Goal: Task Accomplishment & Management: Manage account settings

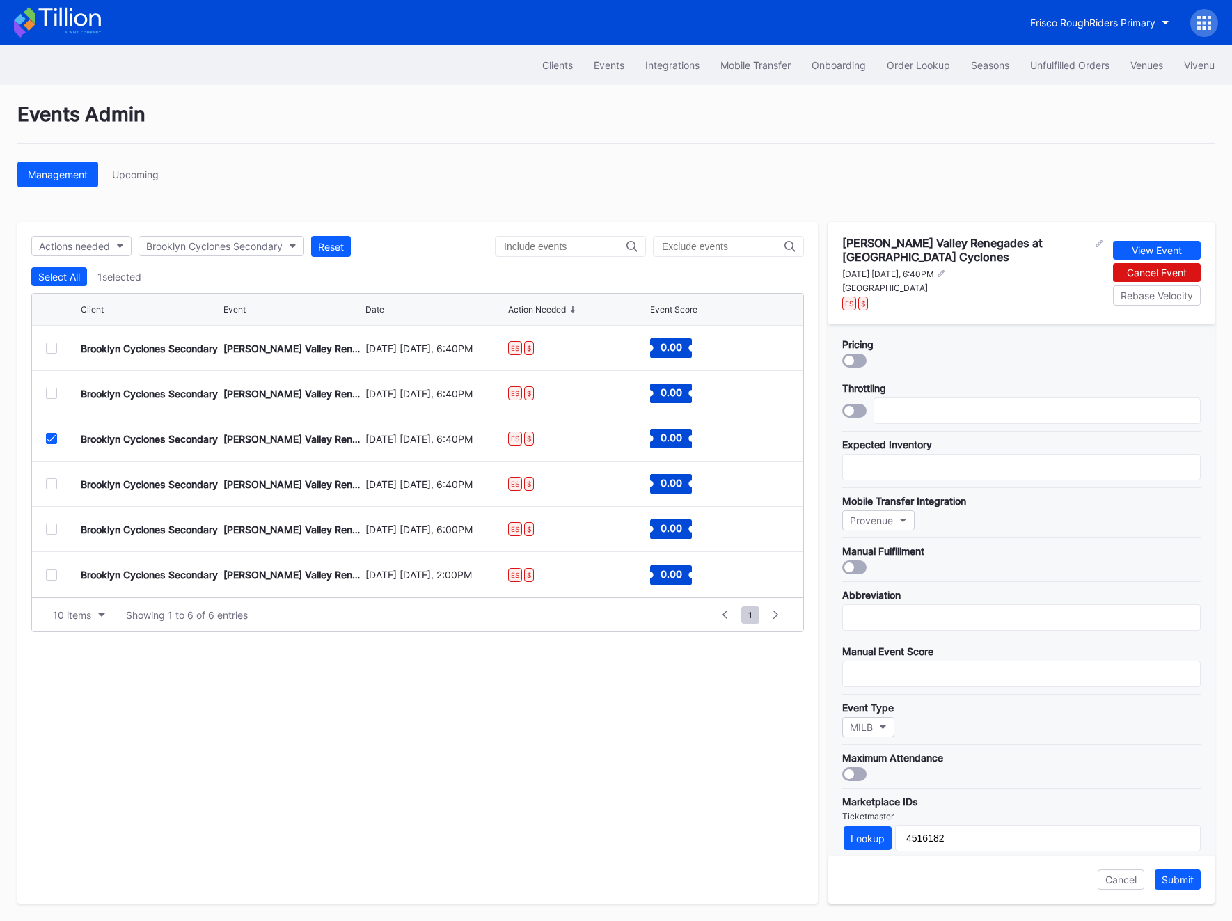
scroll to position [244, 0]
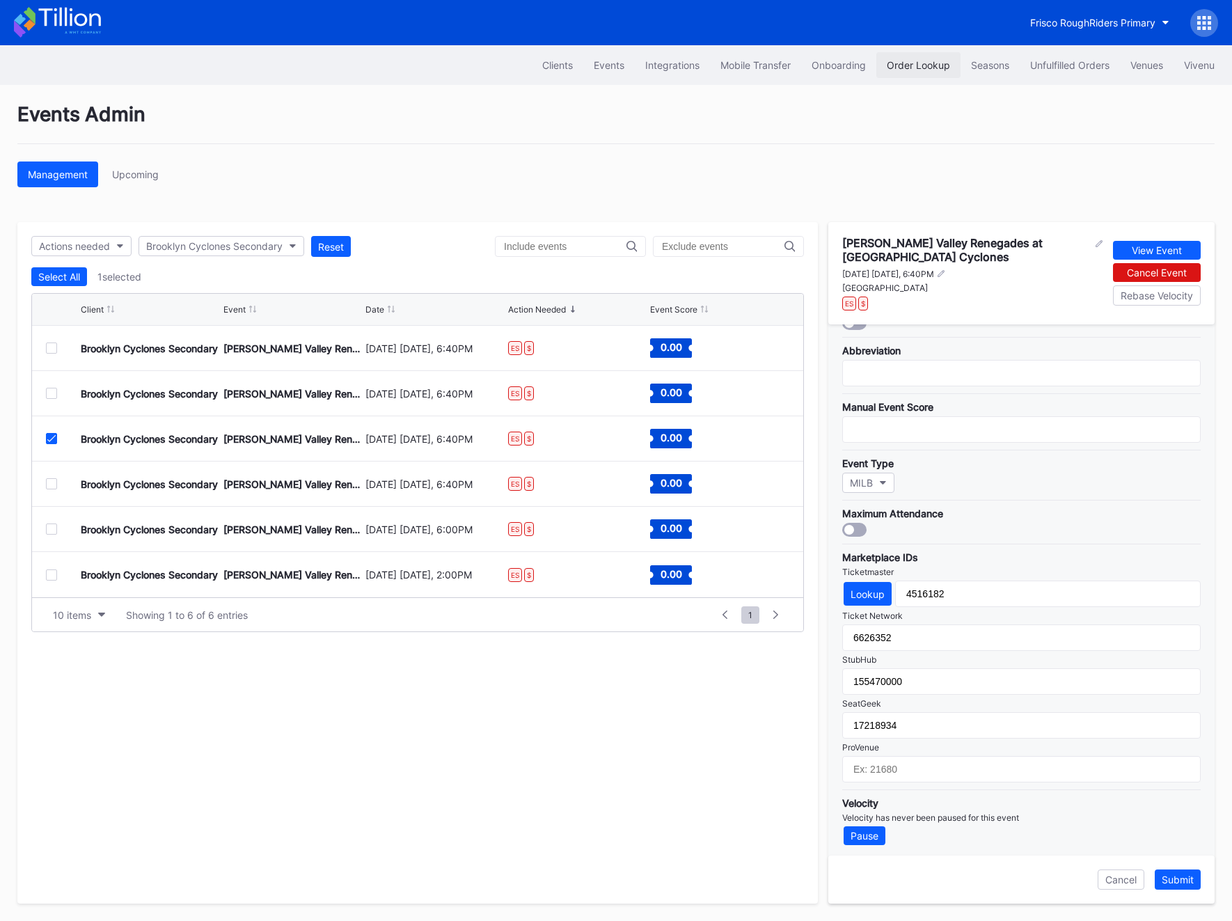
click at [936, 61] on div "Order Lookup" at bounding box center [918, 65] width 63 height 12
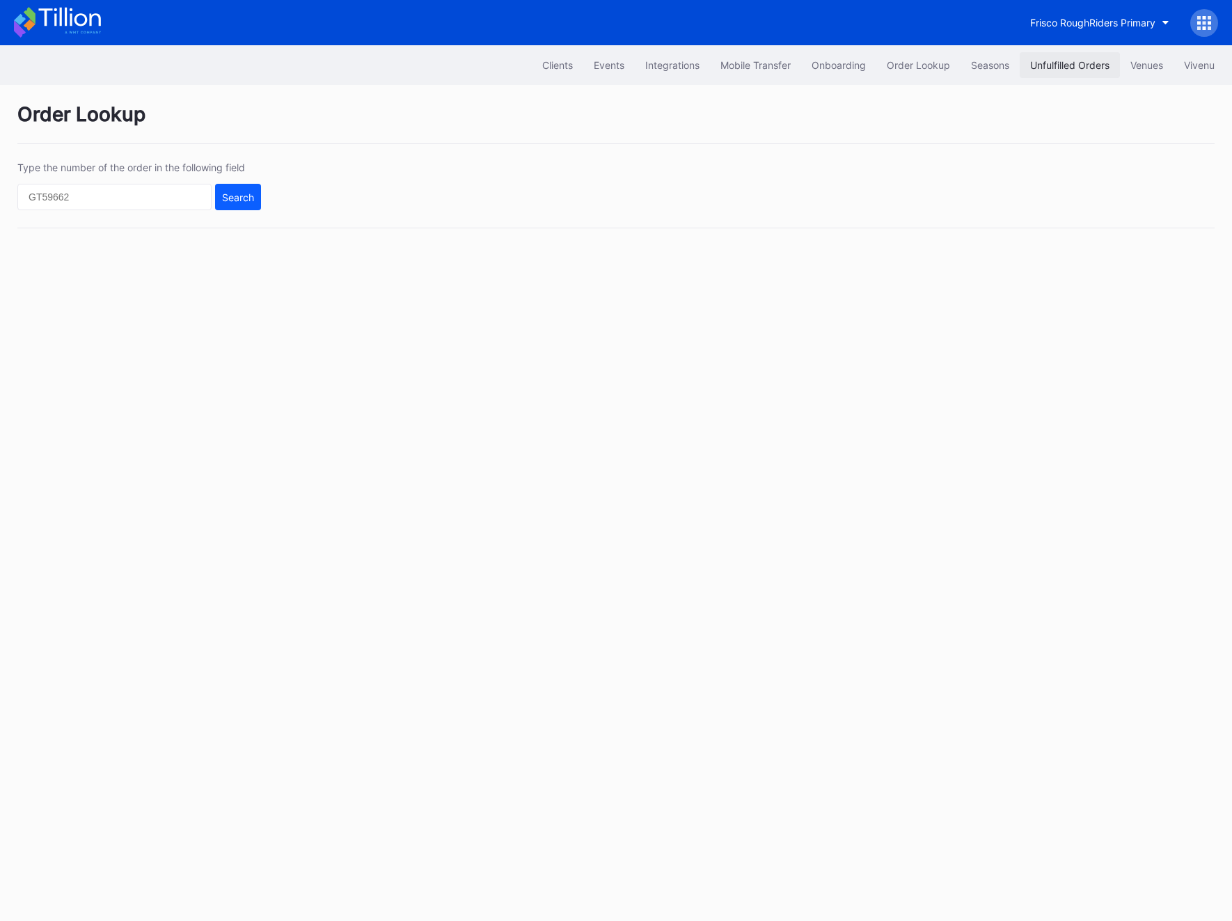
click at [1044, 63] on div "Unfulfilled Orders" at bounding box center [1069, 65] width 79 height 12
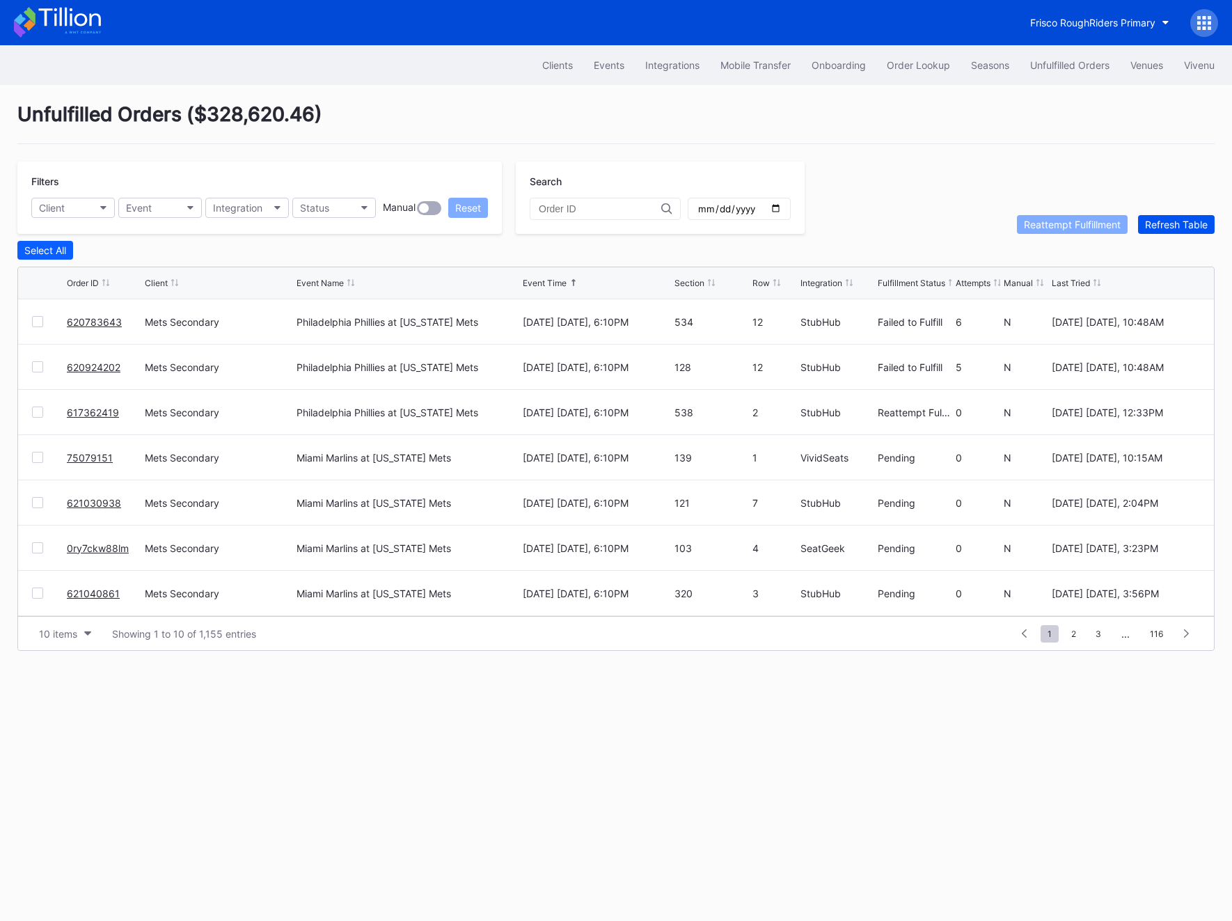
click at [1166, 219] on div "Refresh Table" at bounding box center [1176, 225] width 63 height 12
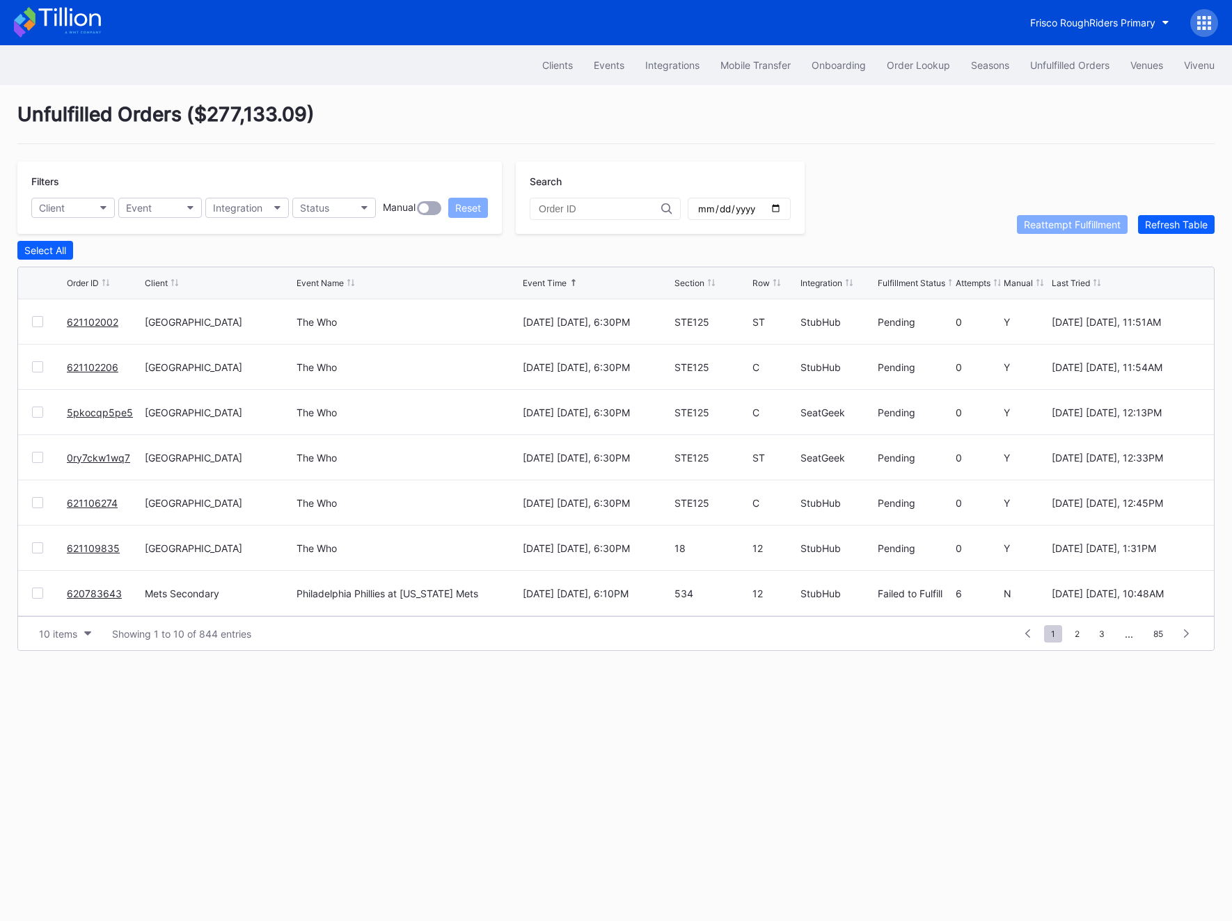
click at [85, 322] on link "621102002" at bounding box center [93, 322] width 52 height 12
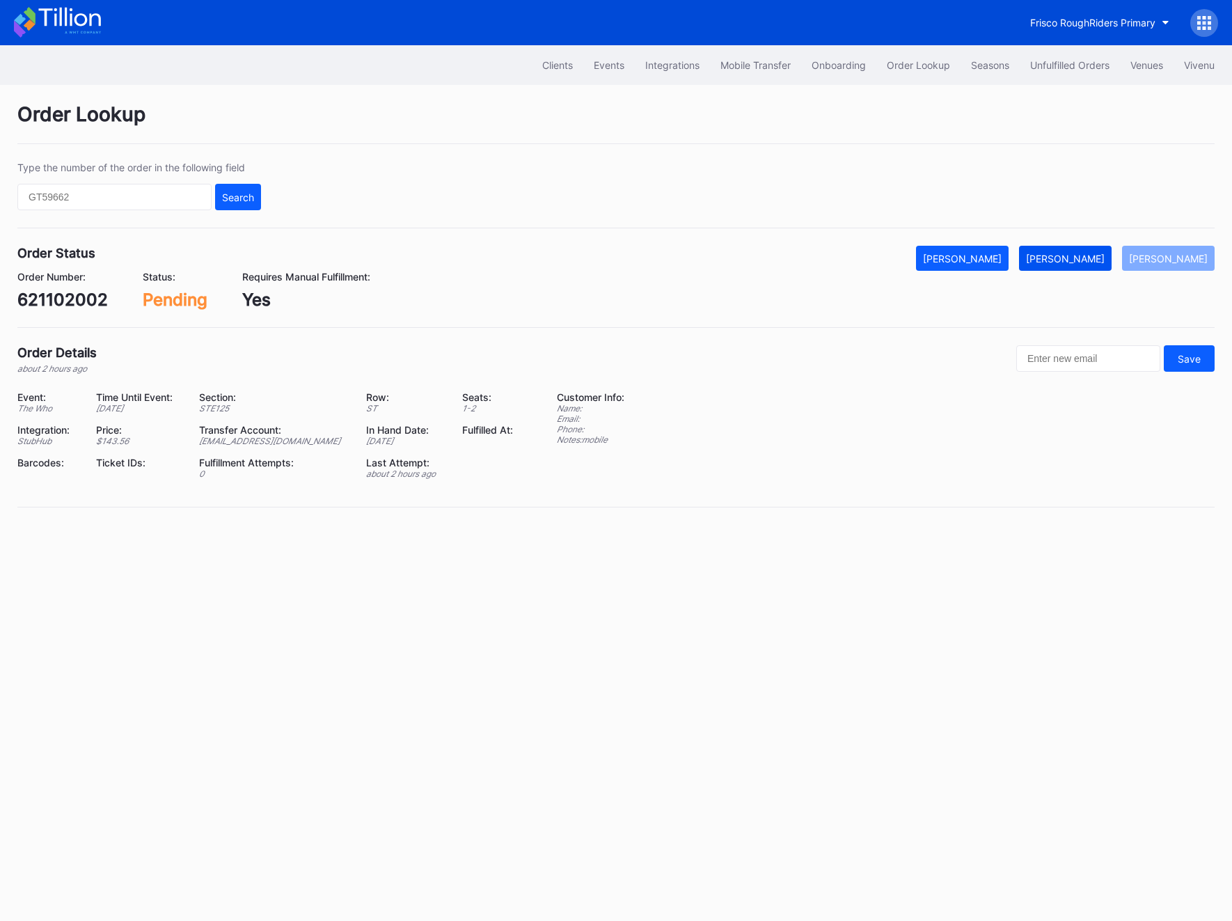
click at [1080, 258] on div "[PERSON_NAME]" at bounding box center [1065, 259] width 79 height 12
click at [61, 295] on div "621102002" at bounding box center [62, 300] width 91 height 20
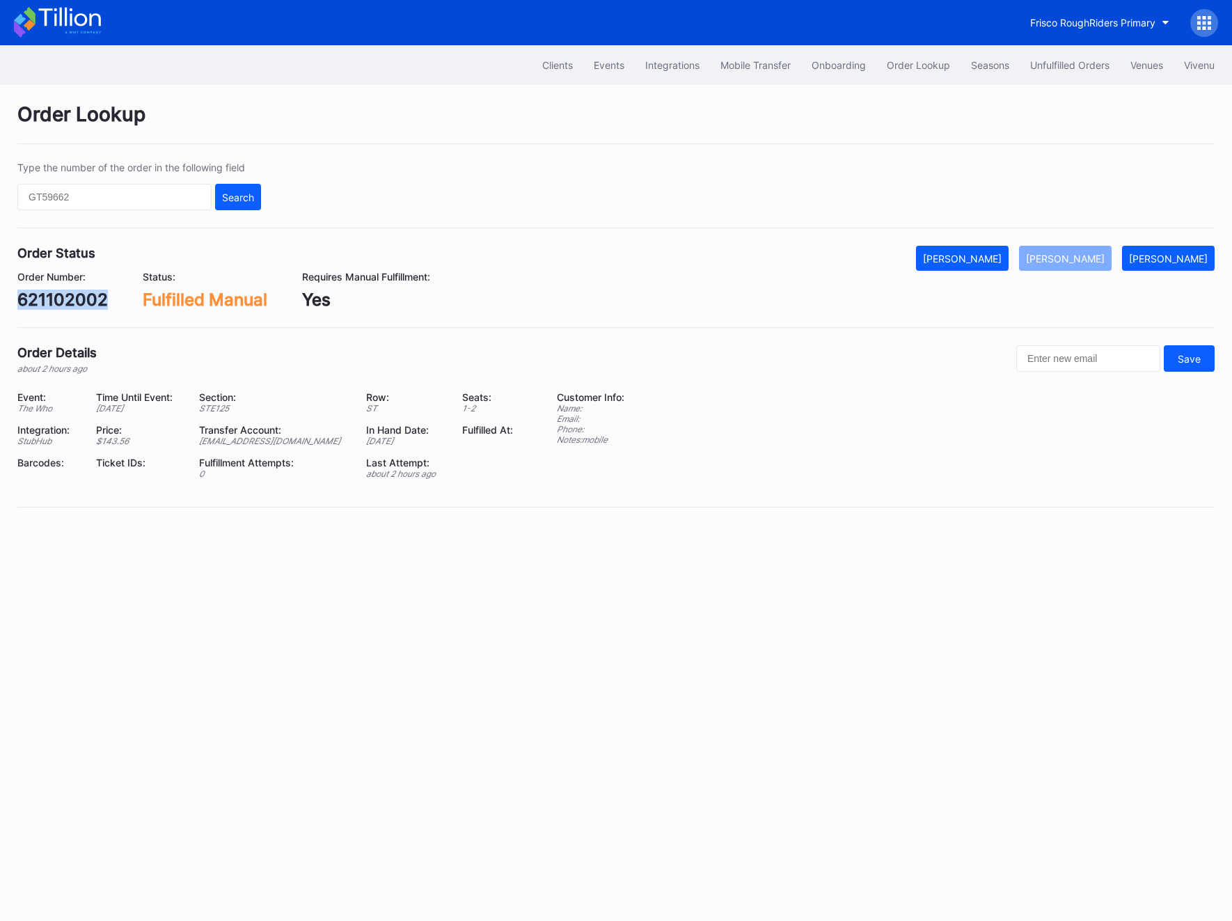
click at [61, 295] on div "621102002" at bounding box center [62, 300] width 91 height 20
copy div "621102002"
click at [67, 308] on div "621102002" at bounding box center [62, 300] width 91 height 20
click at [1052, 56] on button "Unfulfilled Orders" at bounding box center [1070, 65] width 100 height 26
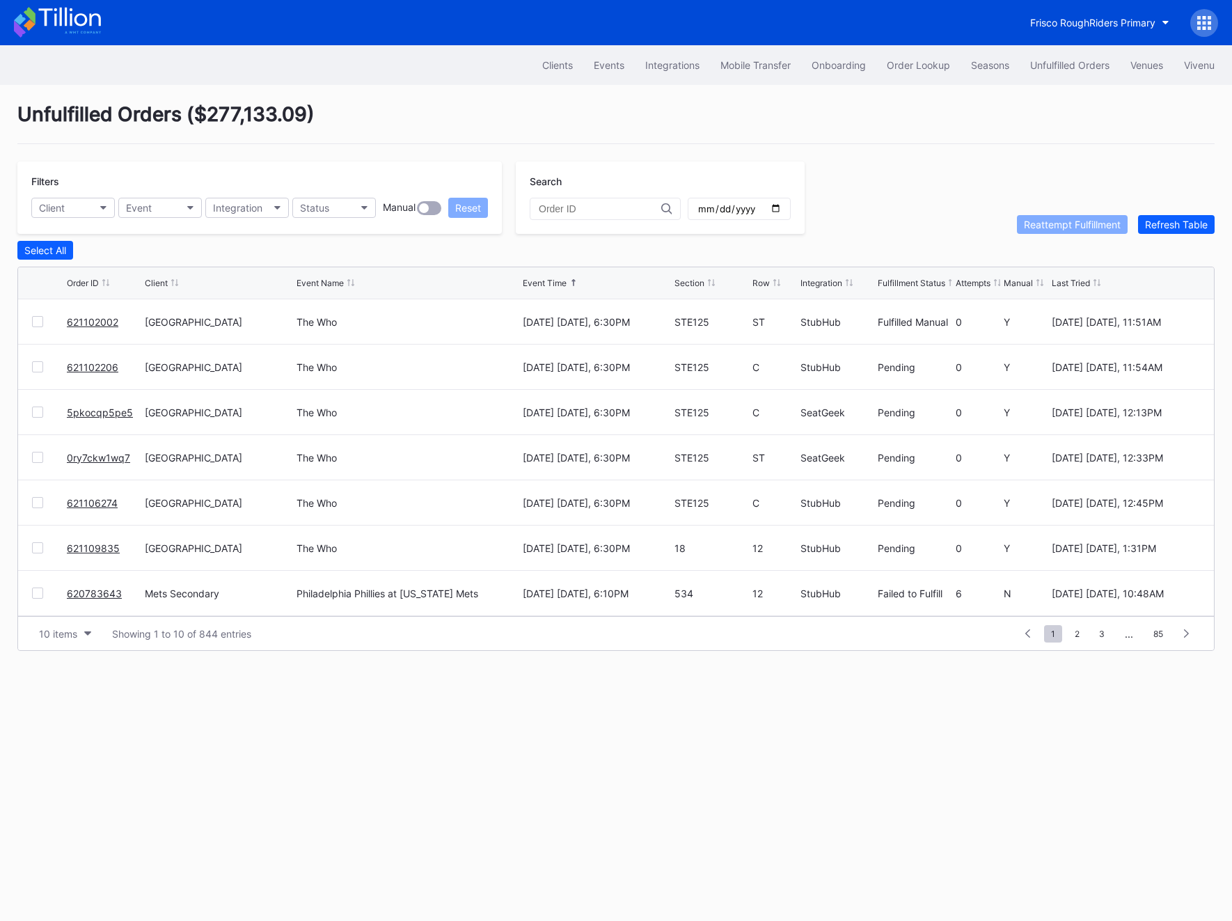
click at [102, 361] on link "621102206" at bounding box center [93, 367] width 52 height 12
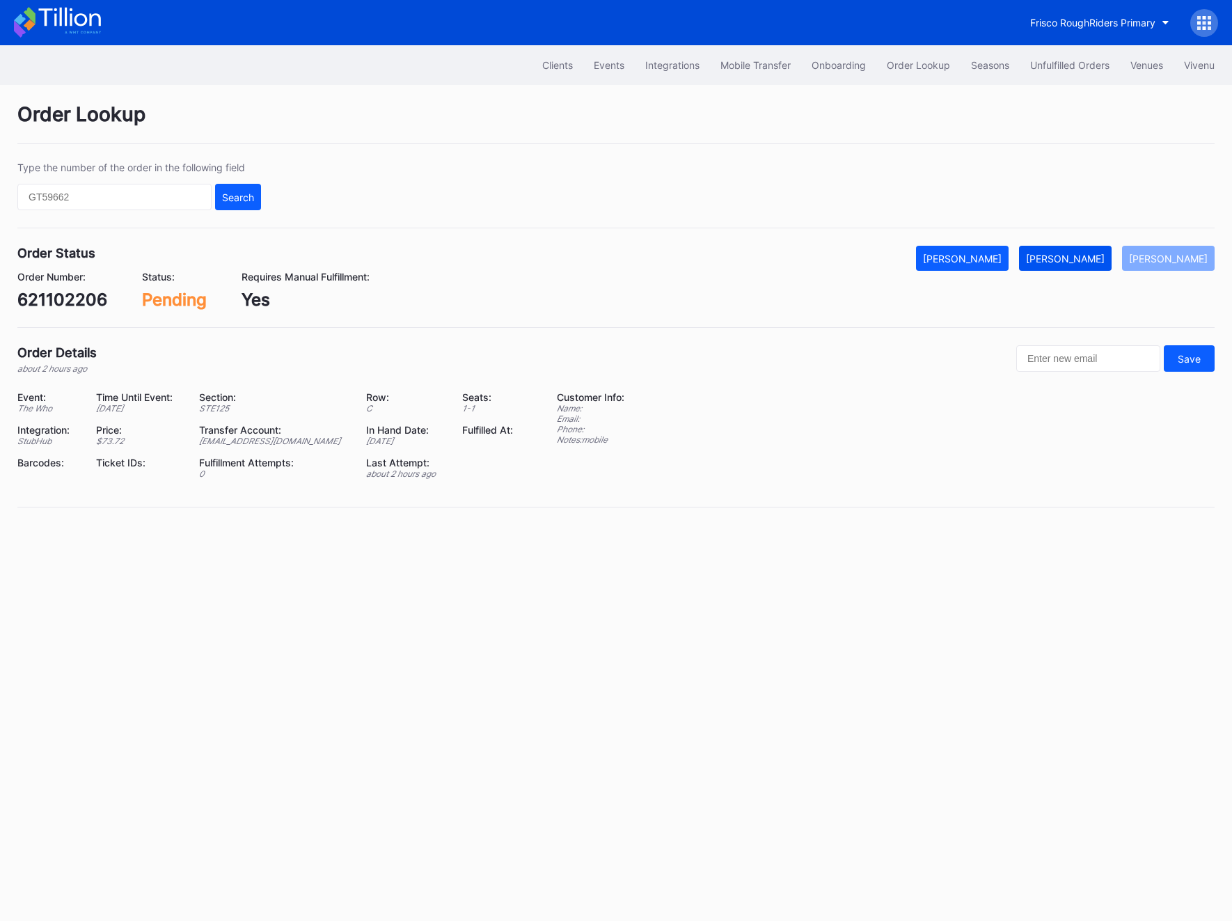
click at [1105, 255] on div "[PERSON_NAME]" at bounding box center [1065, 259] width 79 height 12
click at [80, 298] on div "621102206" at bounding box center [62, 300] width 90 height 20
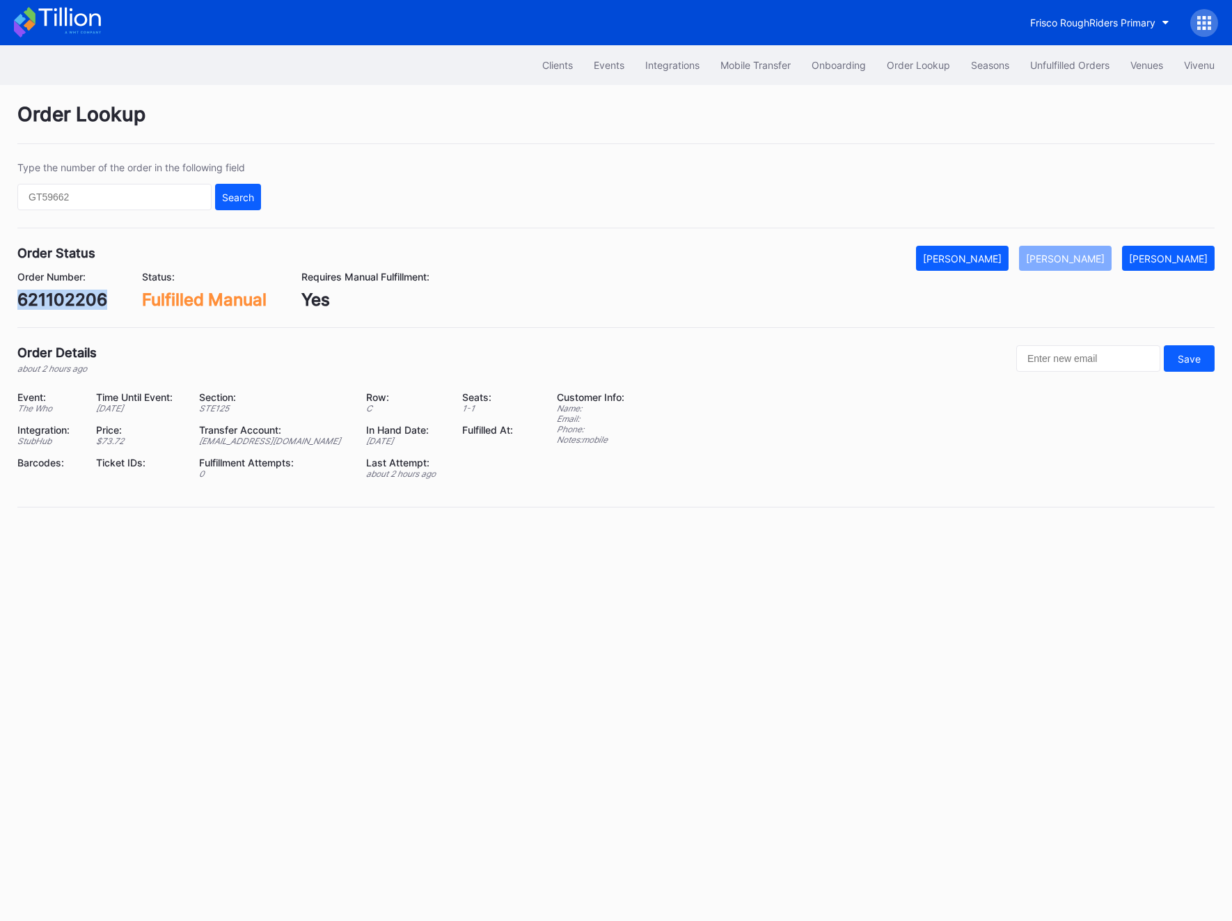
click at [80, 298] on div "621102206" at bounding box center [62, 300] width 90 height 20
copy div "621102206"
click at [66, 288] on div "Order Number: 621102206" at bounding box center [62, 290] width 90 height 39
copy div "621102206"
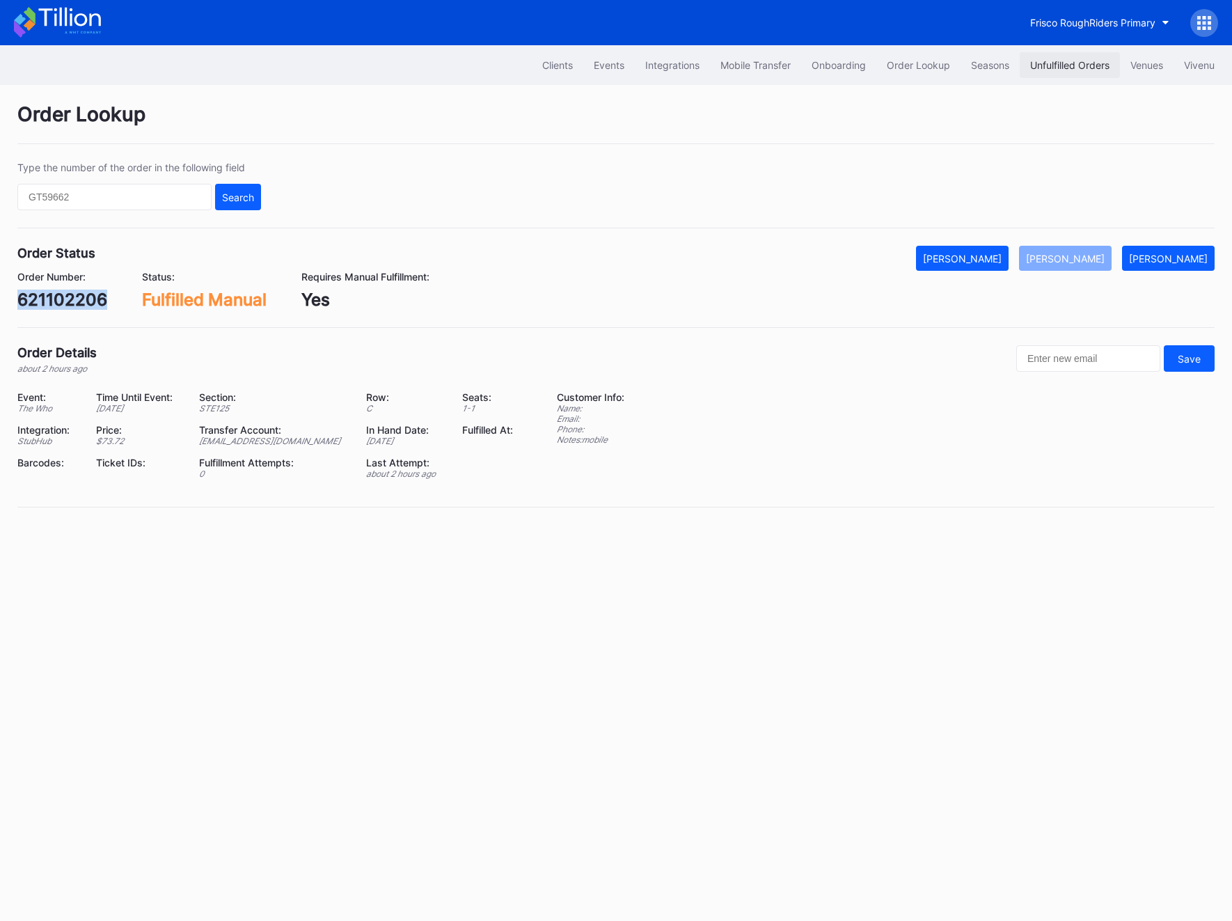
click at [1066, 61] on div "Unfulfilled Orders" at bounding box center [1069, 65] width 79 height 12
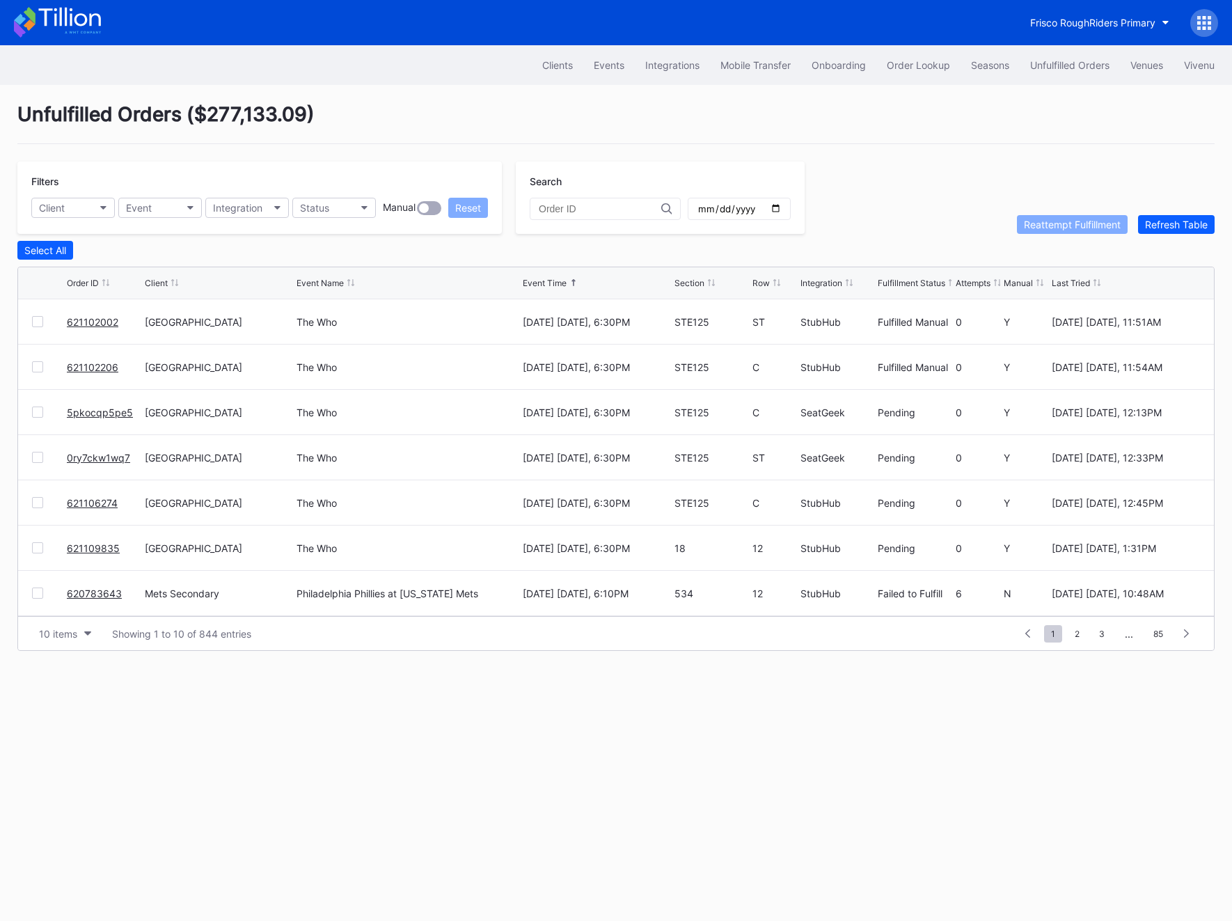
click at [82, 414] on link "5pkocqp5pe5" at bounding box center [100, 413] width 66 height 12
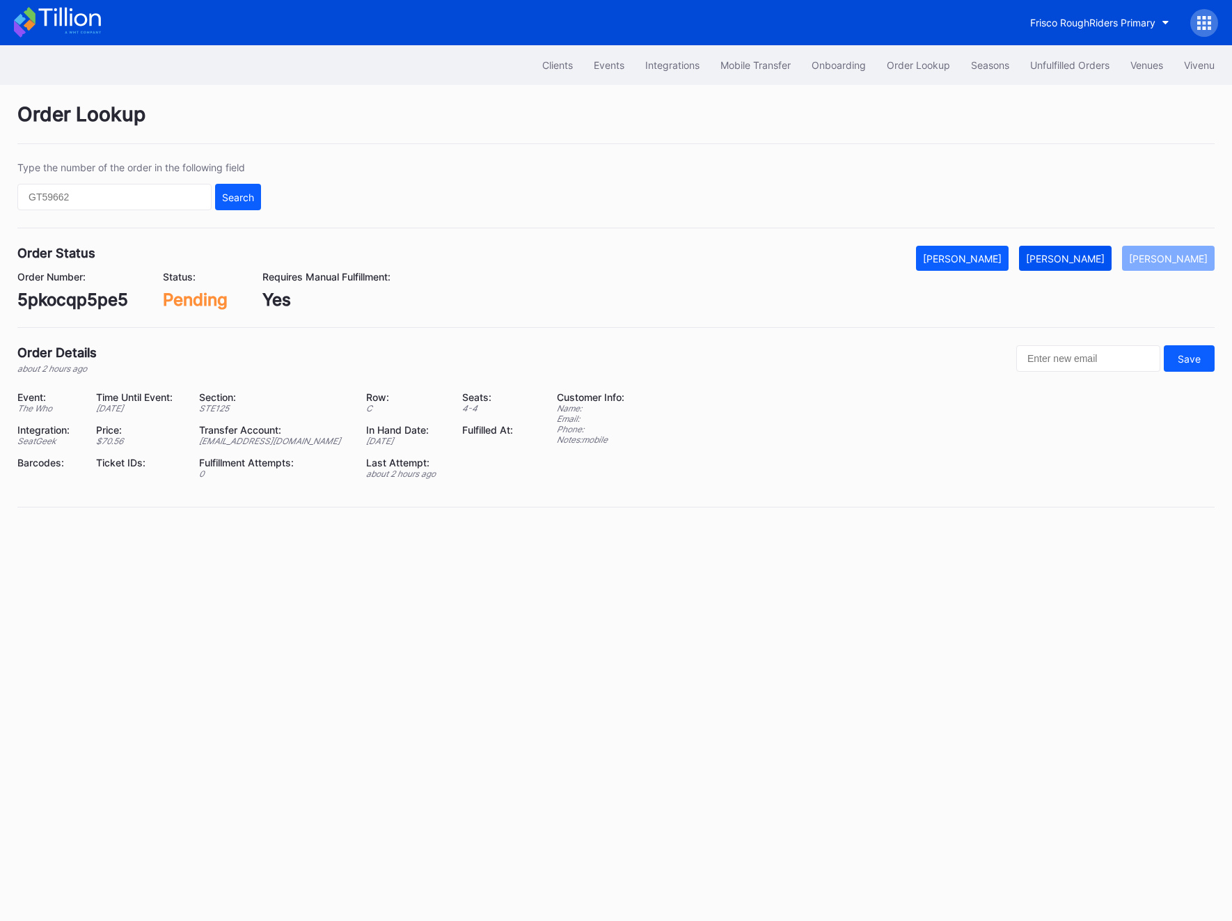
click at [1095, 262] on div "[PERSON_NAME]" at bounding box center [1065, 259] width 79 height 12
click at [63, 290] on div "5pkocqp5pe5" at bounding box center [72, 300] width 111 height 20
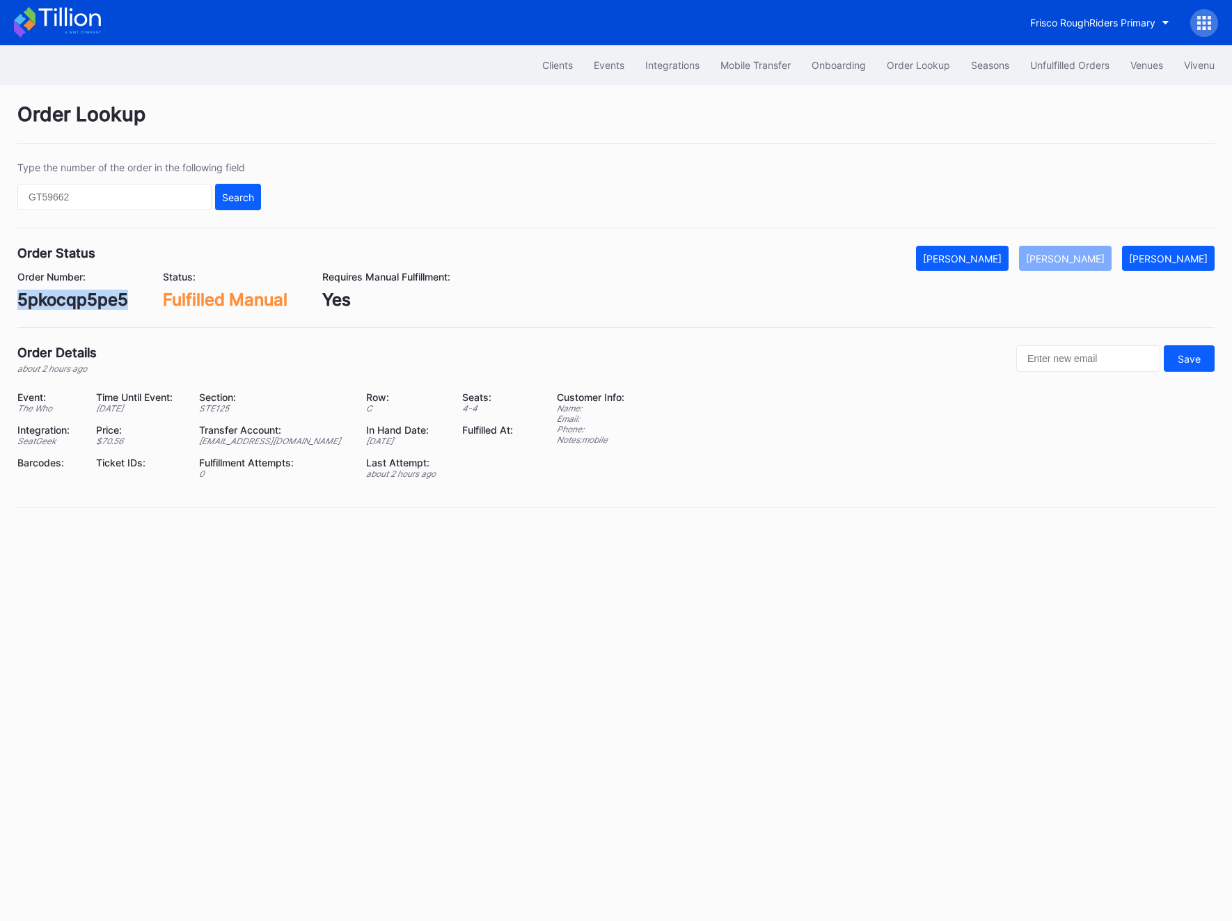
click at [63, 290] on div "5pkocqp5pe5" at bounding box center [72, 300] width 111 height 20
click at [1072, 61] on div "Unfulfilled Orders" at bounding box center [1069, 65] width 79 height 12
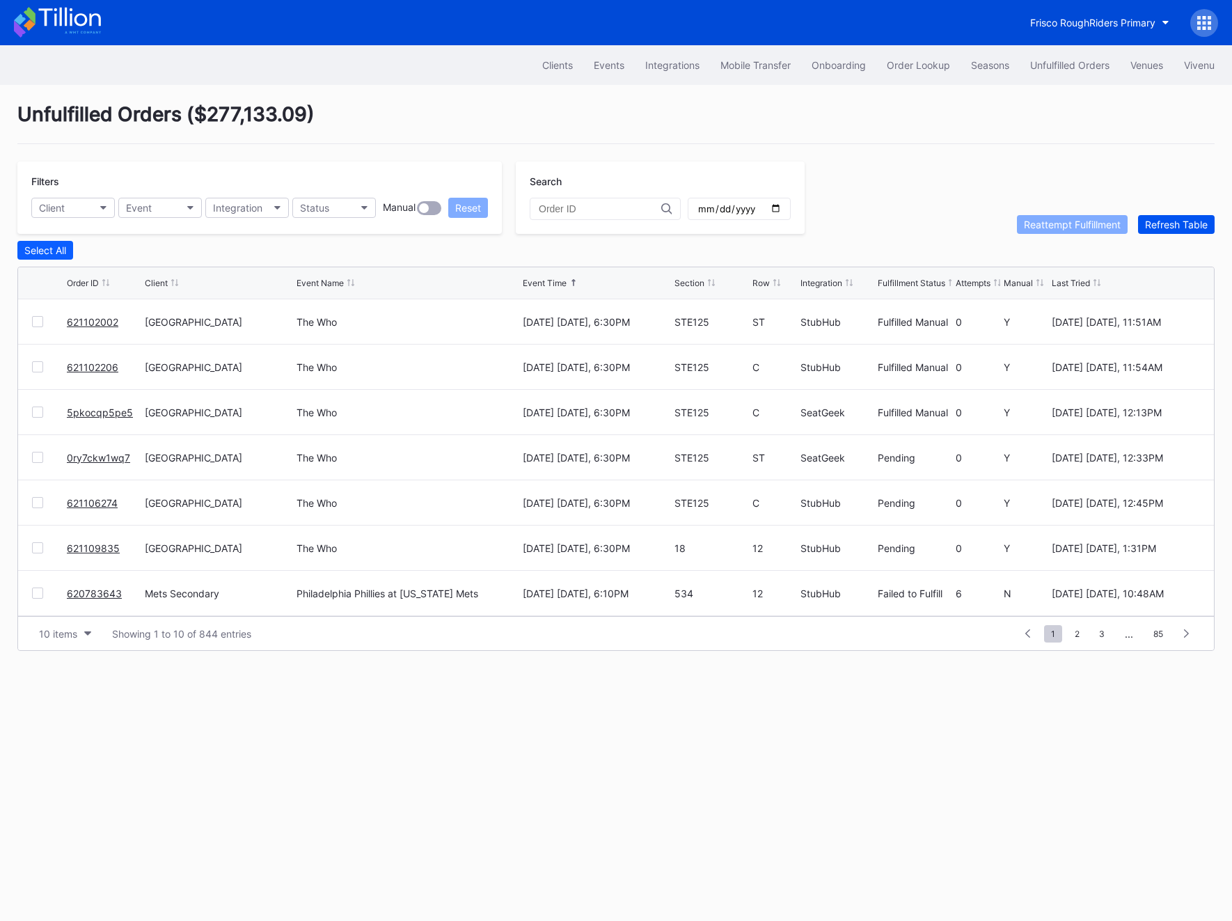
click at [1177, 228] on div "Refresh Table" at bounding box center [1176, 225] width 63 height 12
click at [91, 325] on link "0ry7ckw1wq7" at bounding box center [98, 322] width 63 height 12
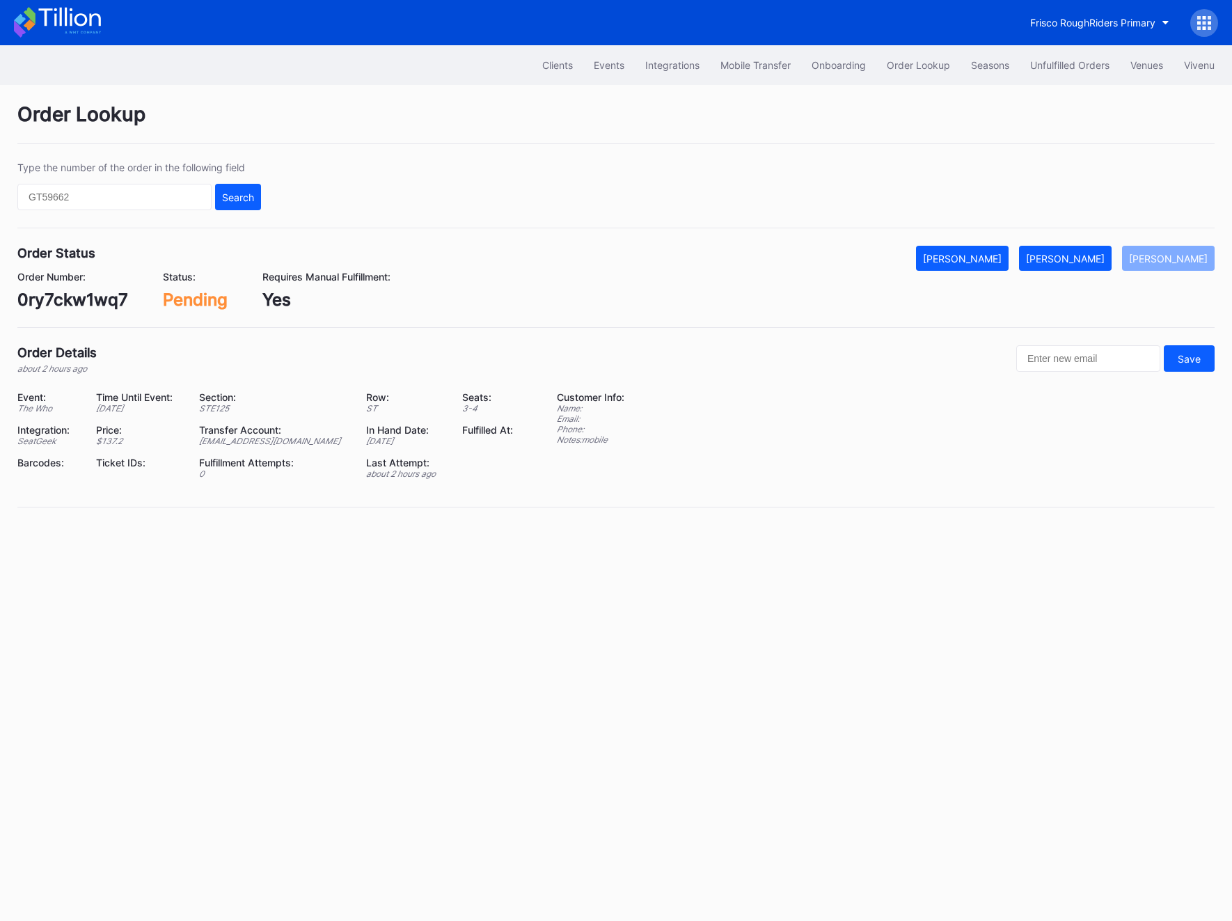
click at [86, 292] on div "0ry7ckw1wq7" at bounding box center [72, 300] width 111 height 20
copy div "0ry7ckw1wq7"
click at [49, 308] on div "5pkocqp5pe5" at bounding box center [72, 300] width 111 height 20
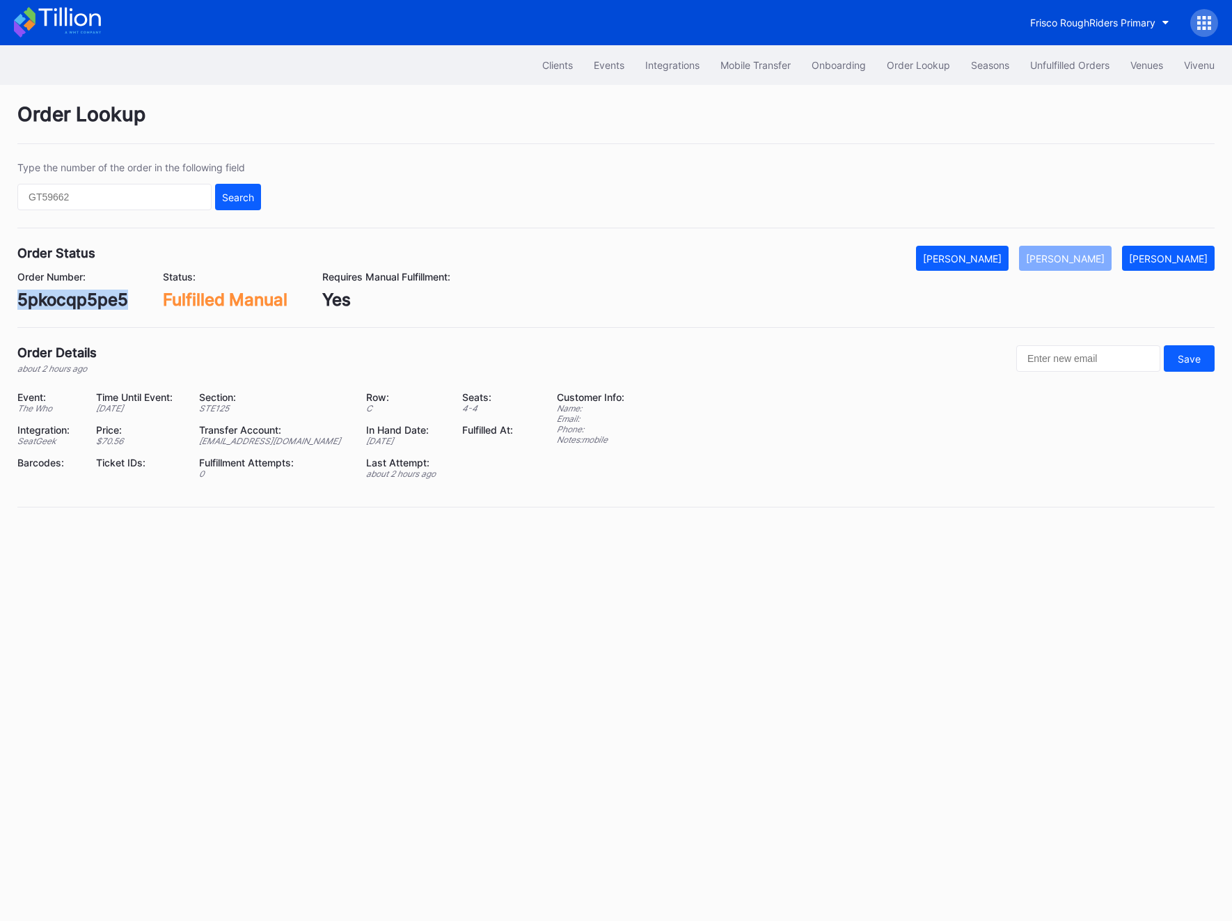
click at [49, 308] on div "5pkocqp5pe5" at bounding box center [72, 300] width 111 height 20
copy div "5pkocqp5pe5"
click at [36, 290] on div "621102206" at bounding box center [62, 300] width 90 height 20
copy div "621102206"
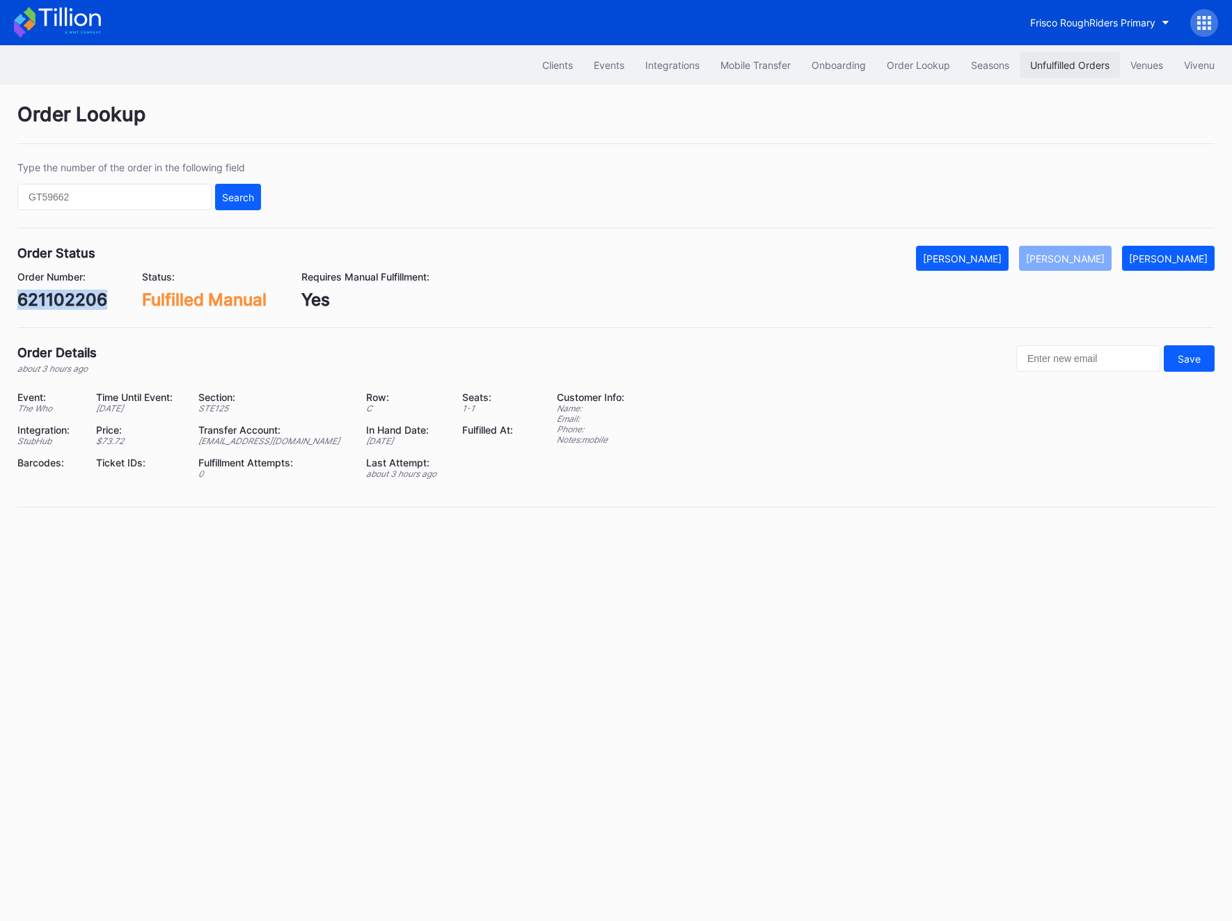
click at [1054, 70] on div "Unfulfilled Orders" at bounding box center [1069, 65] width 79 height 12
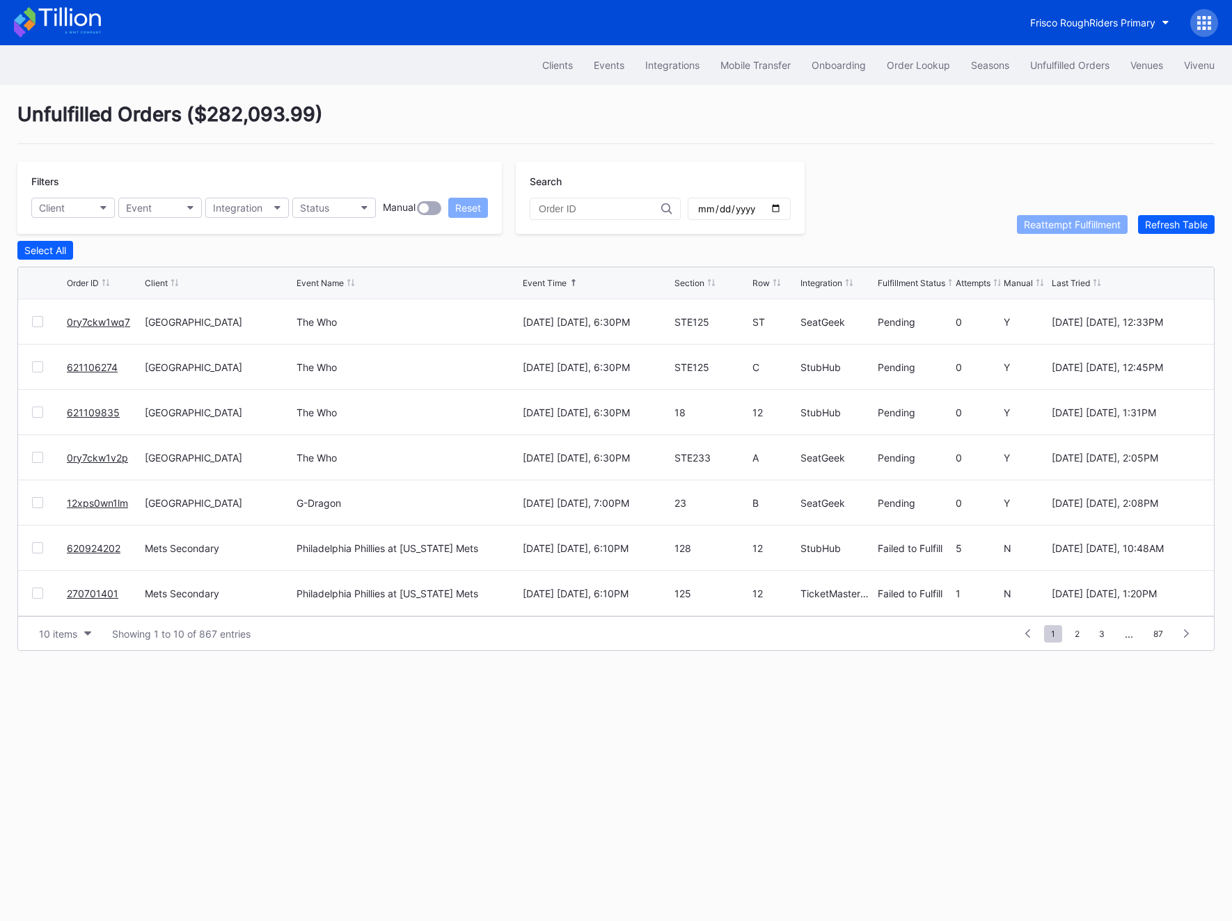
click at [85, 323] on link "0ry7ckw1wq7" at bounding box center [98, 322] width 63 height 12
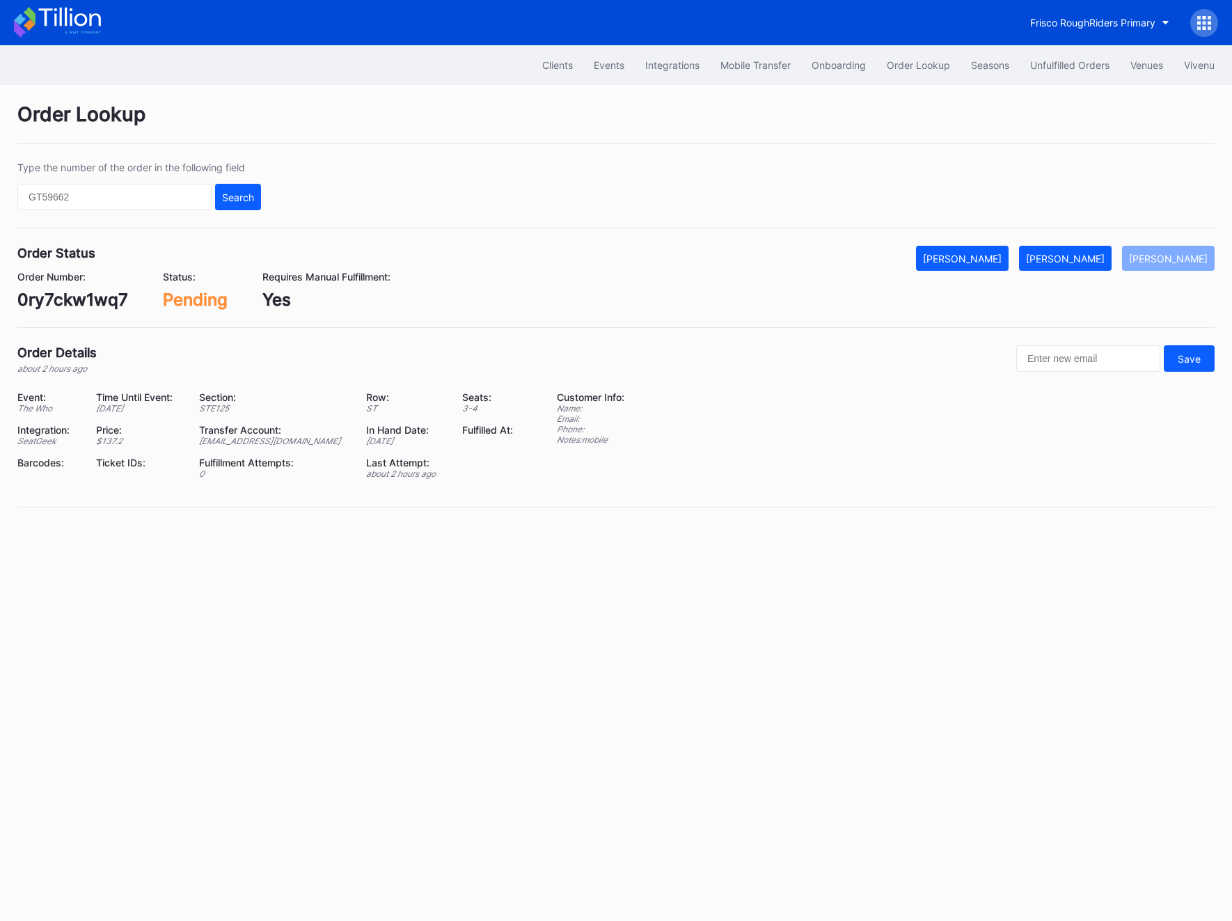
click at [49, 304] on div "0ry7ckw1wq7" at bounding box center [72, 300] width 111 height 20
copy div "0ry7ckw1wq7"
click at [1099, 248] on button "[PERSON_NAME]" at bounding box center [1065, 258] width 93 height 25
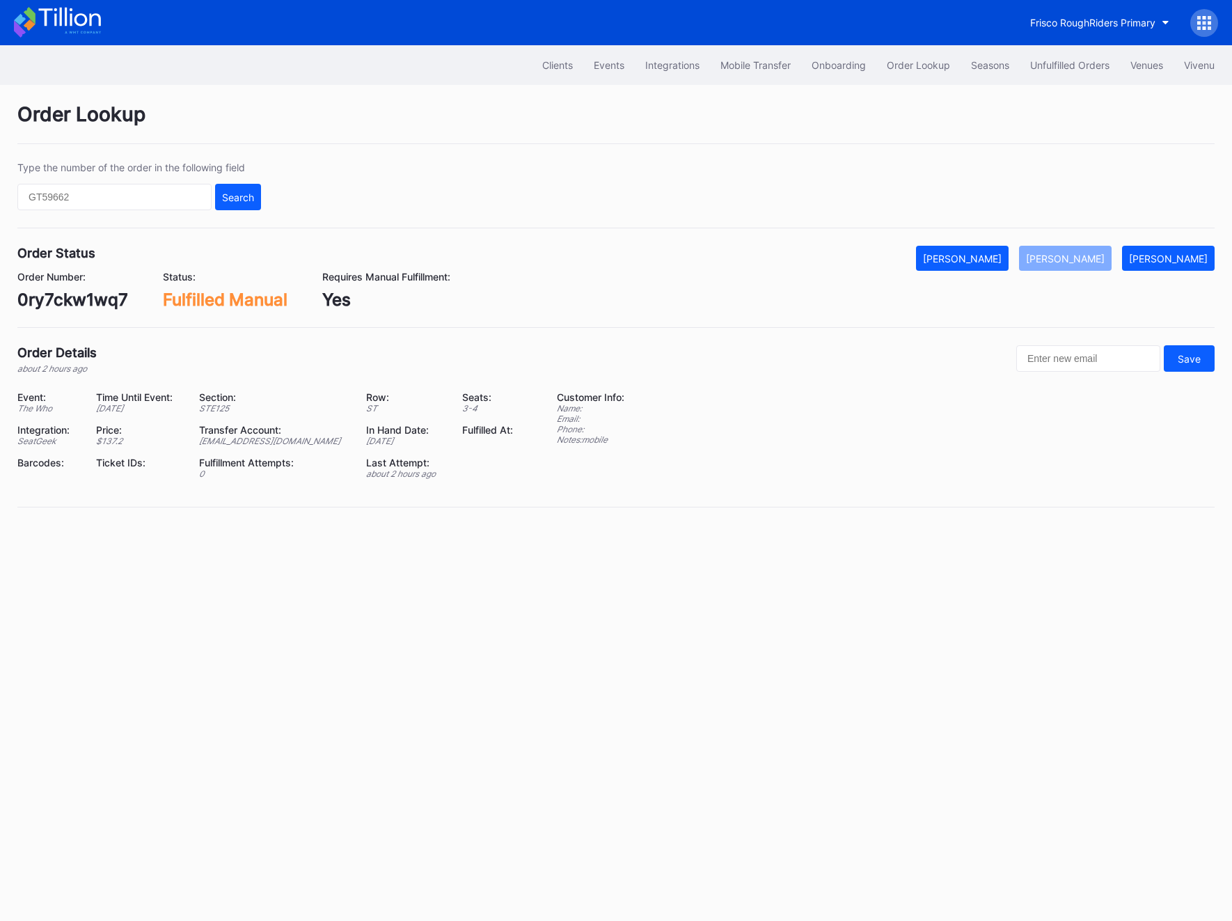
click at [90, 292] on div "0ry7ckw1wq7" at bounding box center [72, 300] width 111 height 20
copy div "0ry7ckw1wq7"
click at [54, 304] on div "0ry7ckw1wq7" at bounding box center [72, 300] width 111 height 20
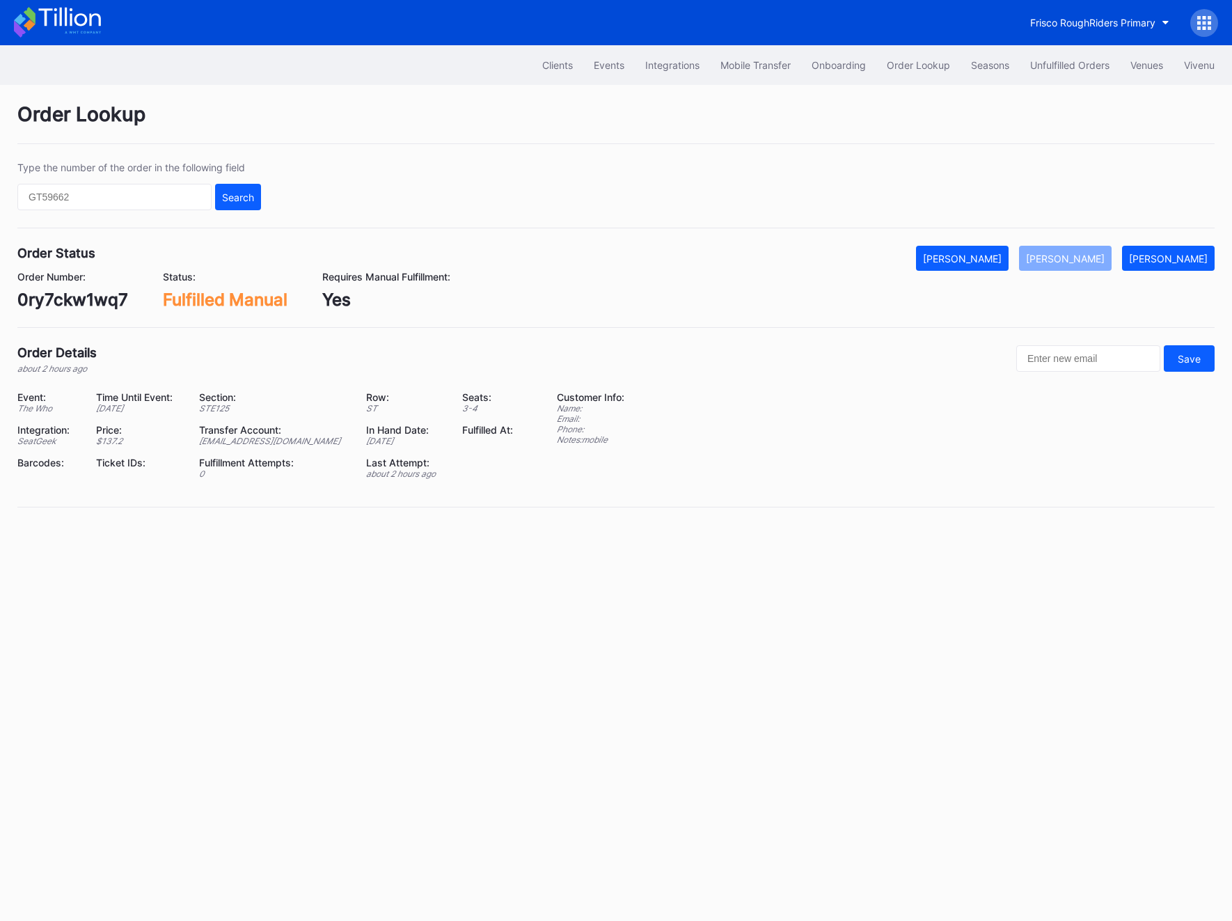
click at [1078, 50] on div "Clients Events Integrations Mobile Transfer Onboarding Order Lookup Seasons Unf…" at bounding box center [616, 65] width 1232 height 40
click at [1073, 72] on button "Unfulfilled Orders" at bounding box center [1070, 65] width 100 height 26
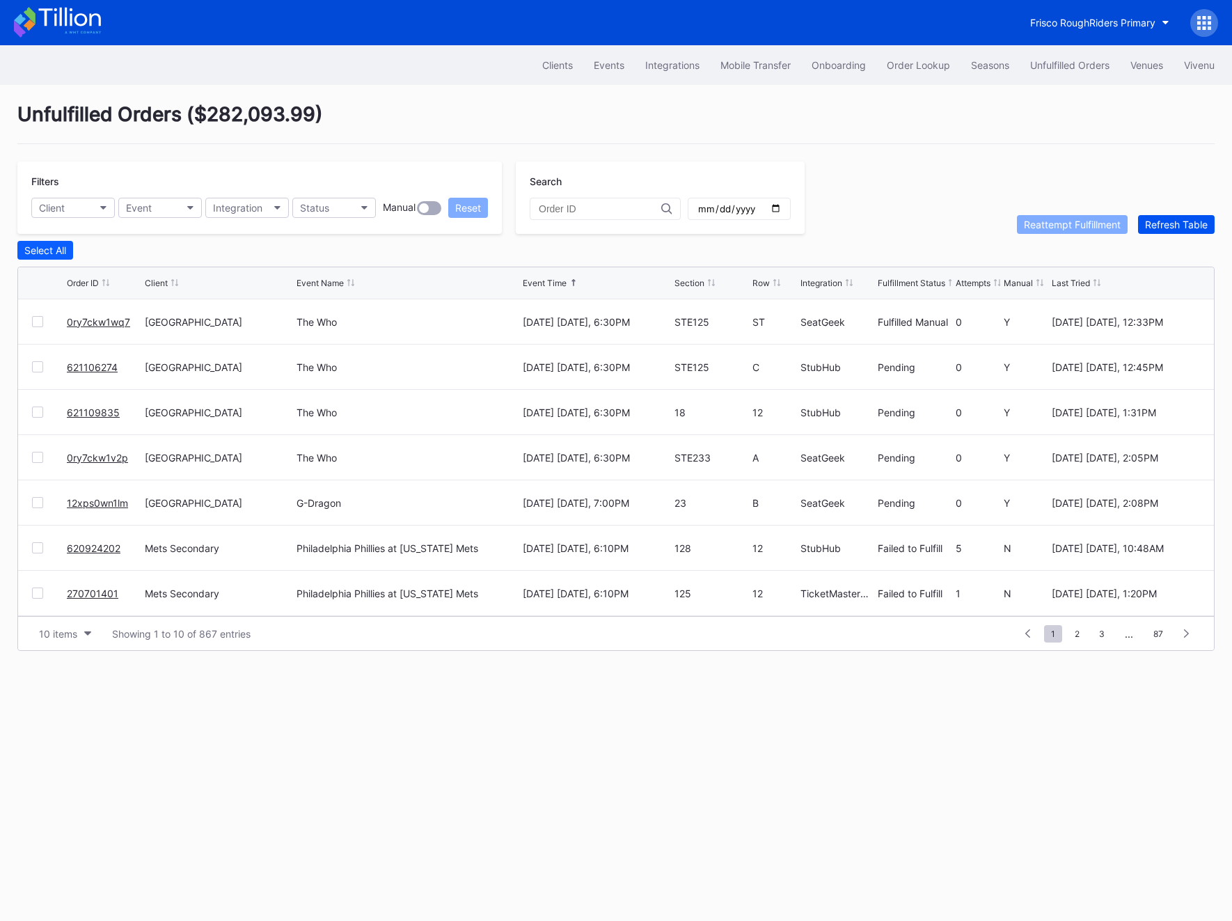
click at [1189, 228] on div "Refresh Table" at bounding box center [1176, 225] width 63 height 12
click at [81, 327] on div "621106274" at bounding box center [104, 321] width 74 height 45
click at [73, 314] on div "621106274" at bounding box center [104, 321] width 74 height 45
click at [79, 322] on link "621106274" at bounding box center [92, 322] width 51 height 12
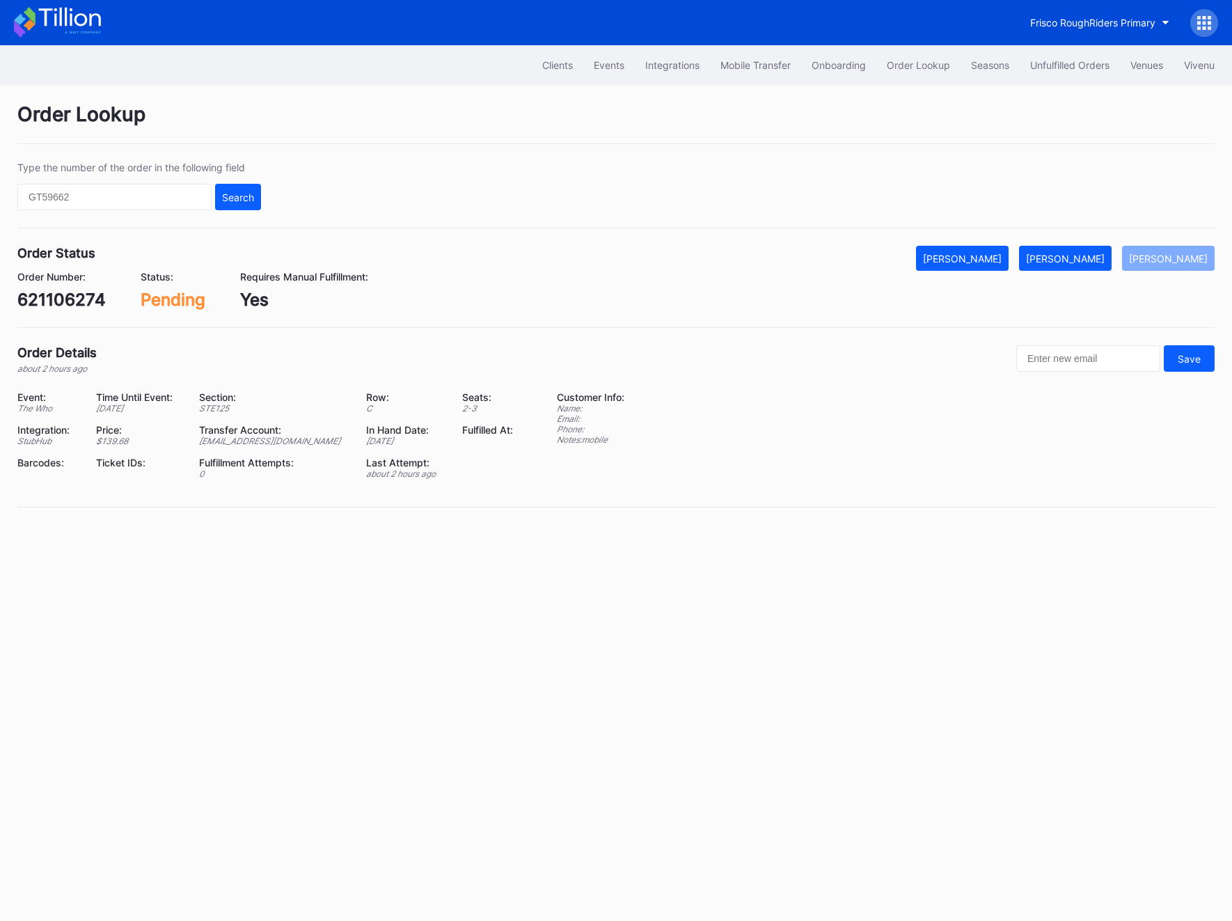
click at [72, 304] on div "621106274" at bounding box center [61, 300] width 88 height 20
copy div "621106274"
click at [1072, 259] on div "[PERSON_NAME]" at bounding box center [1065, 259] width 79 height 12
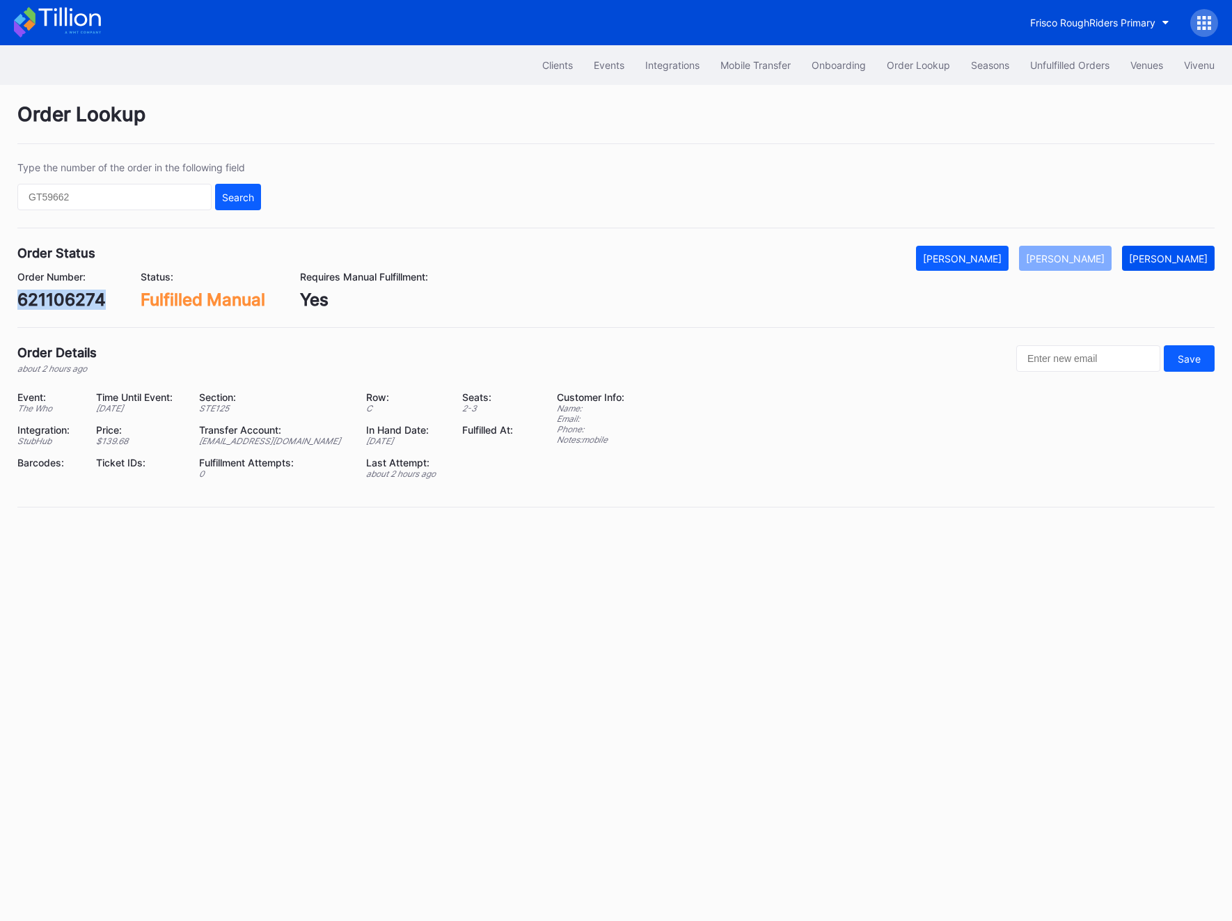
click at [1186, 262] on div "[PERSON_NAME]" at bounding box center [1168, 259] width 79 height 12
click at [1094, 251] on button "[PERSON_NAME]" at bounding box center [1065, 258] width 93 height 25
click at [1067, 54] on button "Unfulfilled Orders" at bounding box center [1070, 65] width 100 height 26
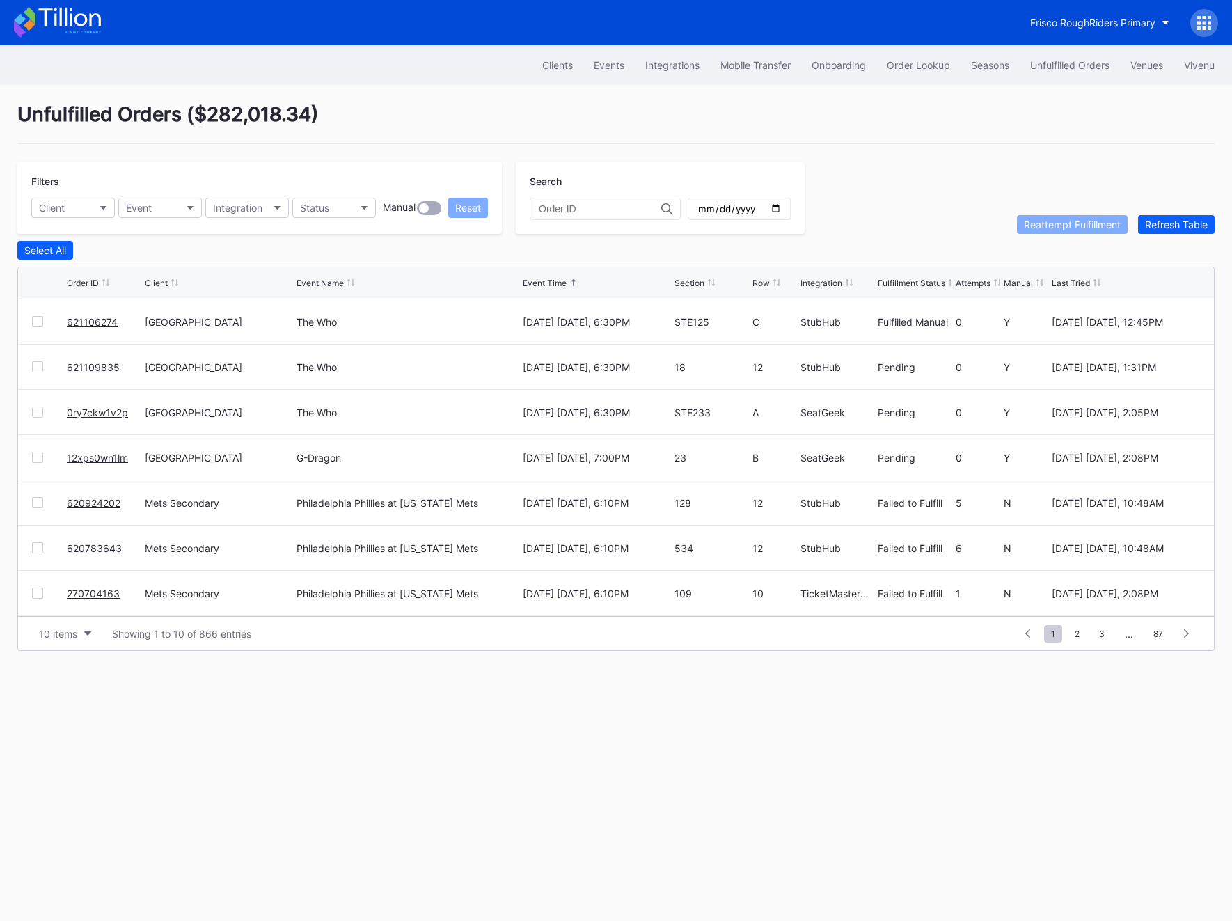
click at [82, 370] on link "621109835" at bounding box center [93, 367] width 53 height 12
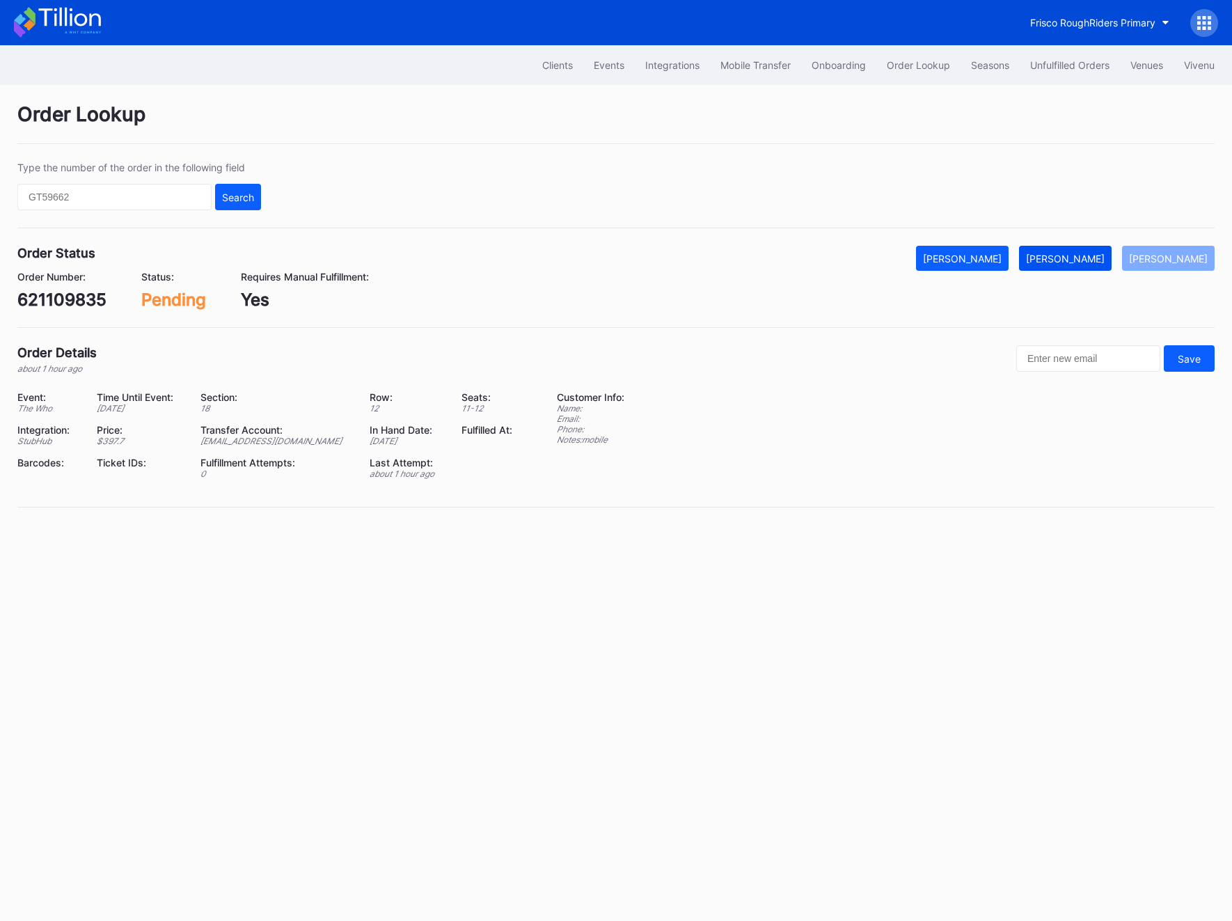
click at [1087, 255] on div "[PERSON_NAME]" at bounding box center [1065, 259] width 79 height 12
click at [65, 304] on div "621109835" at bounding box center [61, 300] width 89 height 20
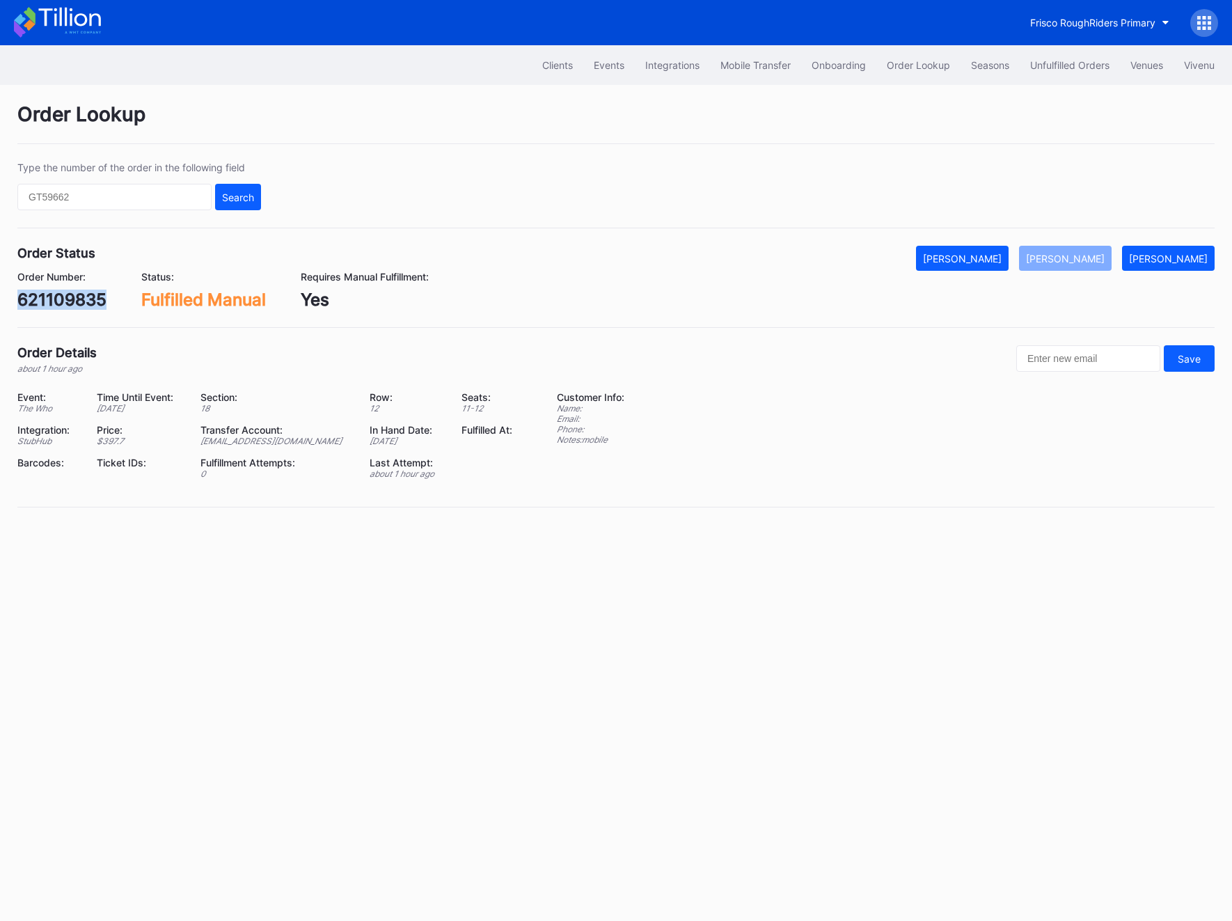
click at [65, 304] on div "621109835" at bounding box center [61, 300] width 89 height 20
copy div "621109835"
click at [1039, 76] on button "Unfulfilled Orders" at bounding box center [1070, 65] width 100 height 26
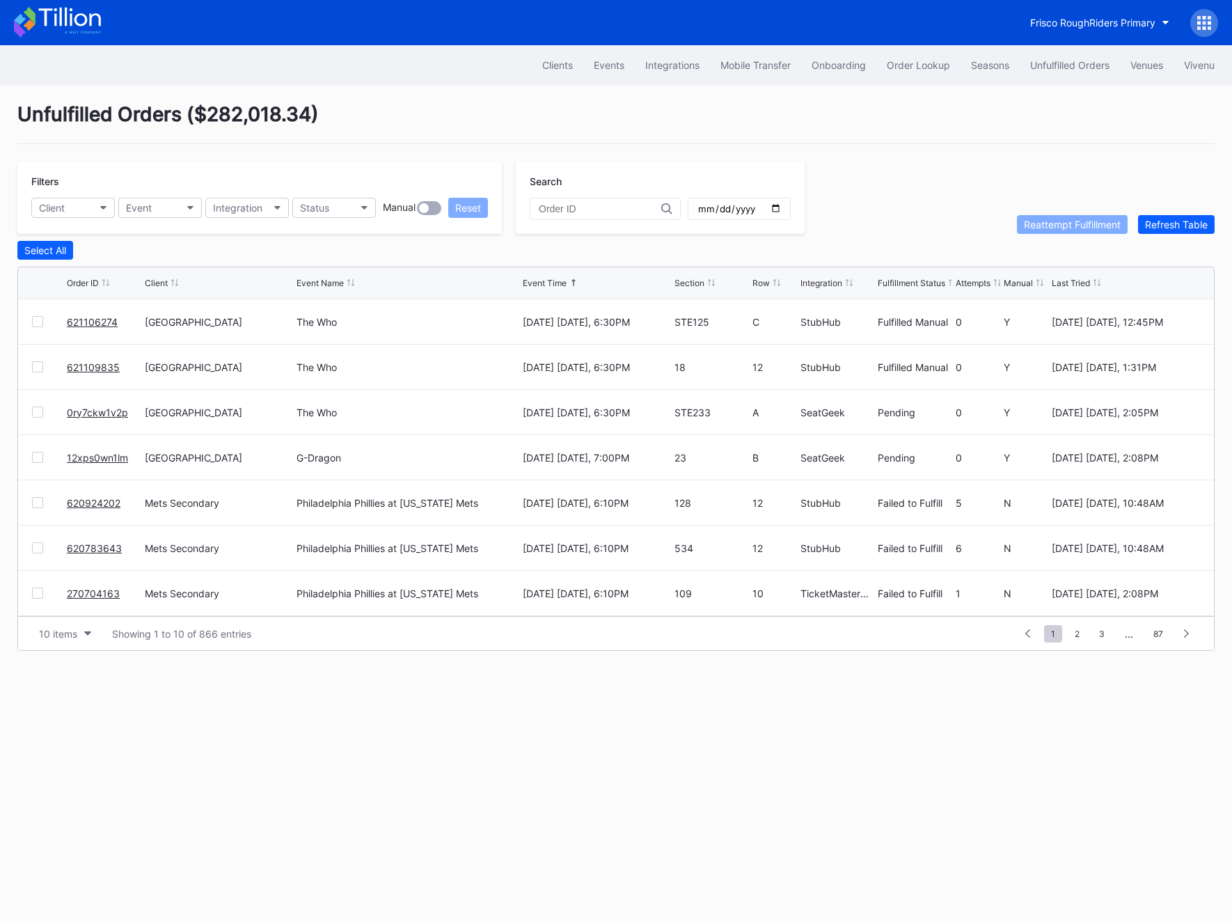
click at [93, 411] on link "0ry7ckw1v2p" at bounding box center [97, 413] width 61 height 12
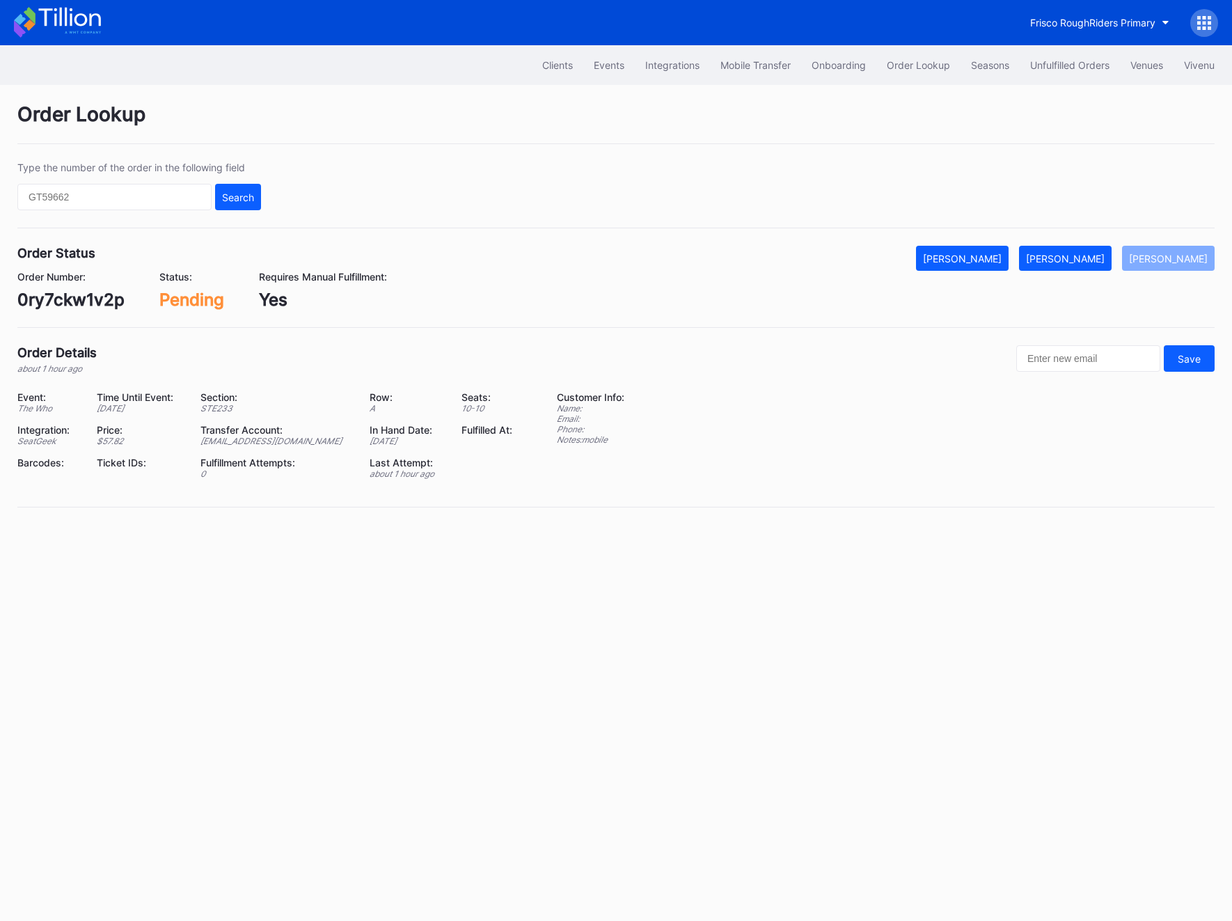
click at [96, 285] on div "Order Number: 0ry7ckw1v2p" at bounding box center [70, 290] width 107 height 39
click at [1094, 258] on div "[PERSON_NAME]" at bounding box center [1065, 259] width 79 height 12
click at [1071, 67] on div "Unfulfilled Orders" at bounding box center [1069, 65] width 79 height 12
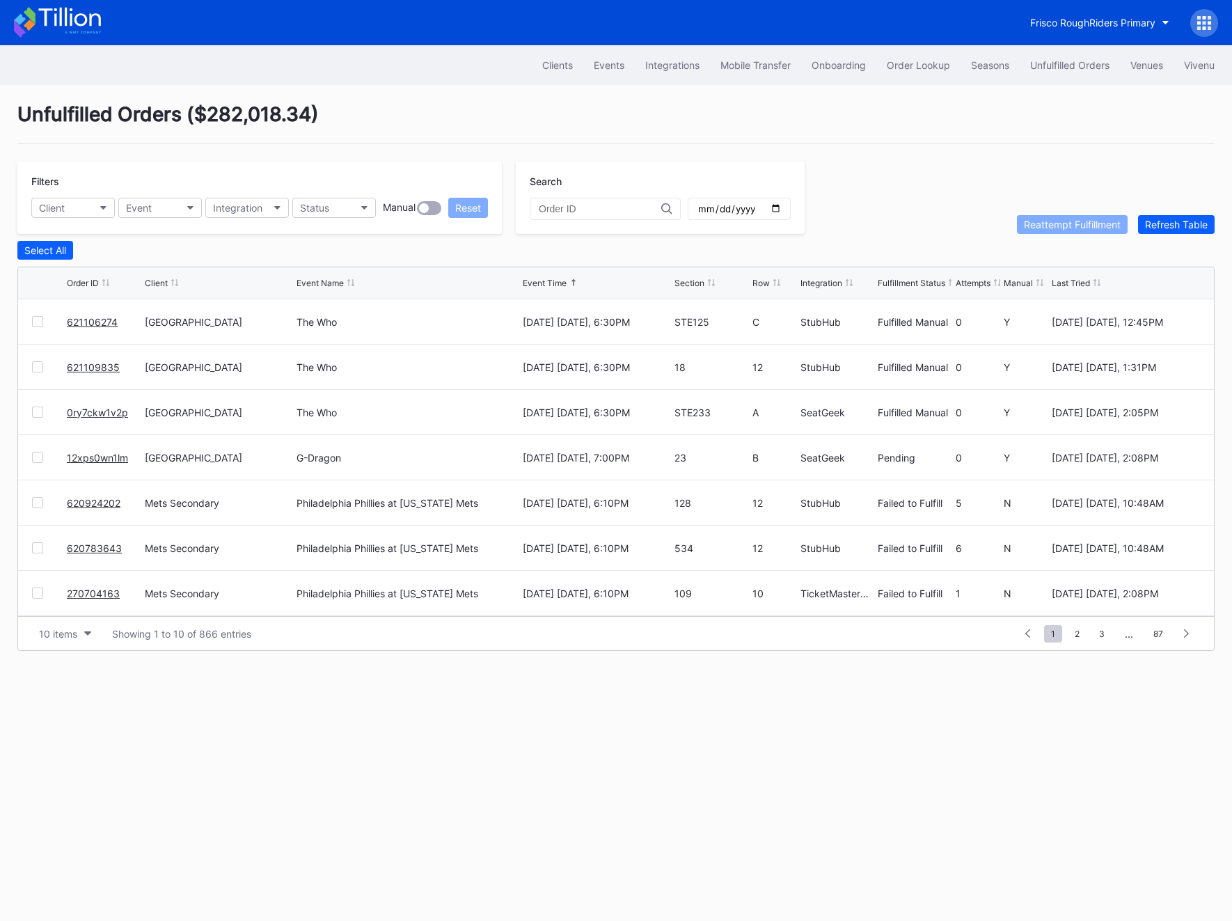
click at [1071, 67] on div "Unfulfilled Orders" at bounding box center [1069, 65] width 79 height 12
click at [1189, 226] on div "Refresh Table" at bounding box center [1176, 225] width 63 height 12
click at [84, 317] on link "12xps0wn1lm" at bounding box center [97, 322] width 61 height 12
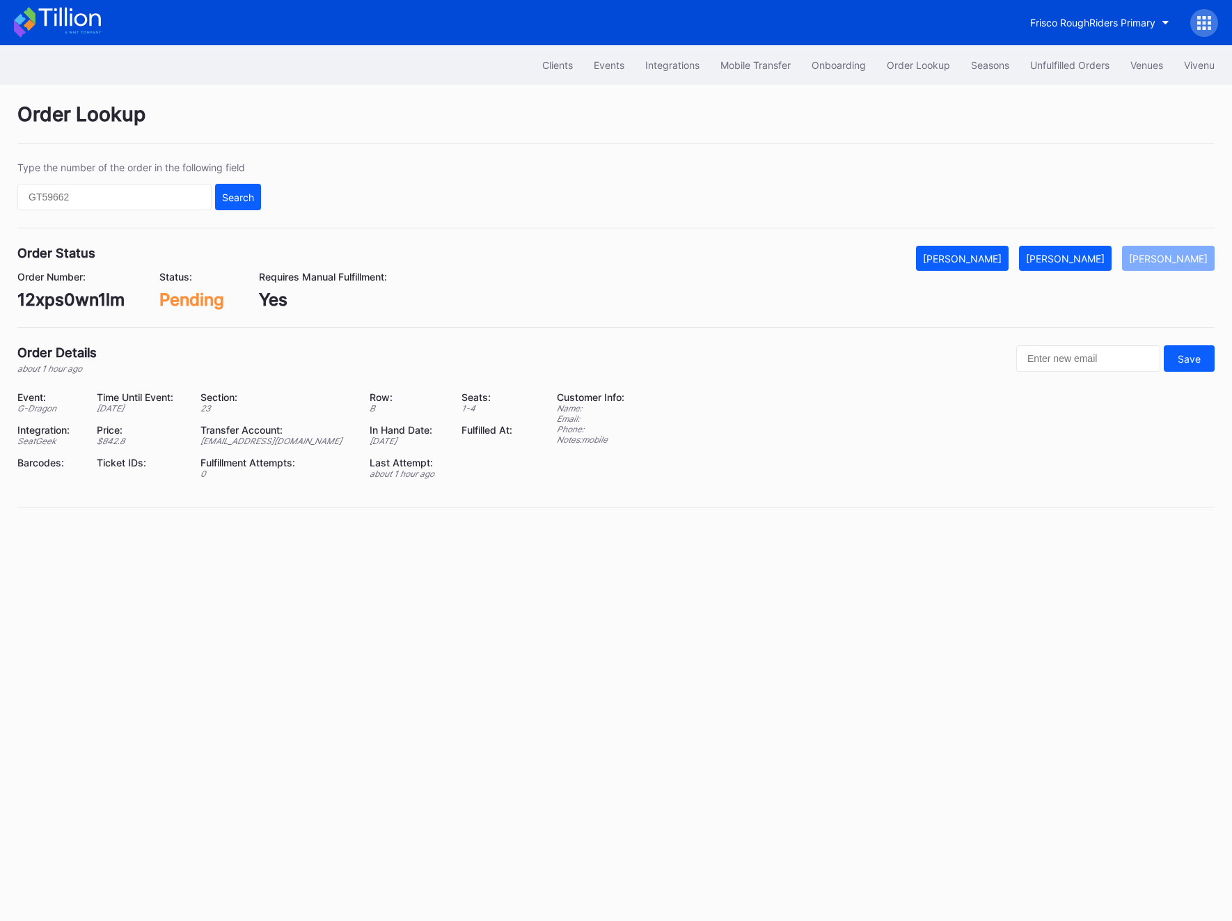
click at [66, 299] on div "12xps0wn1lm" at bounding box center [70, 300] width 107 height 20
click at [1102, 257] on div "[PERSON_NAME]" at bounding box center [1065, 259] width 79 height 12
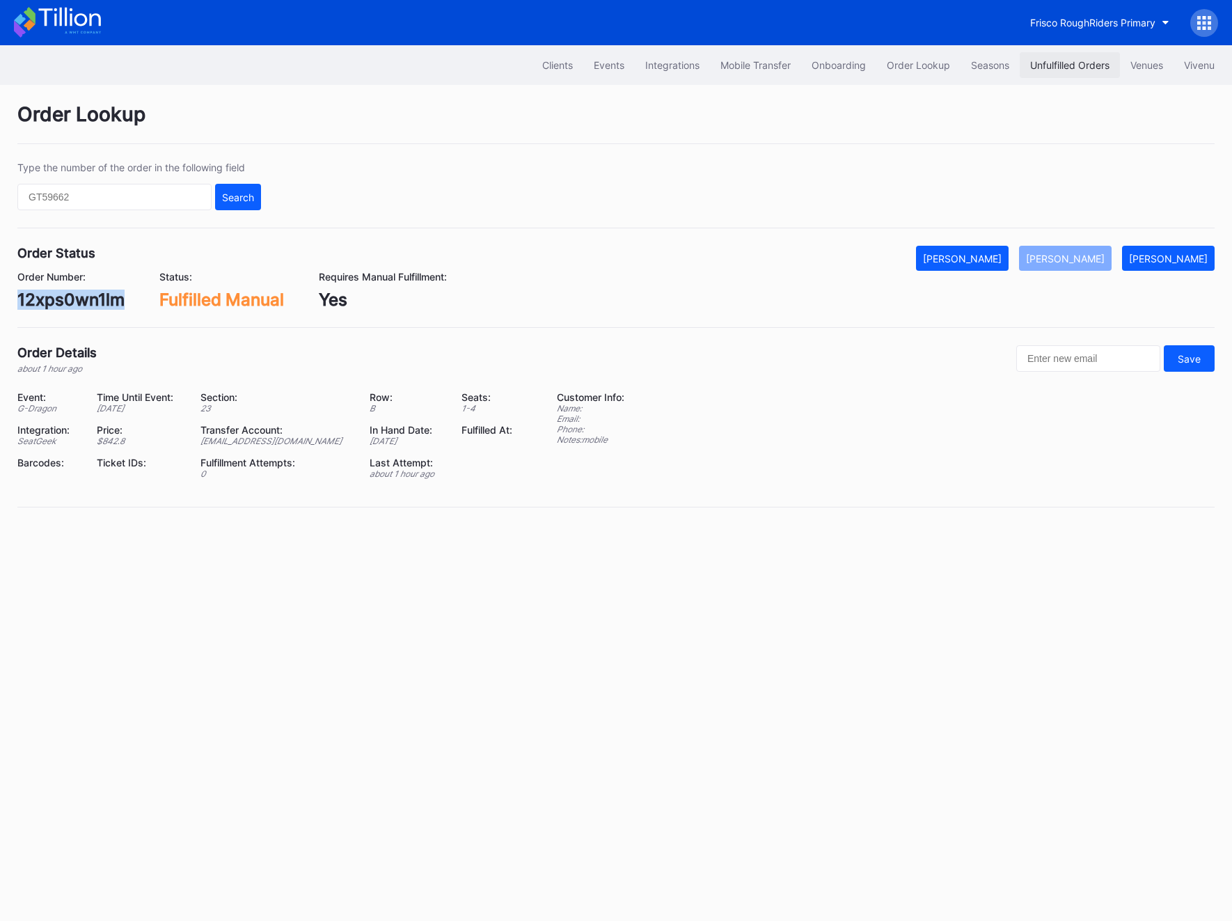
click at [1065, 68] on div "Unfulfilled Orders" at bounding box center [1069, 65] width 79 height 12
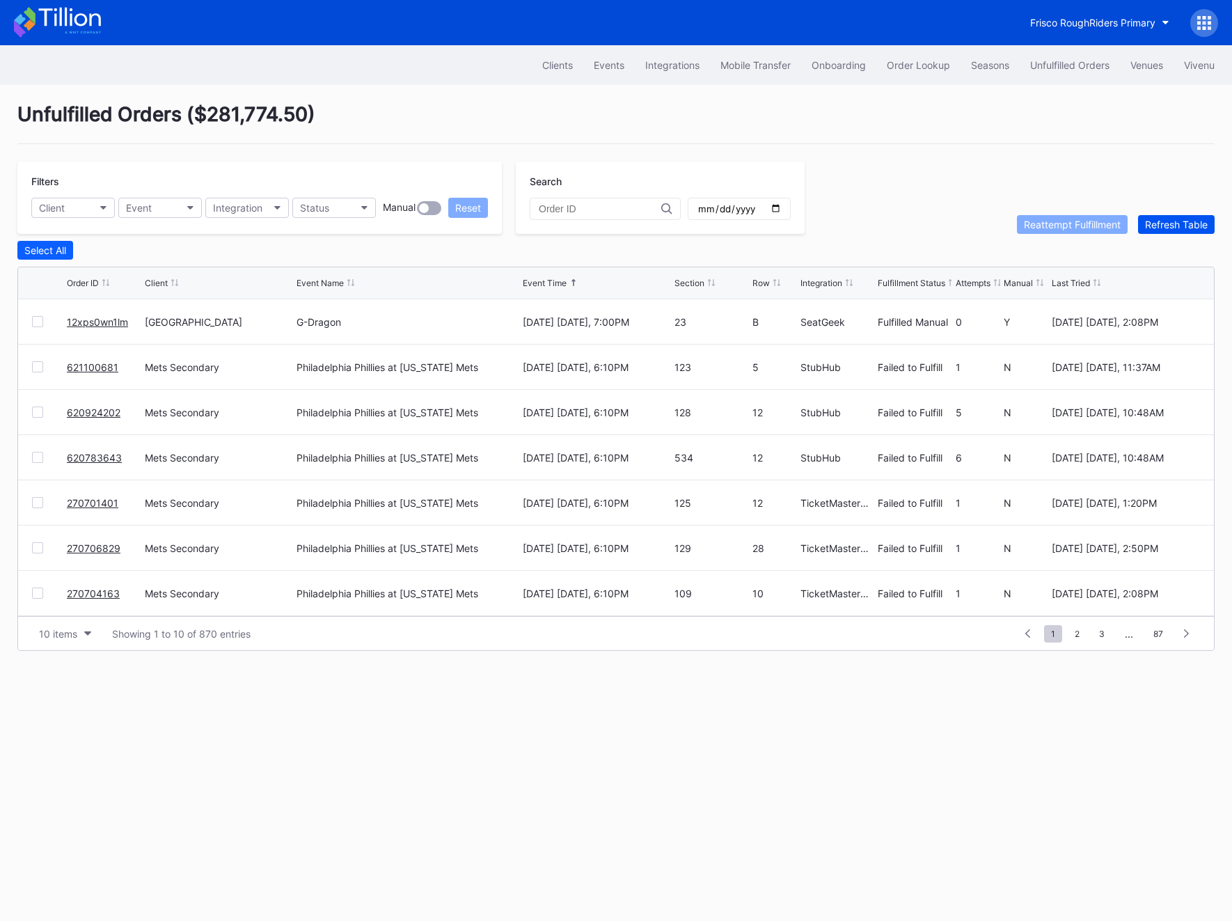
click at [1184, 219] on div "Refresh Table" at bounding box center [1176, 225] width 63 height 12
click at [1179, 221] on div "Refresh Table" at bounding box center [1176, 225] width 63 height 12
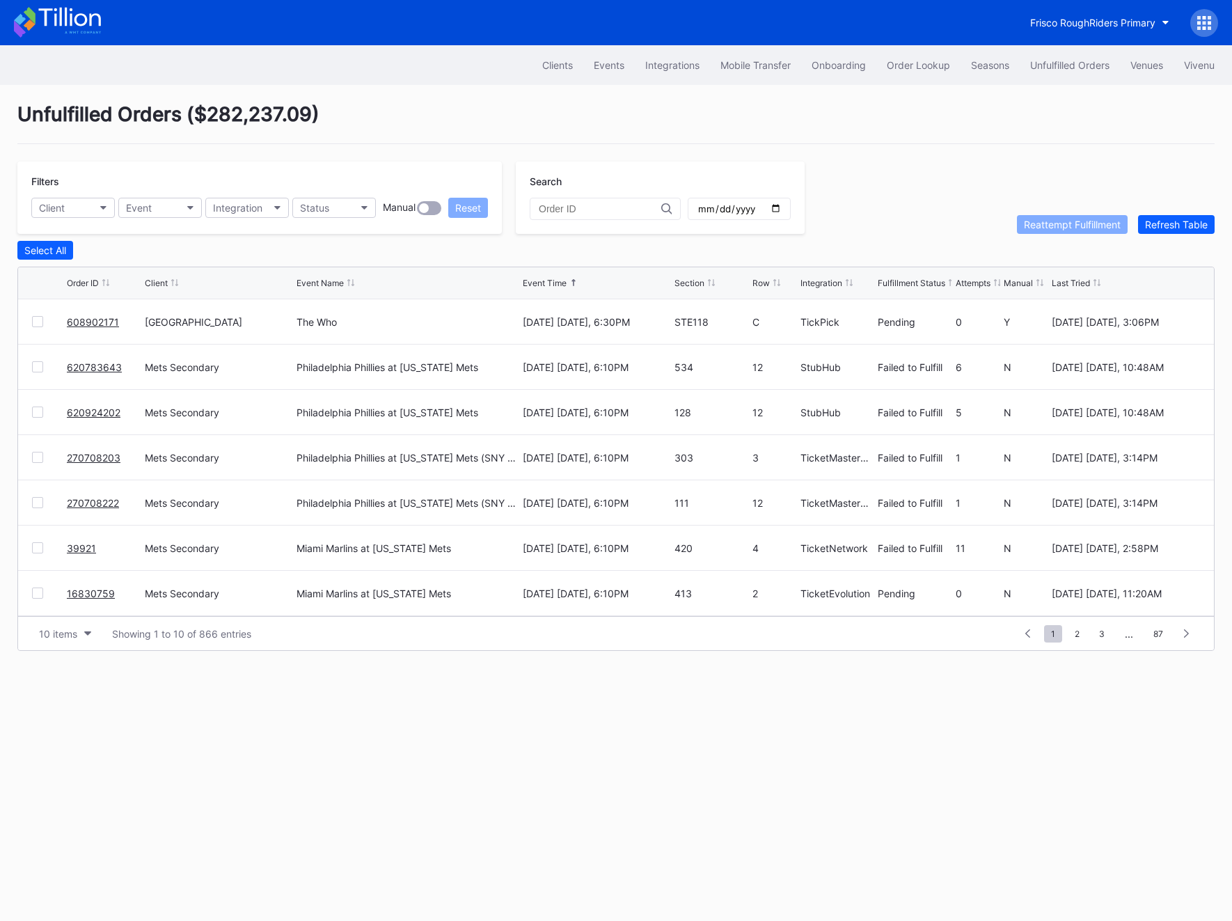
click at [88, 316] on link "608902171" at bounding box center [93, 322] width 52 height 12
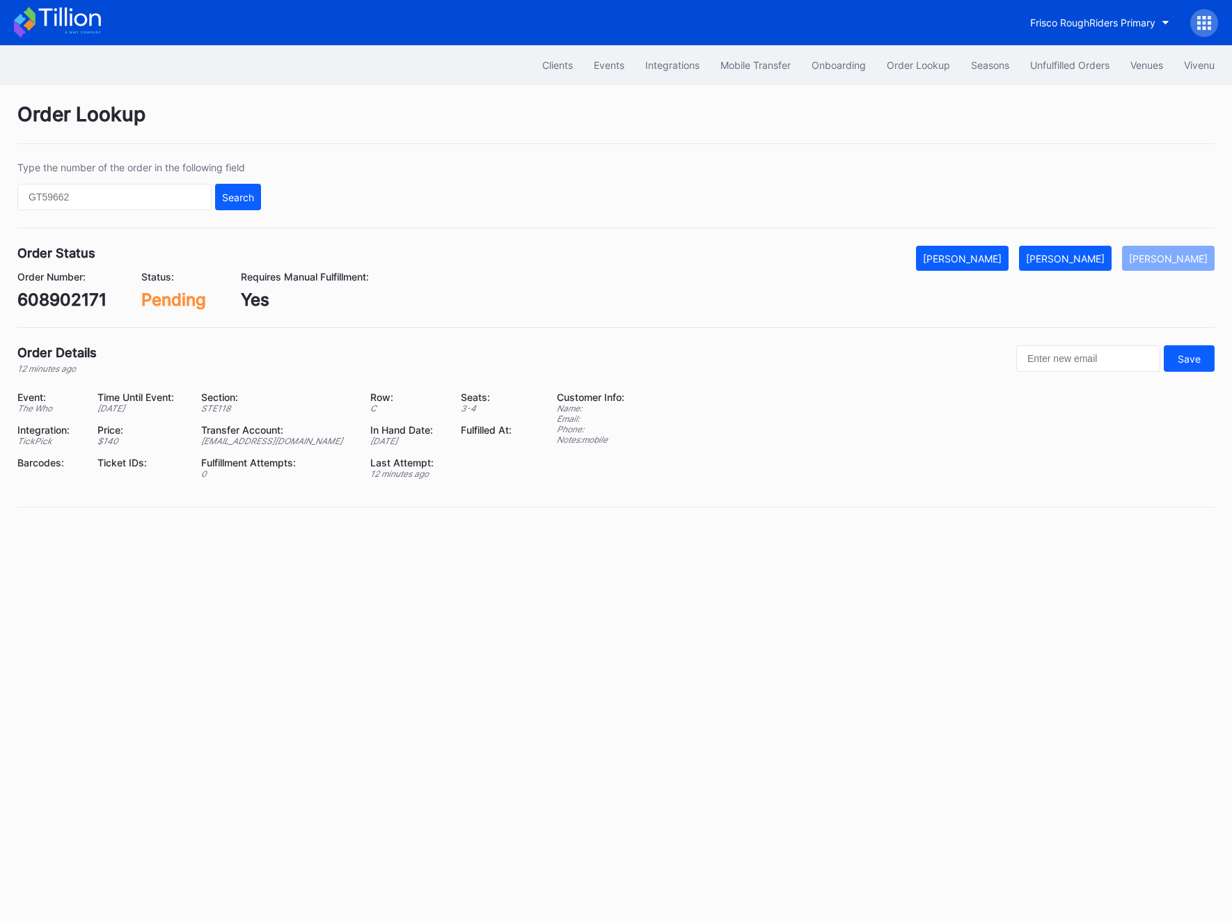
click at [58, 291] on div "608902171" at bounding box center [61, 300] width 89 height 20
click at [61, 294] on div "608902171" at bounding box center [61, 300] width 89 height 20
click at [78, 296] on div "608902171" at bounding box center [61, 300] width 89 height 20
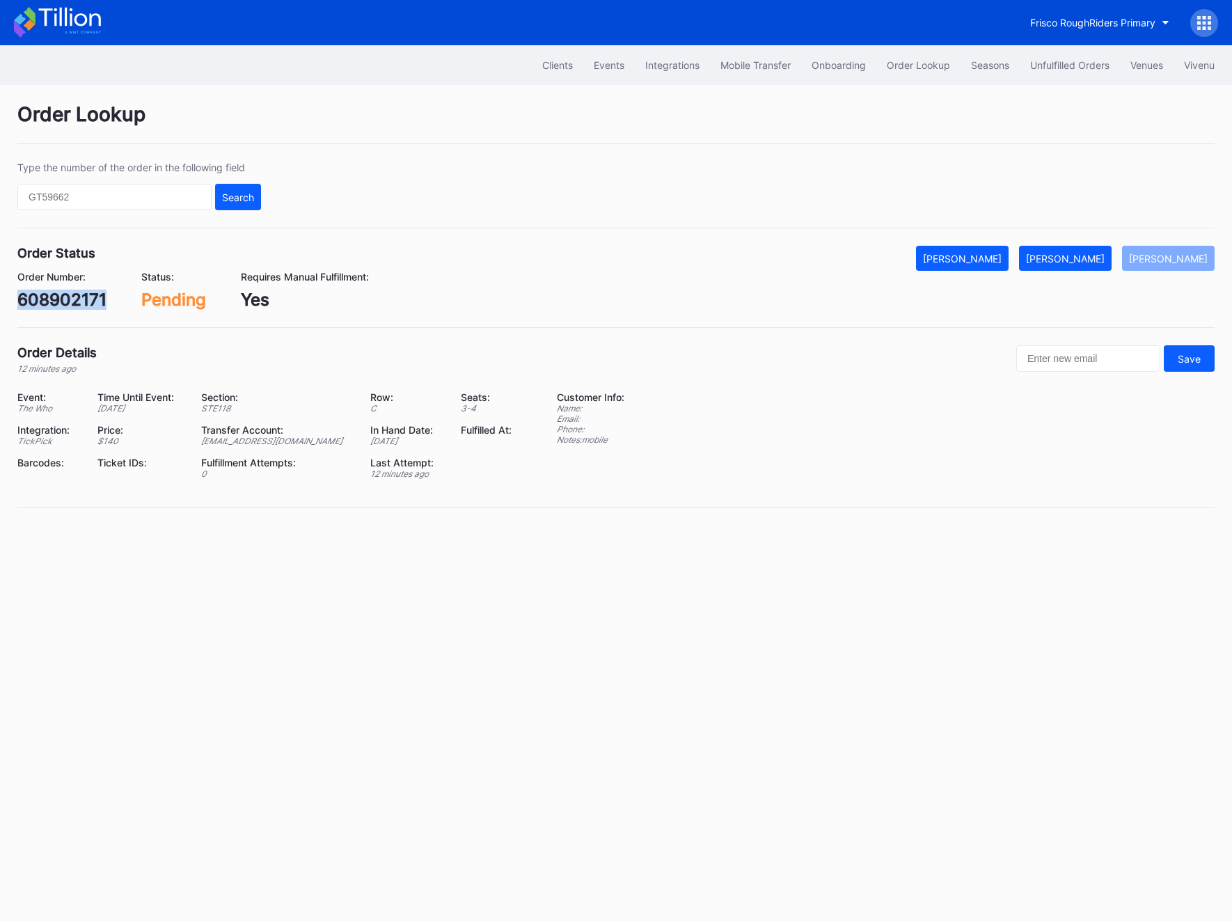
click at [78, 296] on div "608902171" at bounding box center [61, 300] width 89 height 20
click at [1086, 255] on div "[PERSON_NAME]" at bounding box center [1065, 259] width 79 height 12
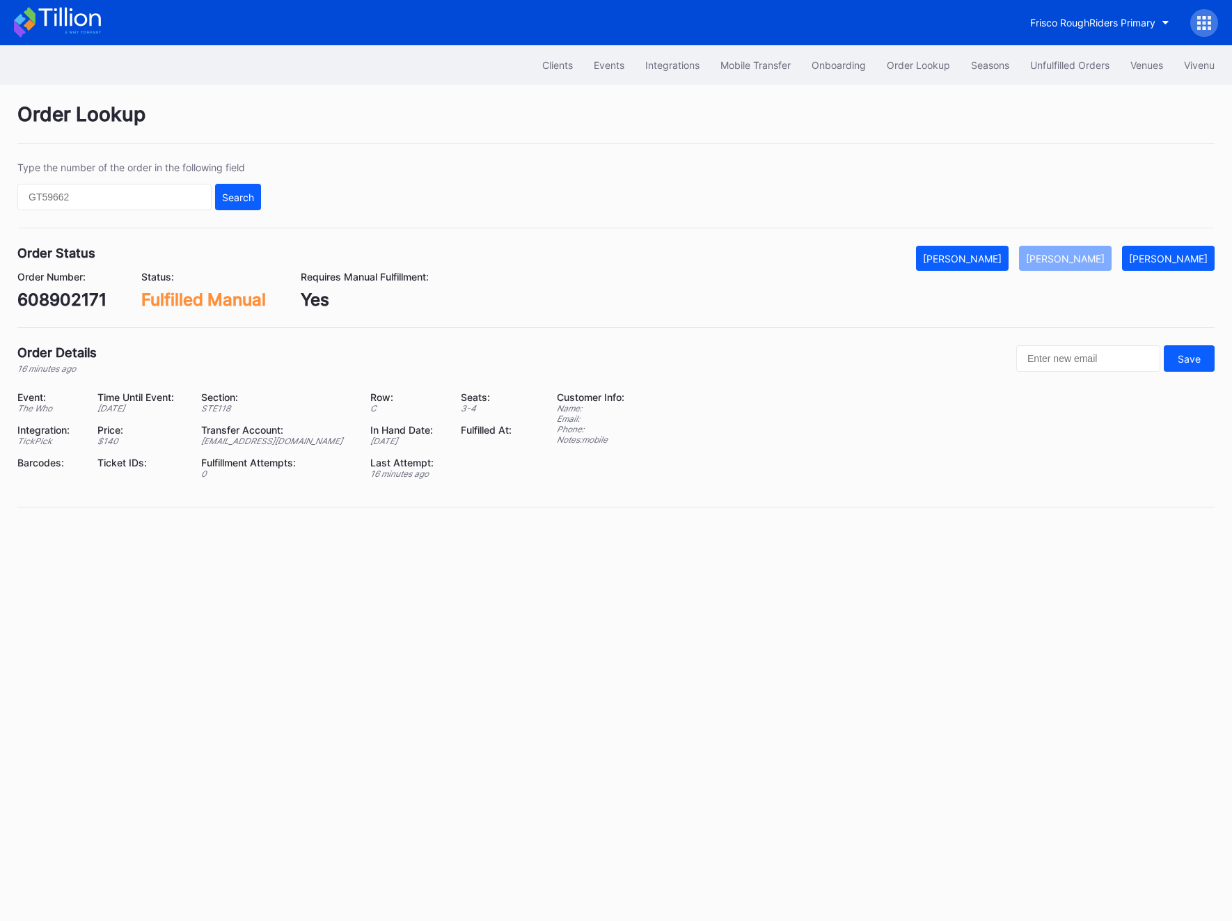
click at [1058, 50] on div "Clients Events Integrations Mobile Transfer Onboarding Order Lookup Seasons Unf…" at bounding box center [616, 65] width 1232 height 40
click at [1058, 60] on div "Unfulfilled Orders" at bounding box center [1069, 65] width 79 height 12
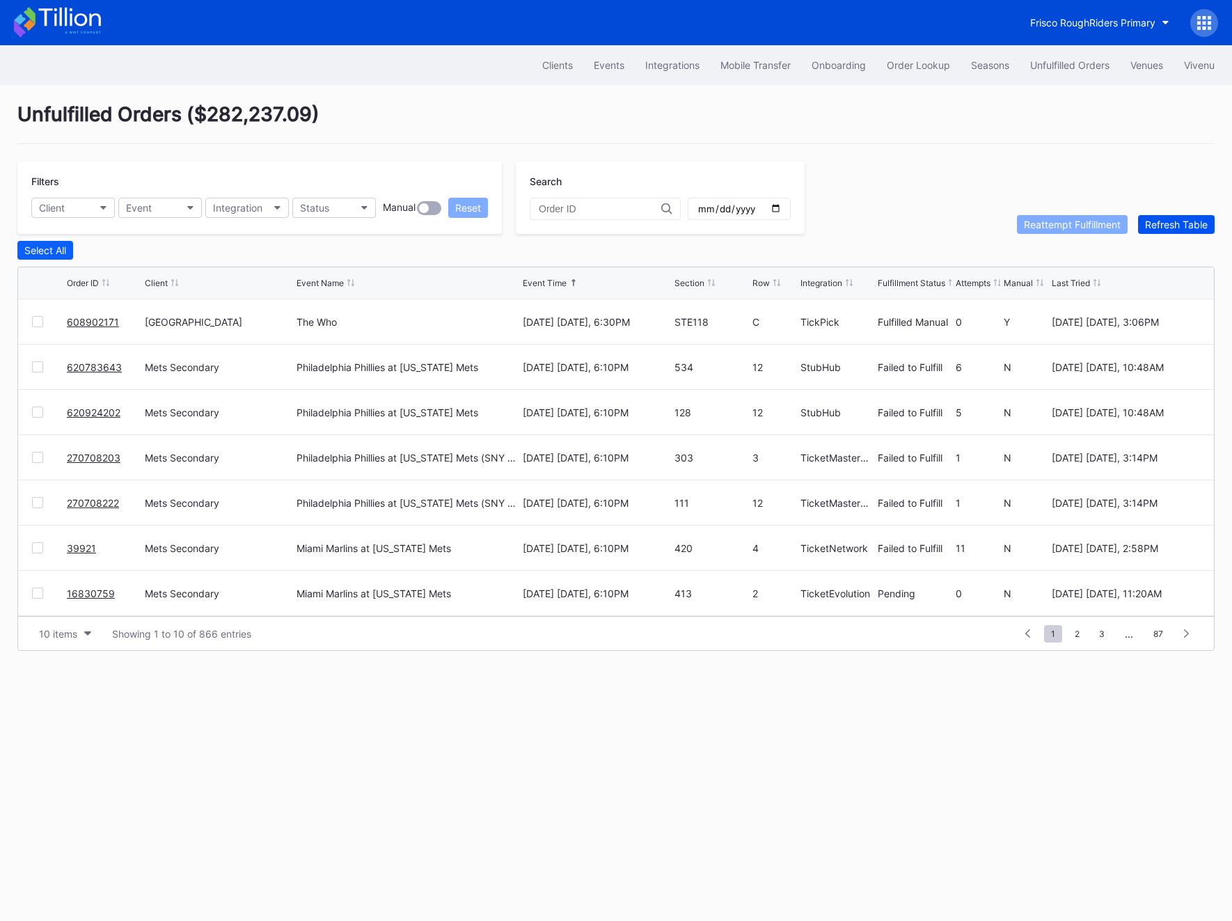
click at [1181, 215] on button "Refresh Table" at bounding box center [1176, 224] width 77 height 19
click at [36, 402] on div "270708203 Mets Secondary Philadelphia Phillies at New York Mets (SNY Players Pi…" at bounding box center [616, 412] width 1196 height 45
click at [35, 407] on div at bounding box center [37, 412] width 11 height 11
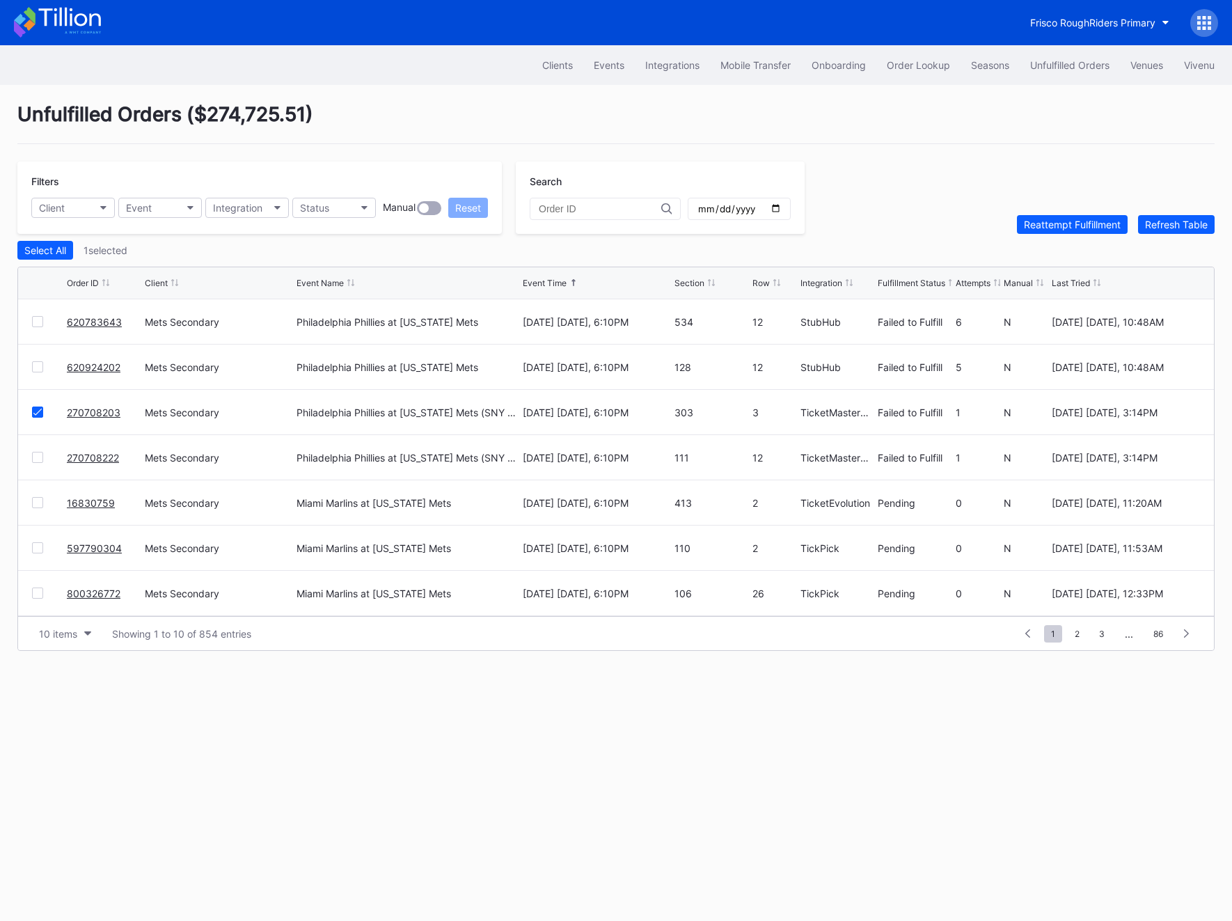
click at [34, 468] on div "270708222 Mets Secondary Philadelphia Phillies at New York Mets (SNY Players Pi…" at bounding box center [616, 457] width 1196 height 45
click at [39, 452] on div at bounding box center [37, 457] width 11 height 11
click at [1051, 215] on button "Reattempt Fulfillment" at bounding box center [1072, 224] width 111 height 19
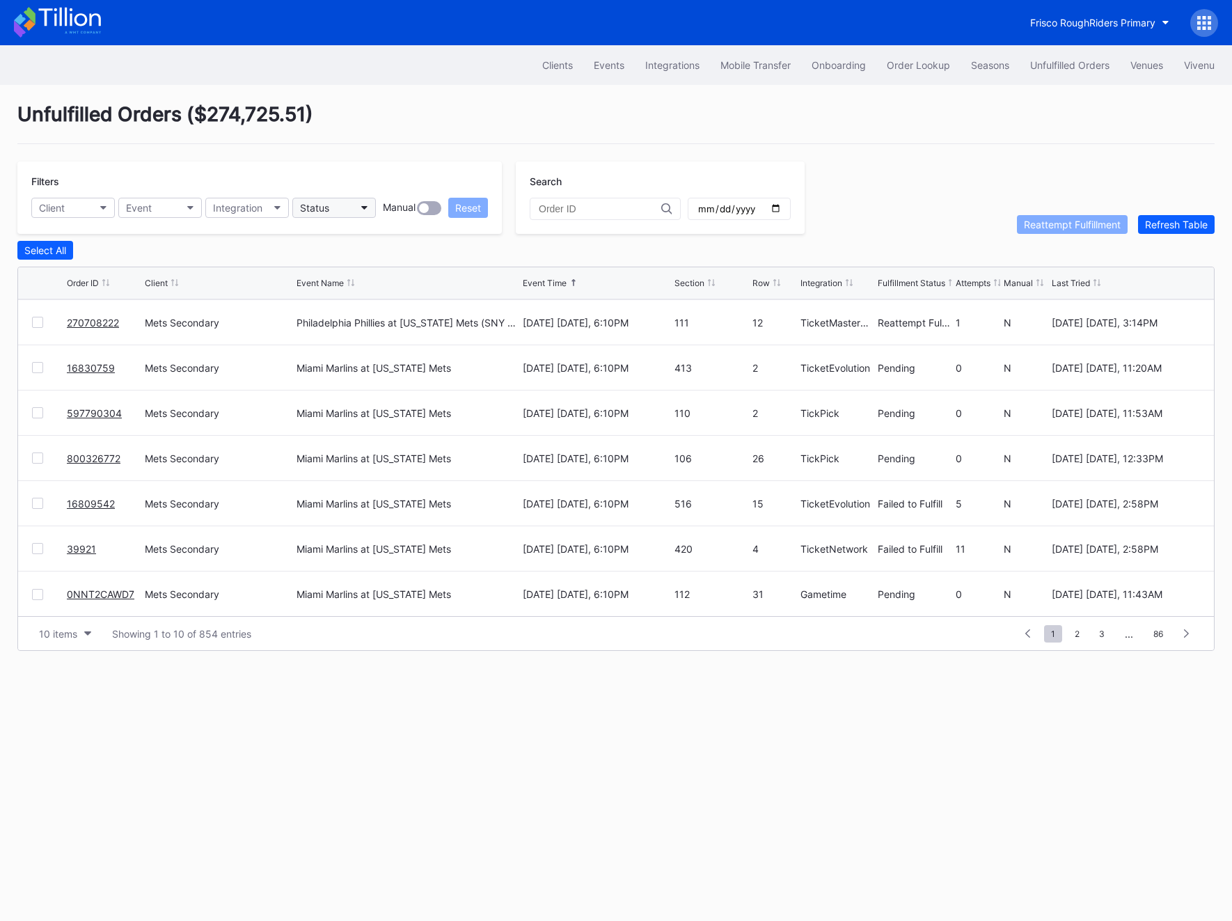
click at [338, 212] on button "Status" at bounding box center [334, 208] width 84 height 20
click at [332, 269] on div "Failed to Fulfill" at bounding box center [335, 270] width 65 height 12
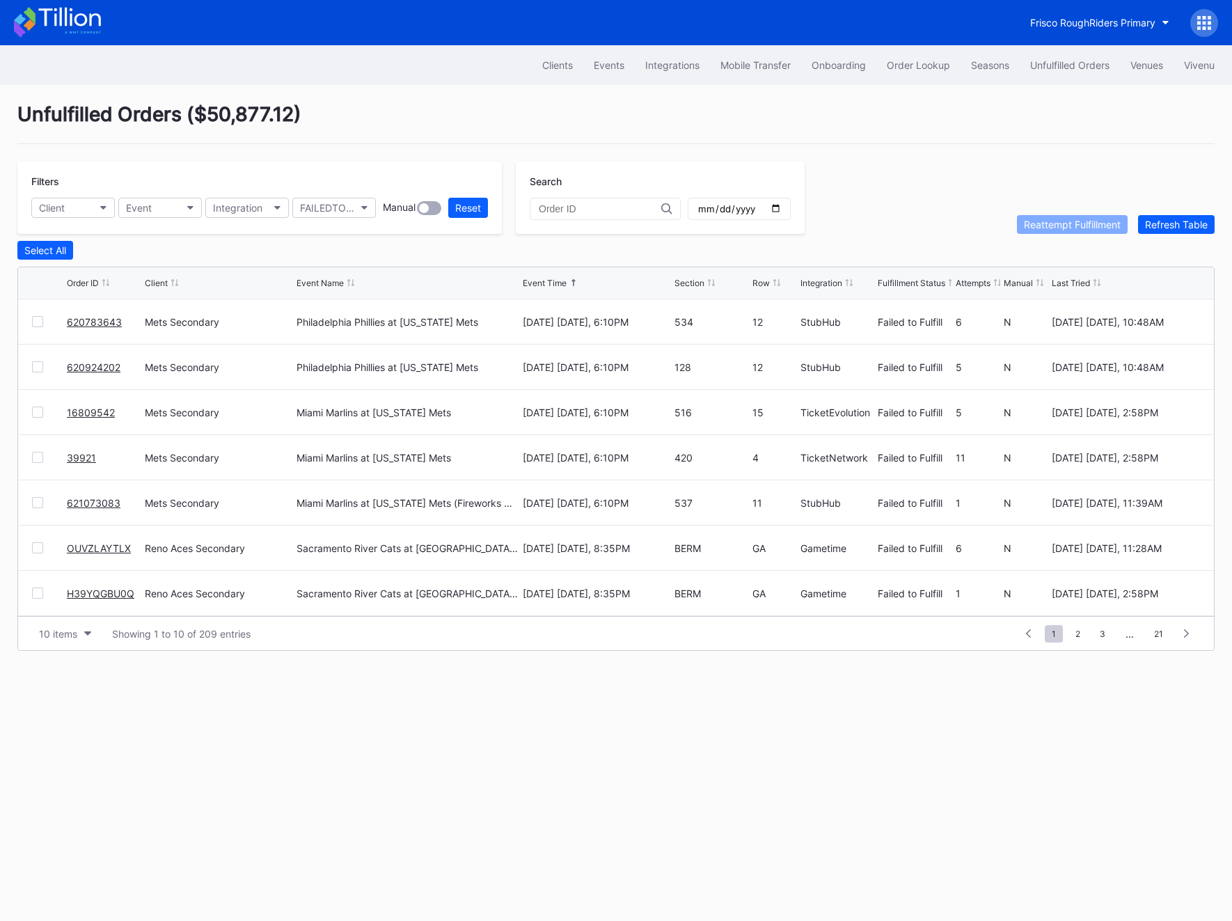
click at [40, 588] on div at bounding box center [37, 593] width 11 height 11
click at [1068, 221] on div "Reattempt Fulfillment" at bounding box center [1072, 225] width 97 height 12
click at [70, 212] on button "Client" at bounding box center [73, 208] width 84 height 20
type input "mets"
click at [88, 275] on div "Mets Secondary" at bounding box center [79, 270] width 74 height 12
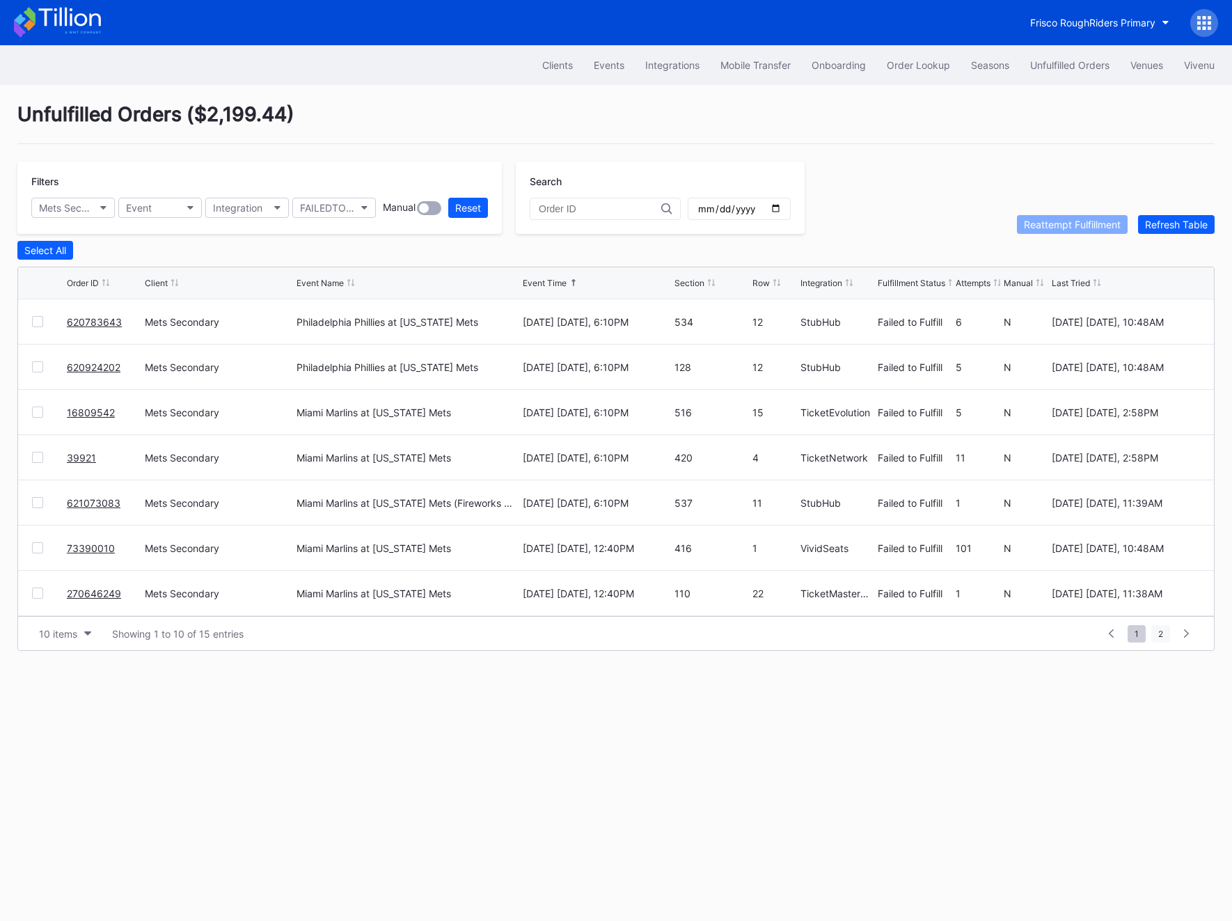
click at [1158, 632] on span "2" at bounding box center [1160, 633] width 19 height 17
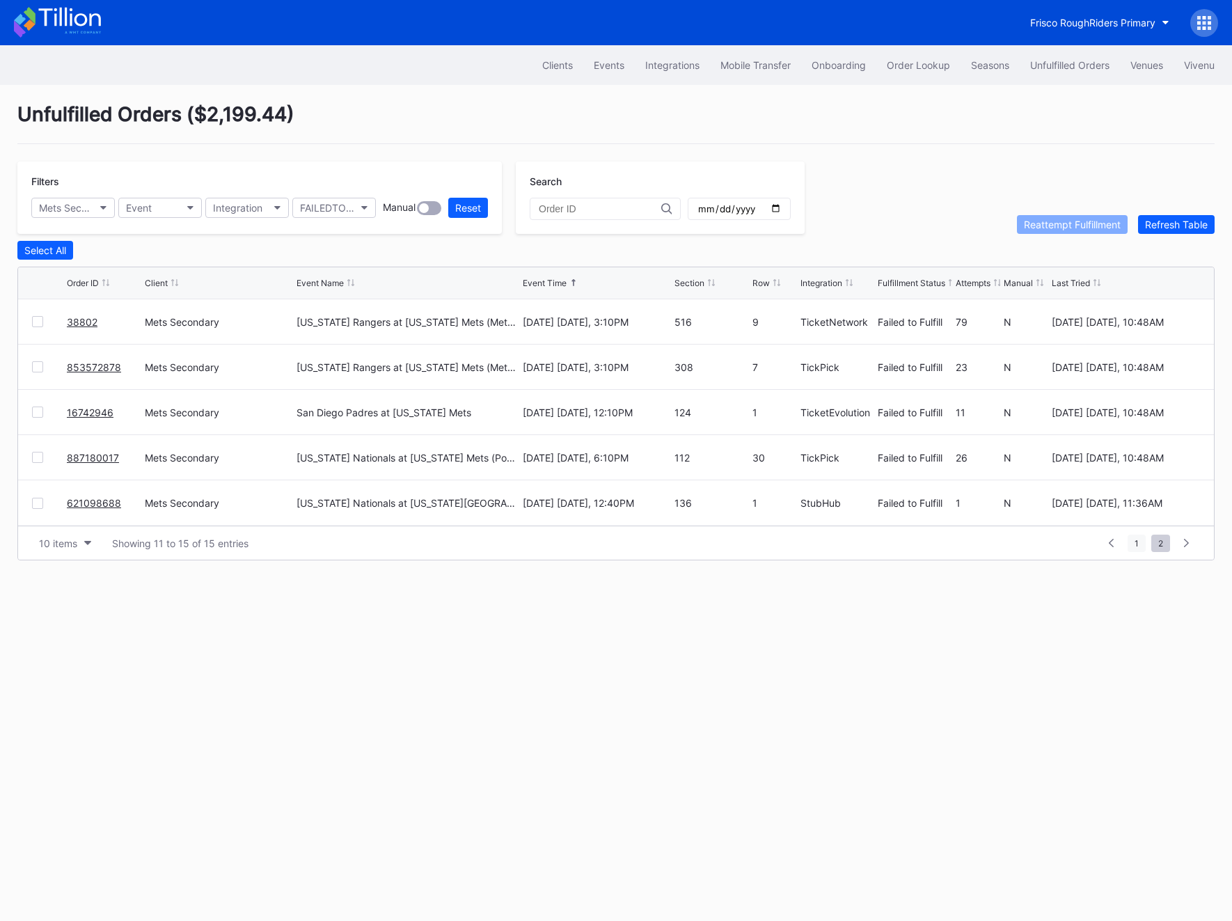
click at [1131, 537] on span "1" at bounding box center [1137, 543] width 18 height 17
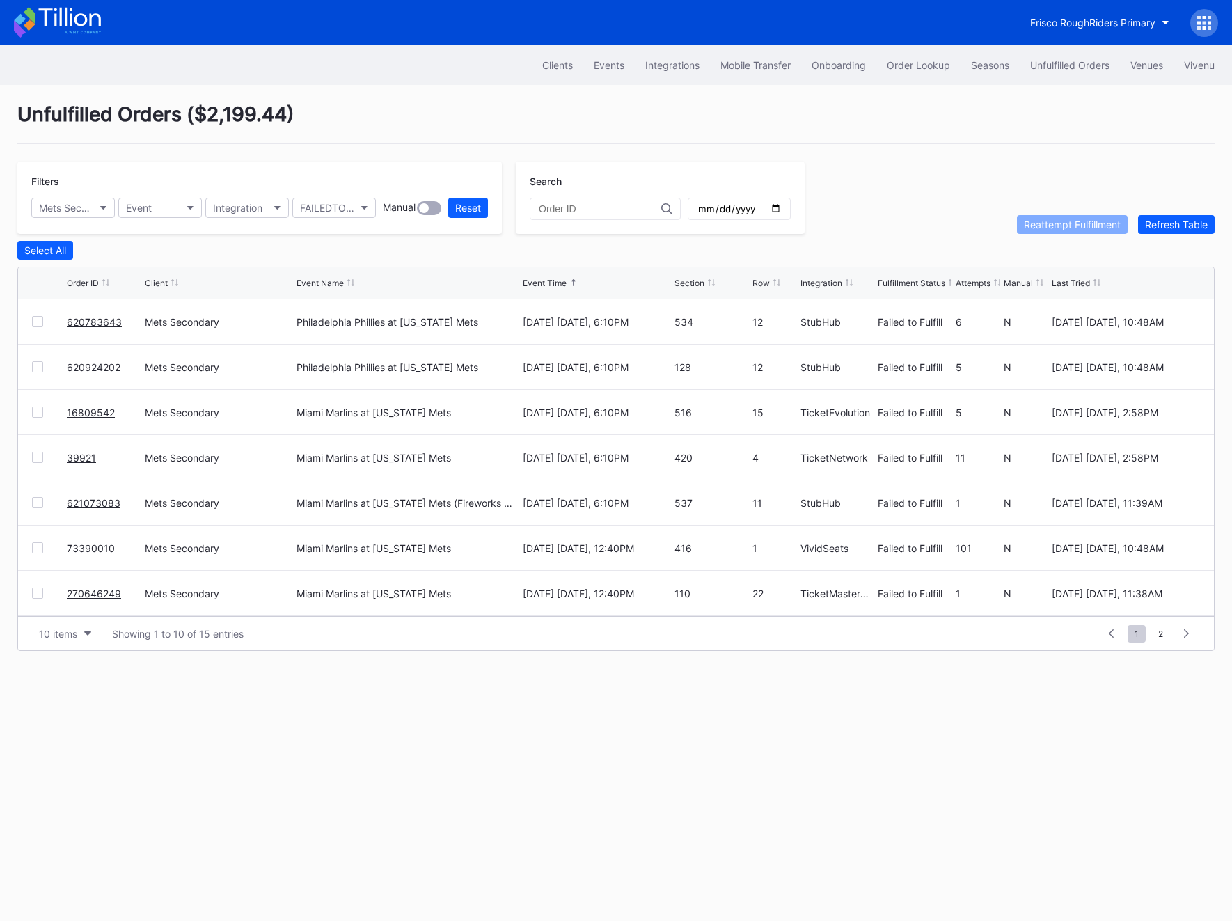
click at [39, 500] on div at bounding box center [37, 502] width 11 height 11
click at [1037, 228] on div "Reattempt Fulfillment" at bounding box center [1072, 225] width 97 height 12
click at [33, 549] on div at bounding box center [37, 547] width 11 height 11
click at [1043, 219] on div "Reattempt Fulfillment" at bounding box center [1072, 225] width 97 height 12
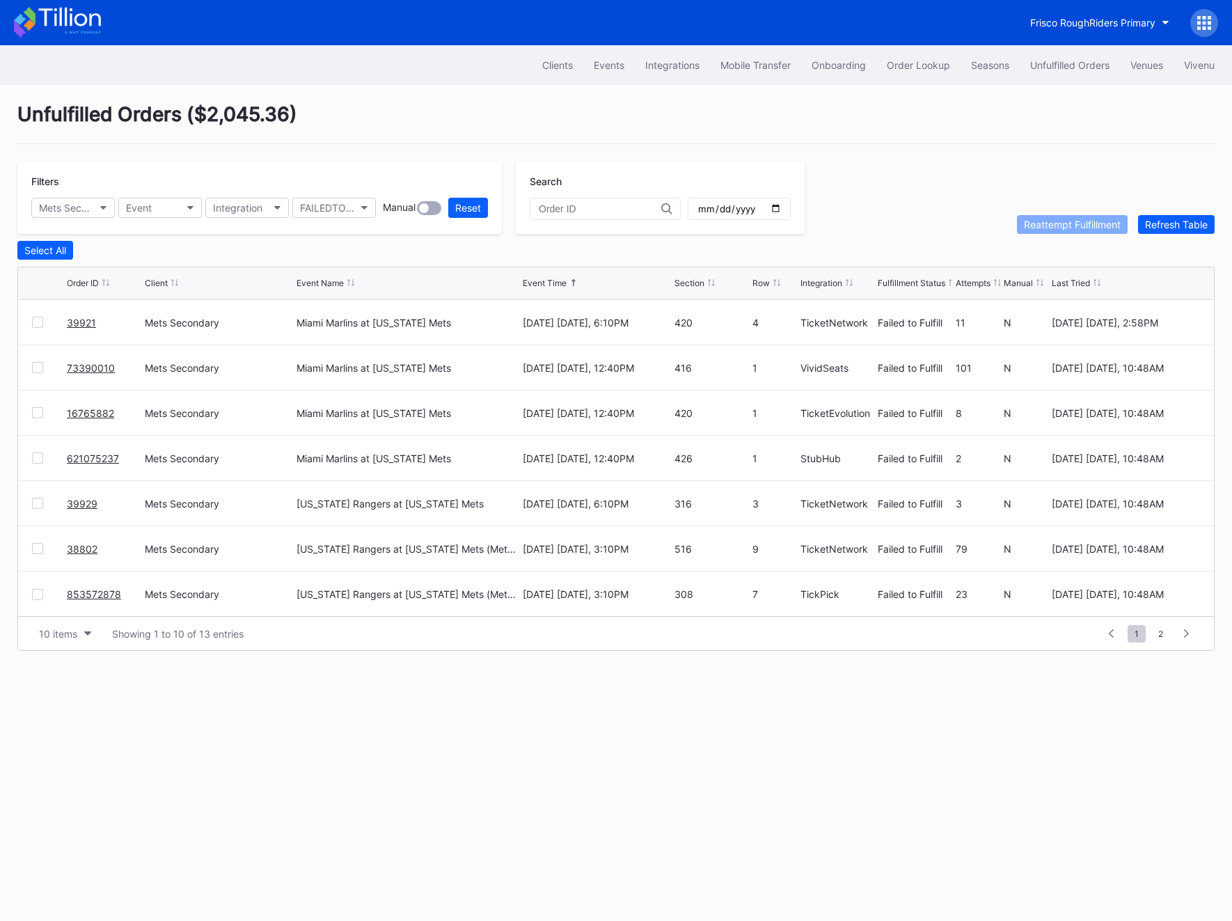
click at [36, 454] on div at bounding box center [37, 458] width 11 height 11
click at [33, 408] on div at bounding box center [37, 412] width 11 height 11
click at [33, 378] on div "73390010 Mets Secondary Miami Marlins at New York Mets August 31 Sunday, 12:40P…" at bounding box center [616, 367] width 1196 height 45
click at [33, 363] on div at bounding box center [37, 367] width 11 height 11
click at [36, 368] on icon at bounding box center [37, 367] width 8 height 7
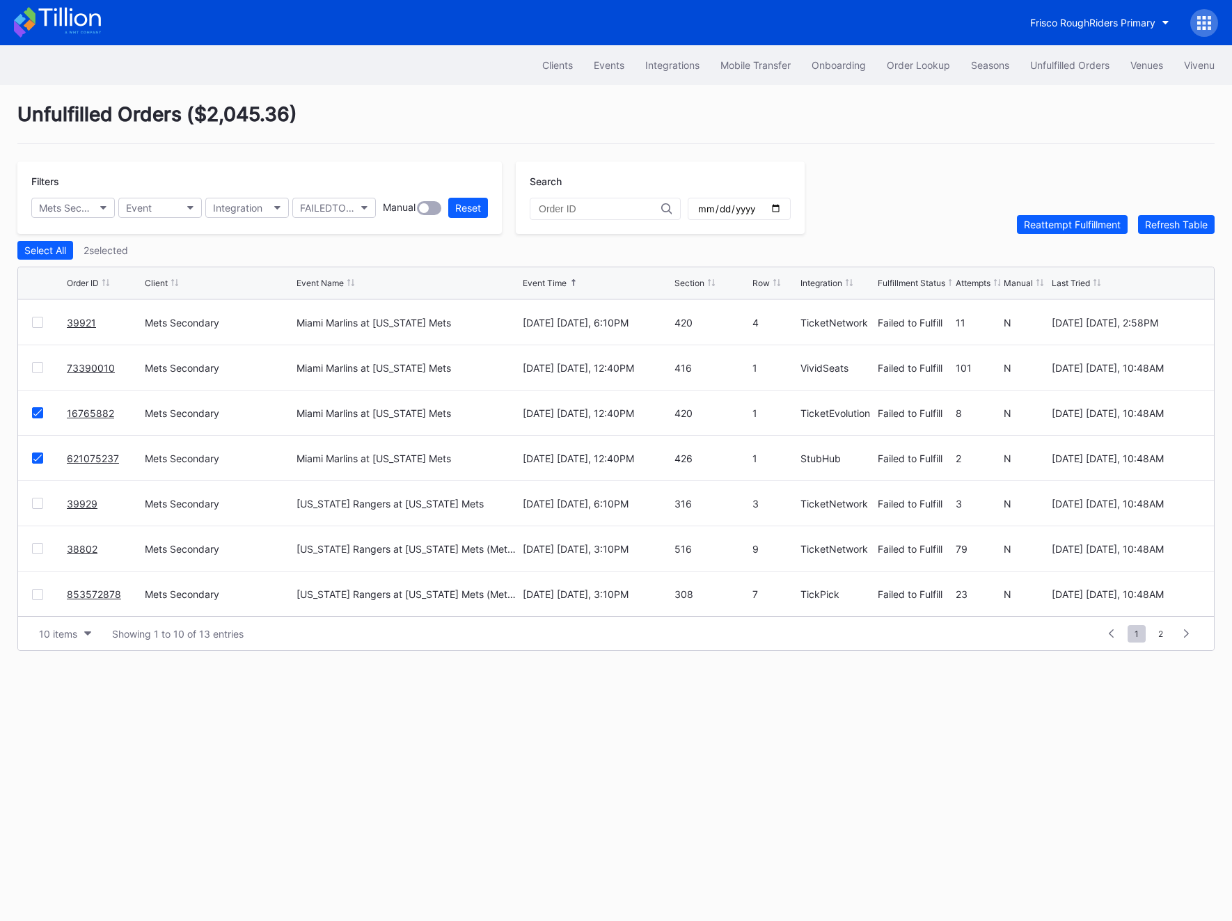
click at [36, 462] on div at bounding box center [37, 458] width 11 height 11
click at [32, 411] on div at bounding box center [37, 412] width 11 height 11
click at [58, 625] on button "10 items" at bounding box center [65, 633] width 66 height 19
click at [60, 749] on div "200 items" at bounding box center [64, 745] width 45 height 12
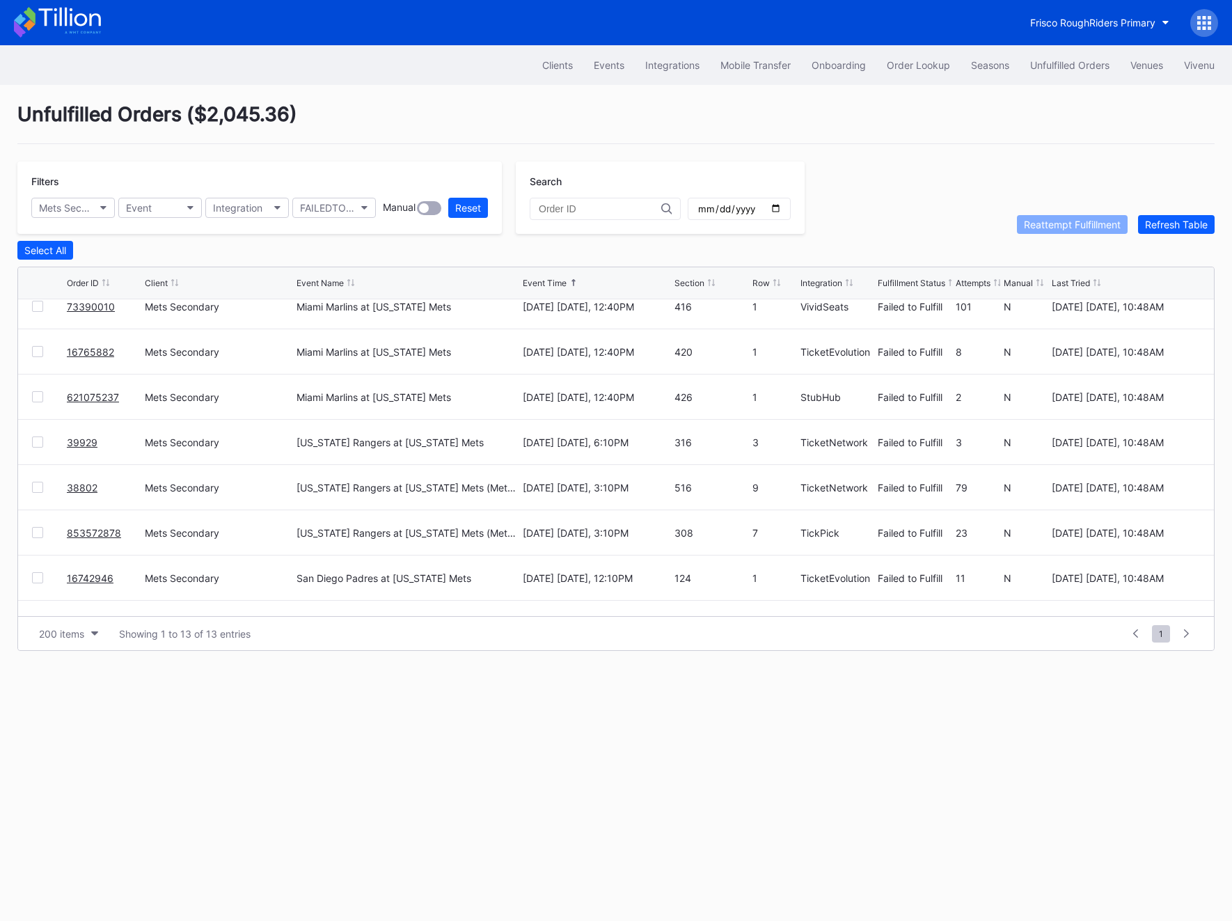
scroll to position [271, 0]
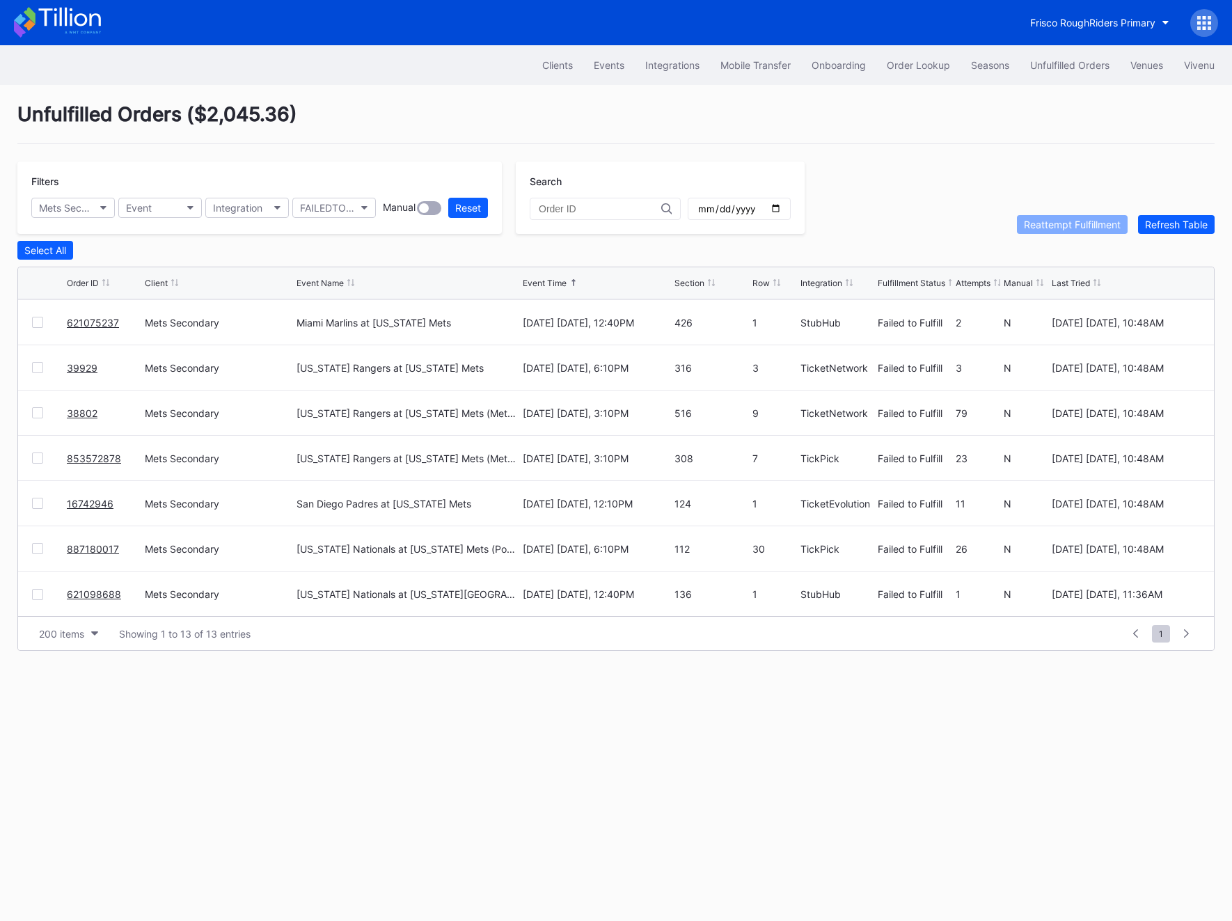
click at [38, 592] on div at bounding box center [37, 594] width 11 height 11
click at [1060, 223] on div "Reattempt Fulfillment" at bounding box center [1072, 225] width 97 height 12
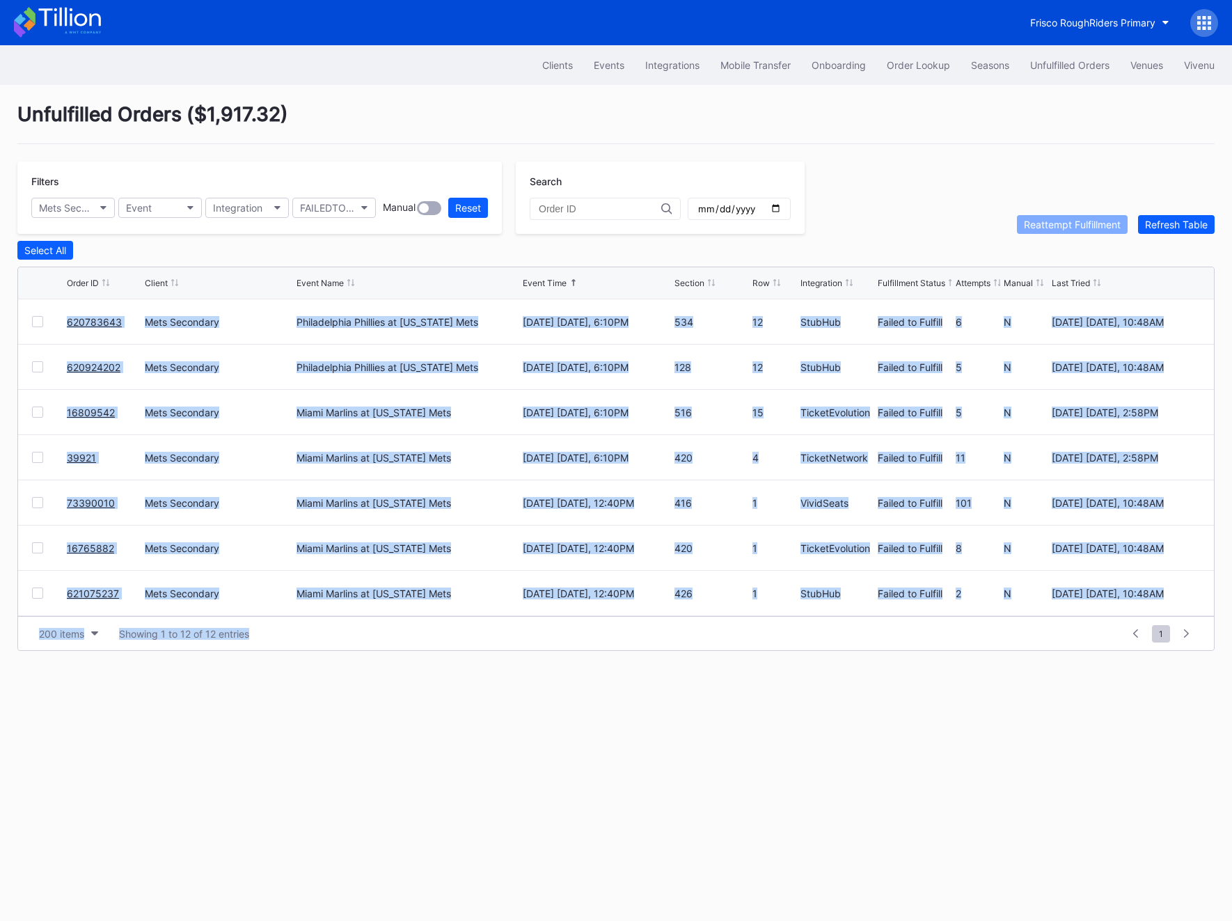
scroll to position [226, 0]
drag, startPoint x: 58, startPoint y: 317, endPoint x: 626, endPoint y: 697, distance: 683.1
click at [626, 697] on div "Clients Events Integrations Mobile Transfer Onboarding Order Lookup Seasons Unf…" at bounding box center [616, 483] width 1232 height 876
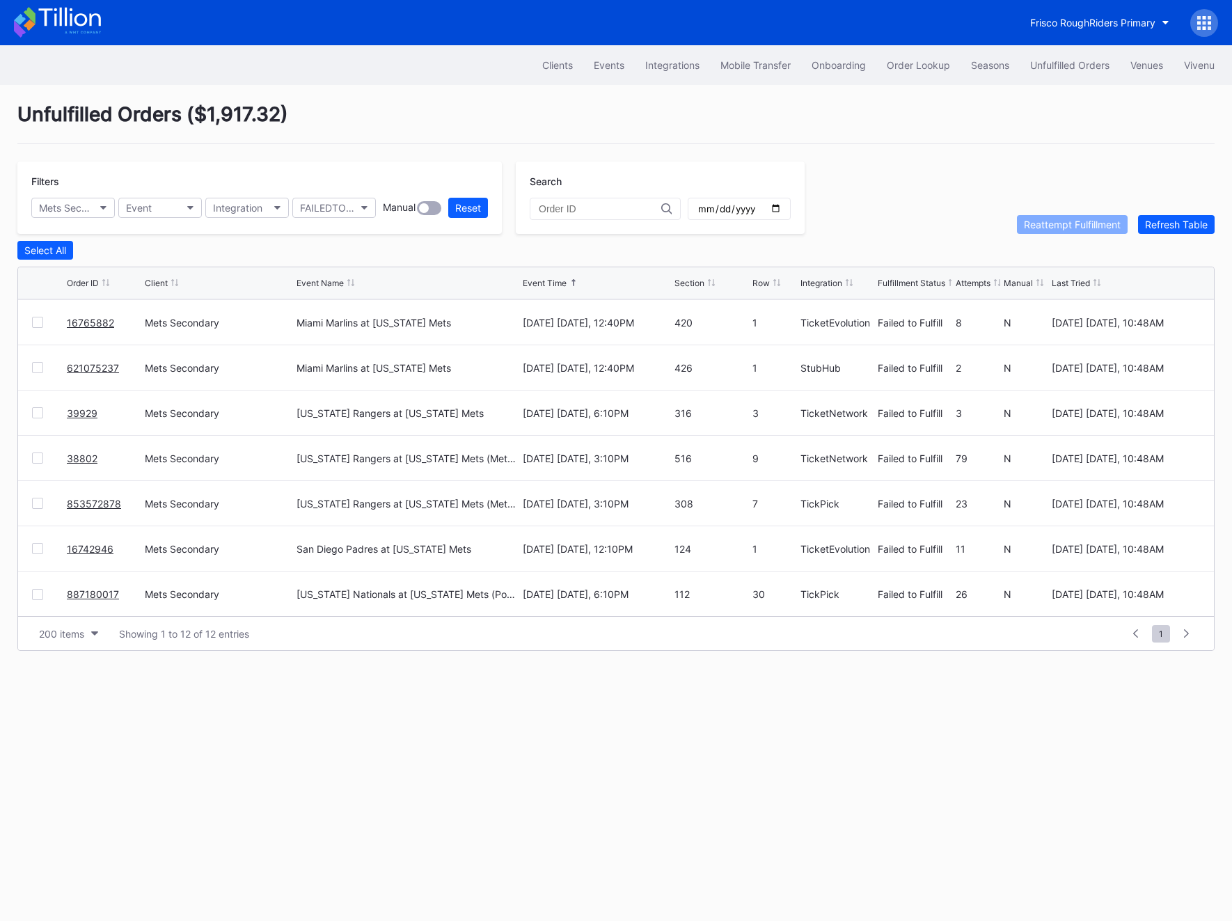
click at [473, 734] on div "Clients Events Integrations Mobile Transfer Onboarding Order Lookup Seasons Unf…" at bounding box center [616, 483] width 1232 height 876
click at [97, 409] on link "16809542" at bounding box center [91, 413] width 48 height 12
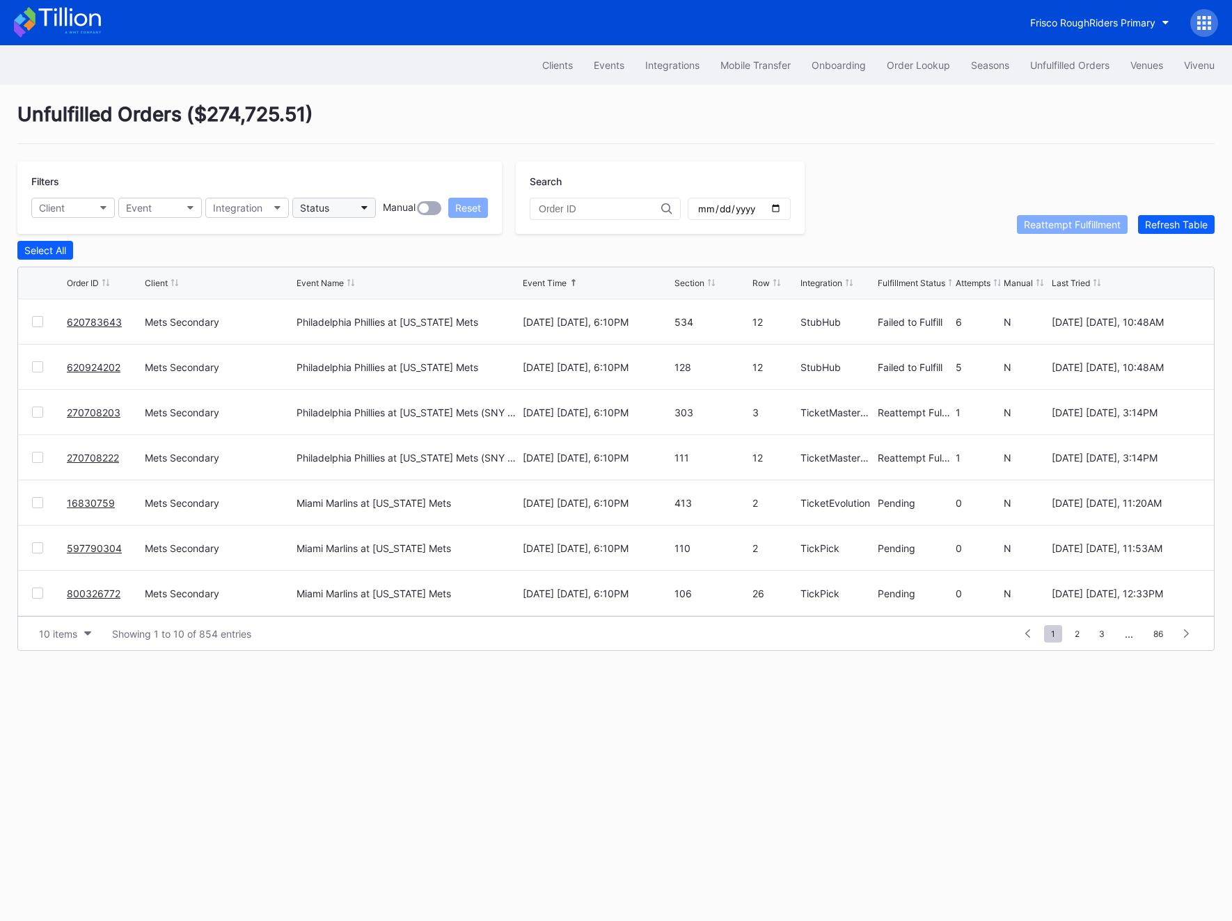
click at [343, 205] on button "Status" at bounding box center [334, 208] width 84 height 20
click at [343, 259] on div "Failed to Fulfill" at bounding box center [373, 270] width 162 height 26
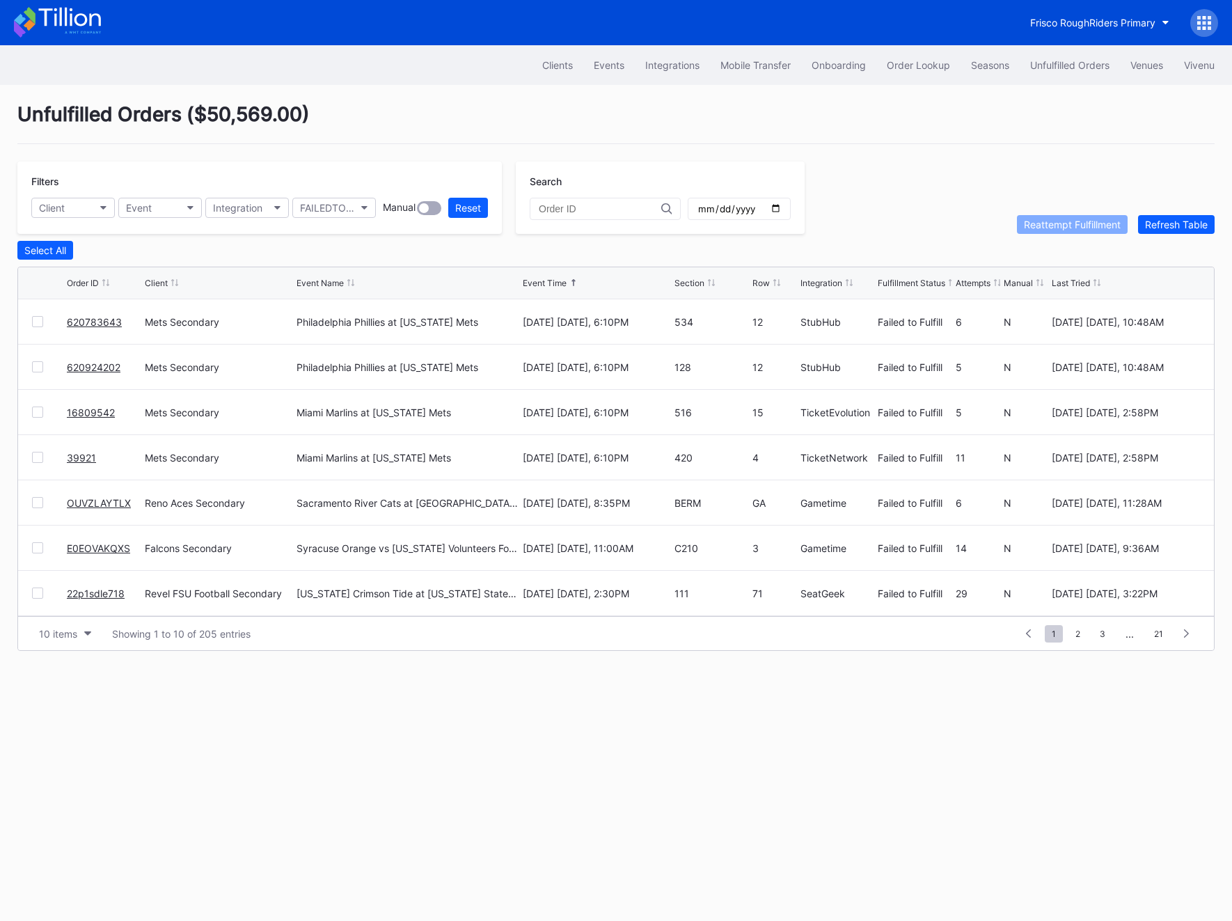
click at [77, 455] on link "39921" at bounding box center [81, 458] width 29 height 12
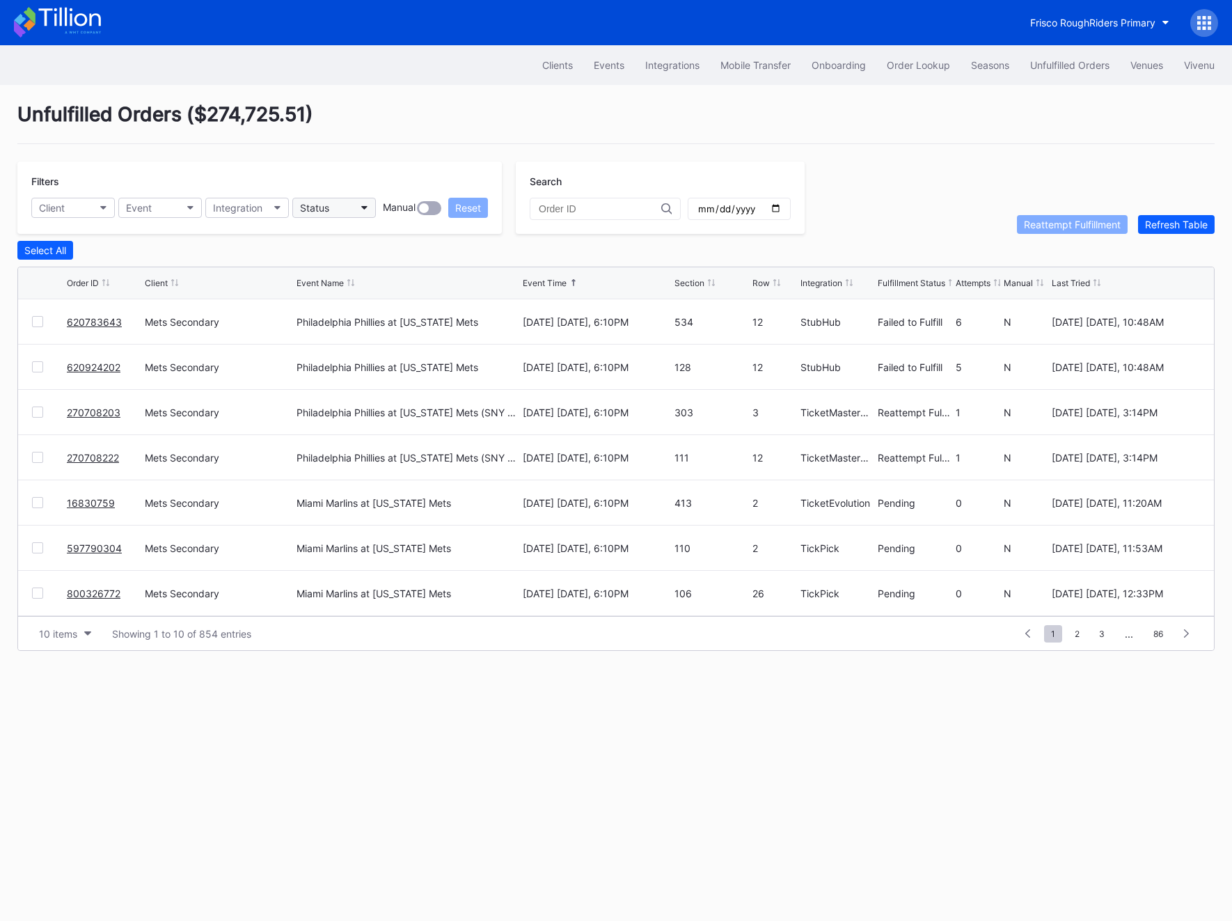
click at [324, 217] on button "Status" at bounding box center [334, 208] width 84 height 20
click at [325, 264] on div "Failed to Fulfill" at bounding box center [335, 270] width 65 height 12
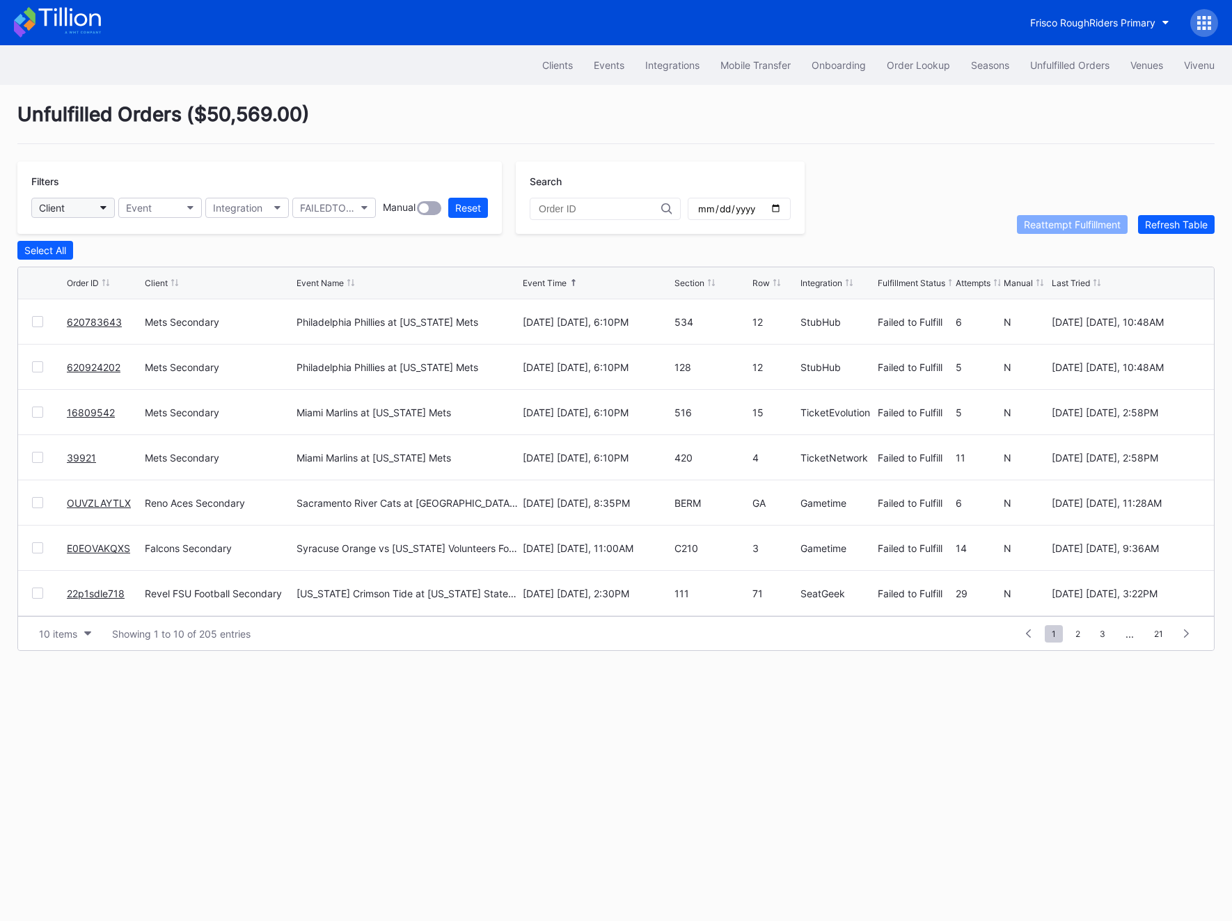
click at [68, 207] on button "Client" at bounding box center [73, 208] width 84 height 20
type input "mets"
click at [70, 267] on div "Mets Secondary" at bounding box center [79, 270] width 74 height 12
drag, startPoint x: 86, startPoint y: 496, endPoint x: 323, endPoint y: 1, distance: 548.7
click at [0, 0] on div "Frisco RoughRiders Primary Clients Events Integrations Mobile Transfer Onboardi…" at bounding box center [616, 460] width 1232 height 921
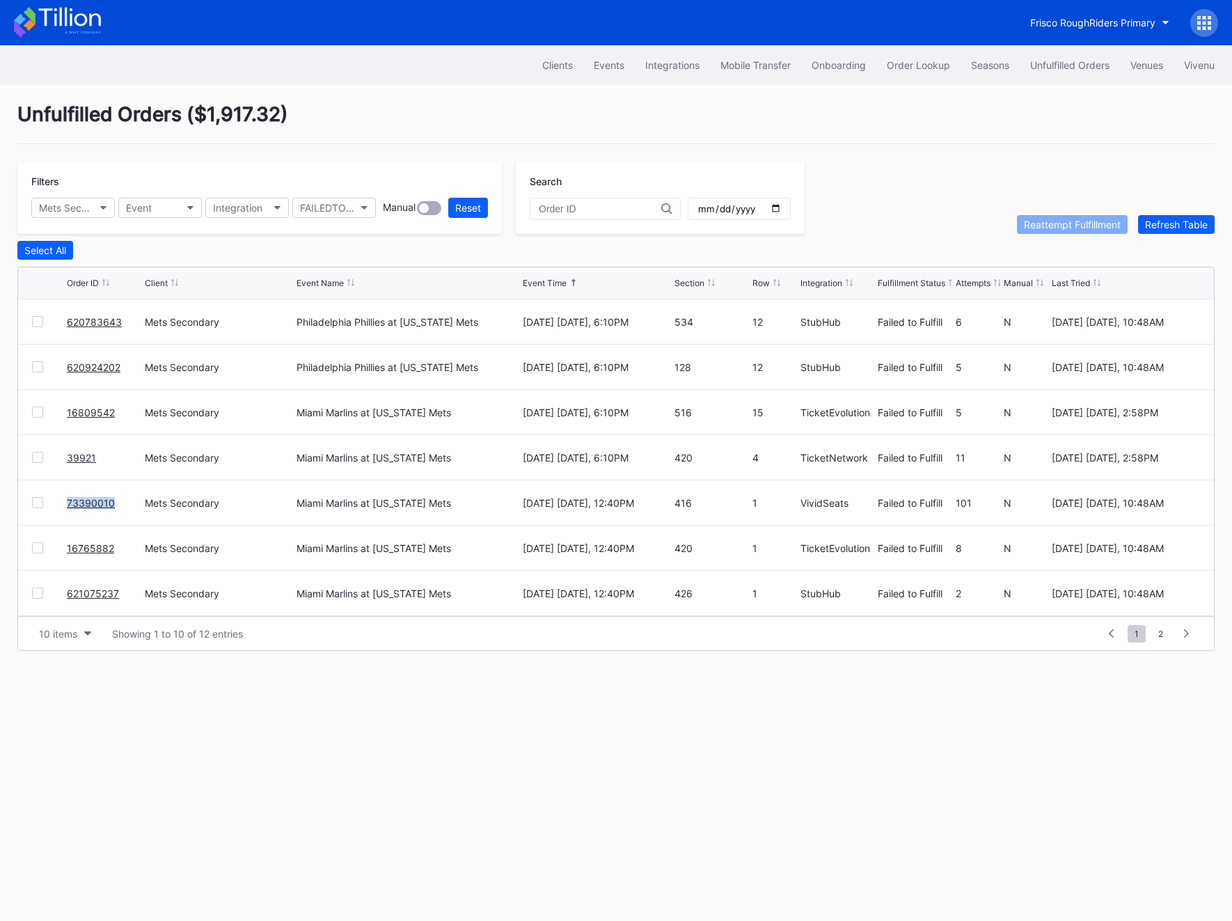
click at [104, 546] on link "16765882" at bounding box center [90, 548] width 47 height 12
click at [340, 217] on button "Status" at bounding box center [334, 208] width 84 height 20
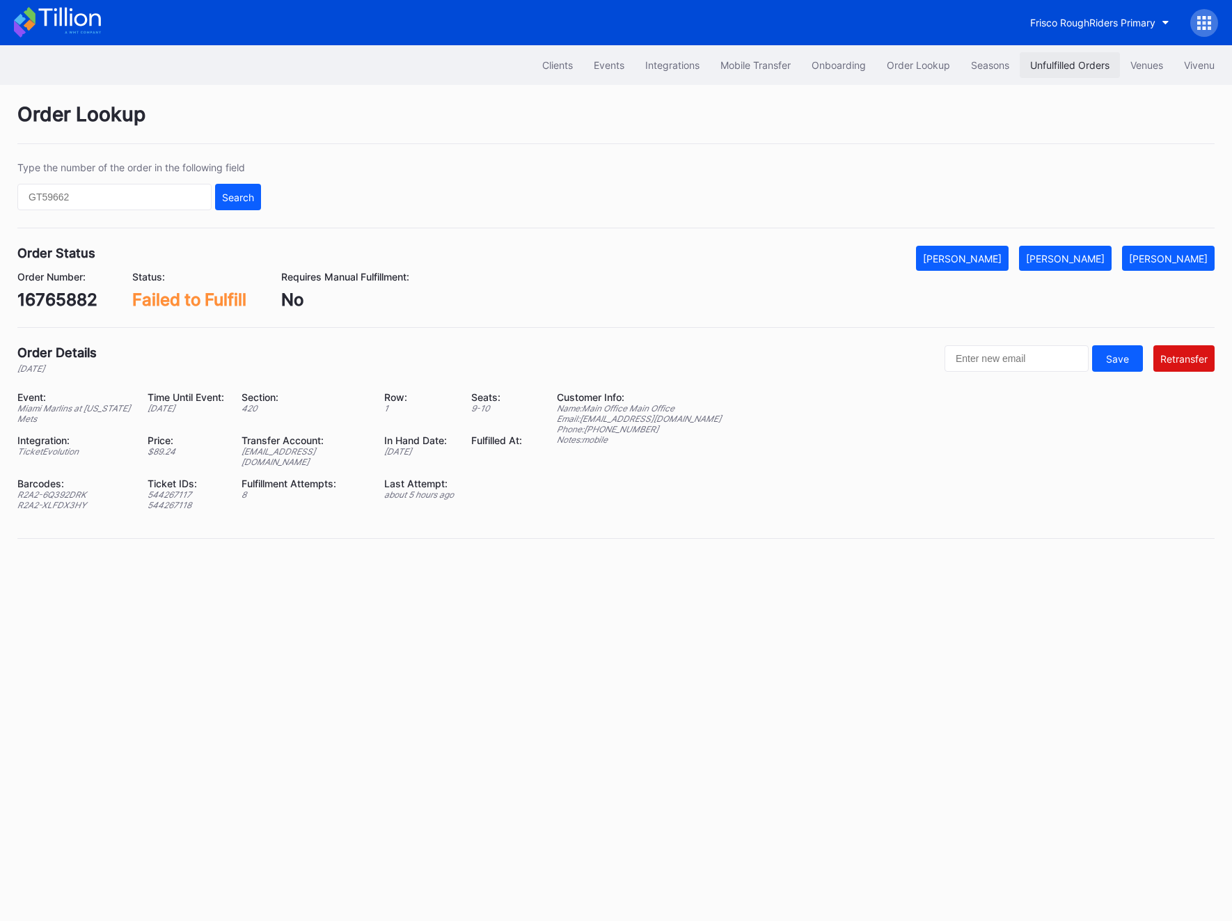
click at [1054, 70] on div "Unfulfilled Orders" at bounding box center [1069, 65] width 79 height 12
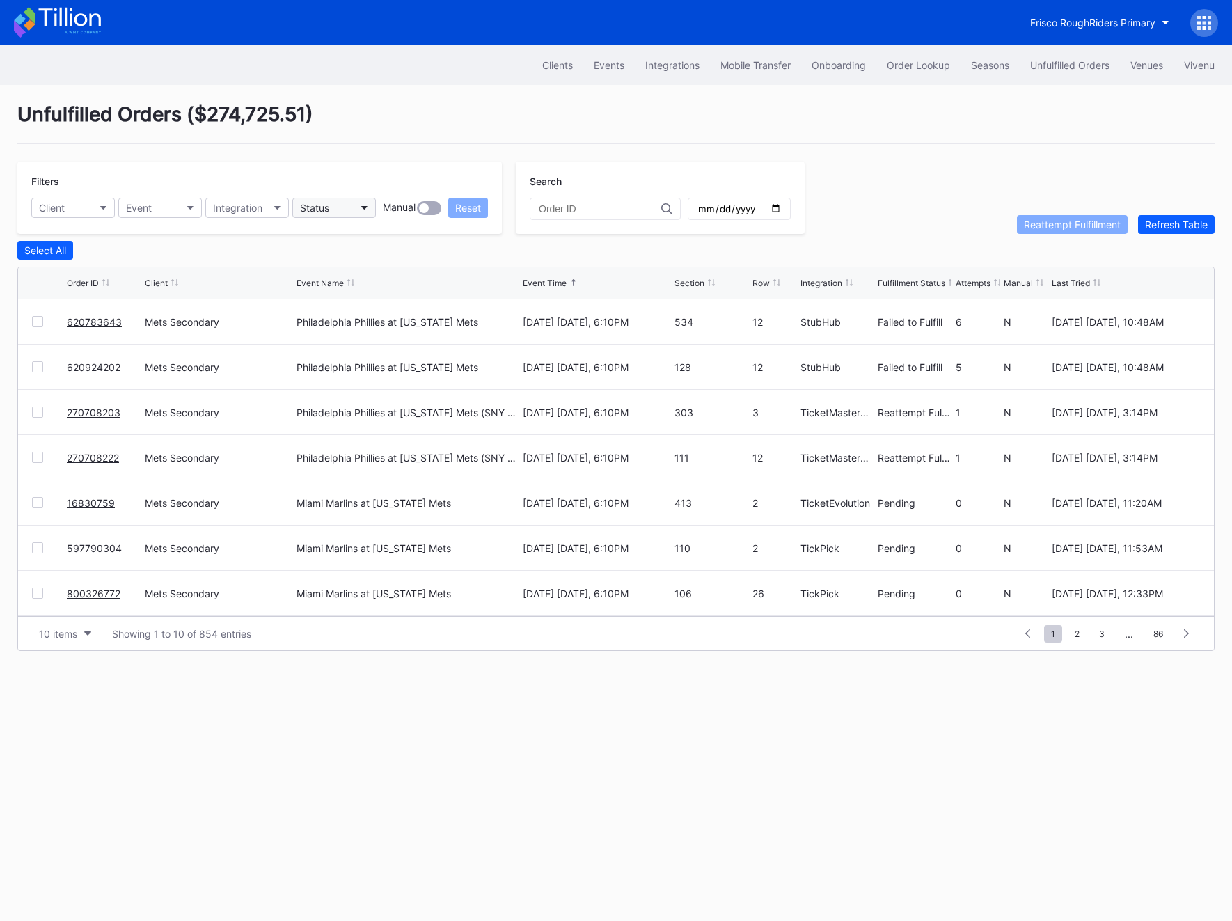
click at [339, 215] on button "Status" at bounding box center [334, 208] width 84 height 20
drag, startPoint x: 344, startPoint y: 282, endPoint x: 343, endPoint y: 274, distance: 8.5
click at [343, 274] on div "Failed to Fulfill Not Finalized Pending Pending Barcode Validation PROOF_NEEDED…" at bounding box center [373, 347] width 162 height 180
click at [343, 274] on div "Failed to Fulfill" at bounding box center [335, 270] width 65 height 12
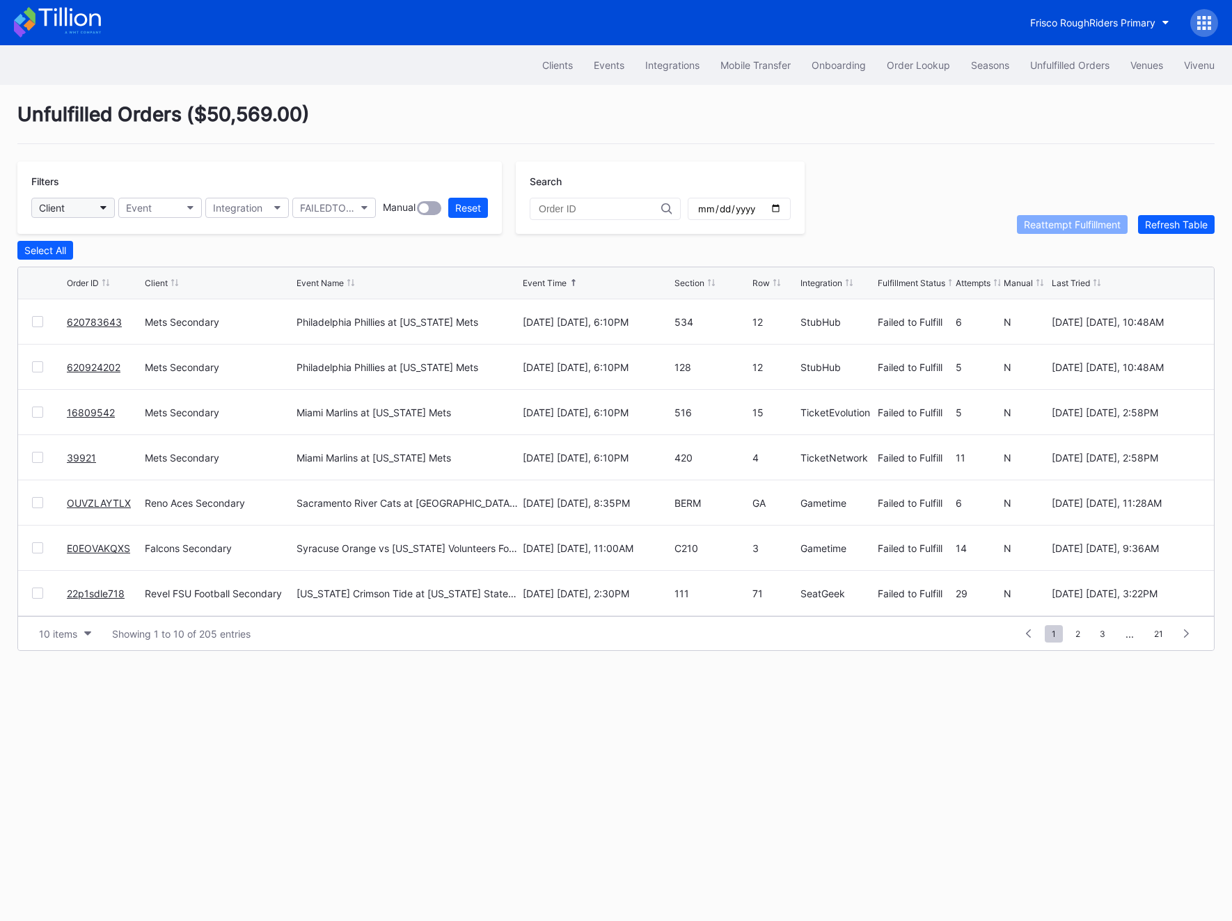
click at [95, 205] on button "Client" at bounding box center [73, 208] width 84 height 20
type input "mets"
click at [95, 269] on div "Mets Secondary" at bounding box center [79, 270] width 74 height 12
click at [84, 457] on link "621075237" at bounding box center [93, 459] width 52 height 12
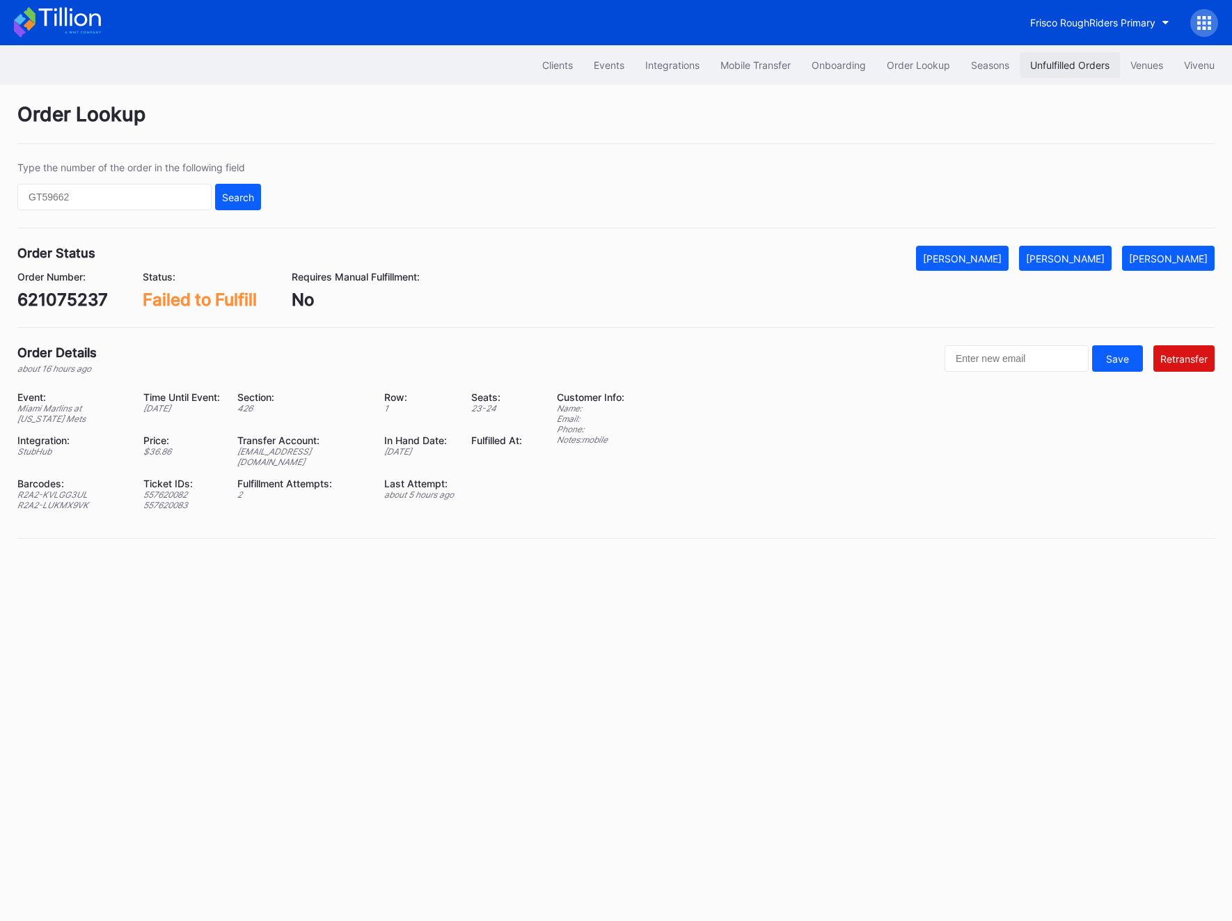
click at [1070, 71] on button "Unfulfilled Orders" at bounding box center [1070, 65] width 100 height 26
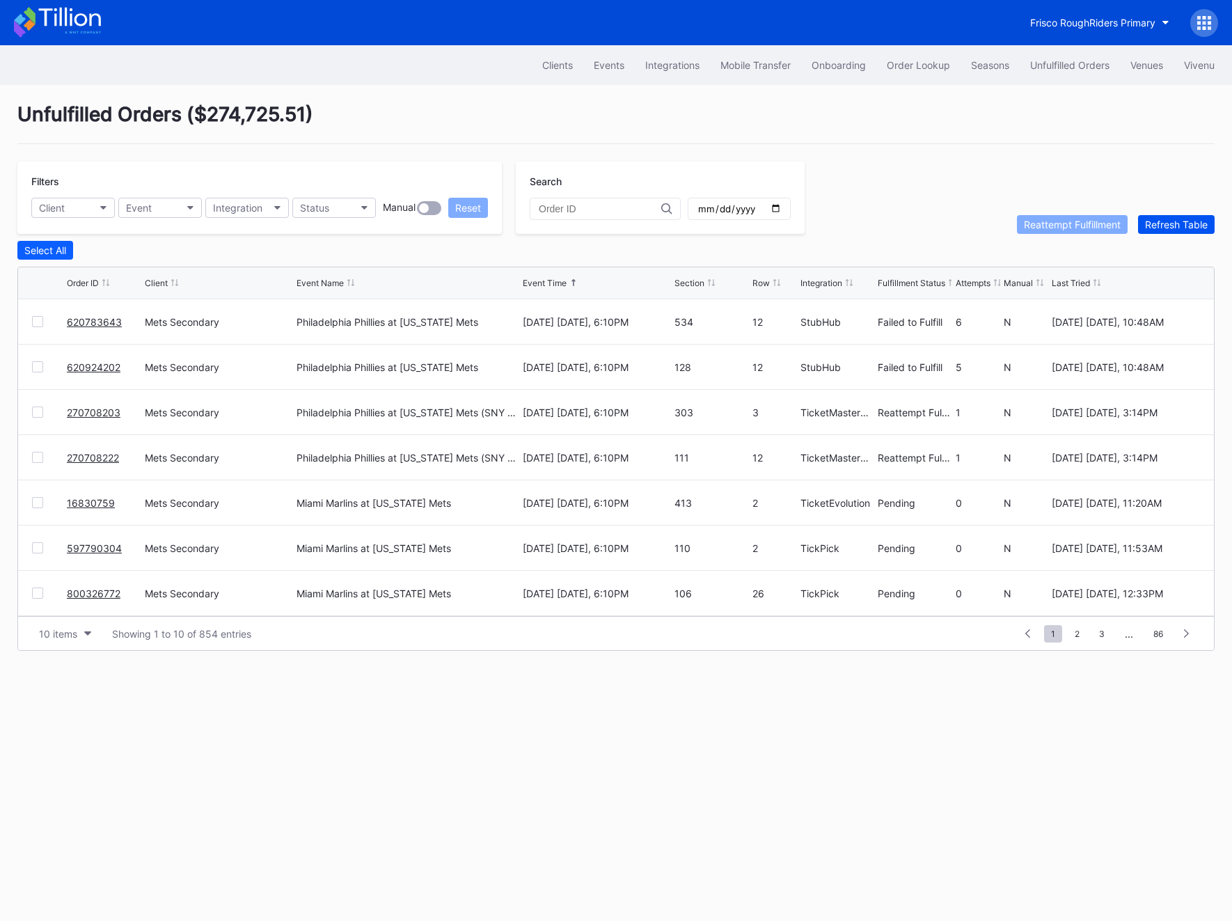
click at [1169, 215] on button "Refresh Table" at bounding box center [1176, 224] width 77 height 19
click at [94, 317] on link "433454872" at bounding box center [94, 322] width 55 height 12
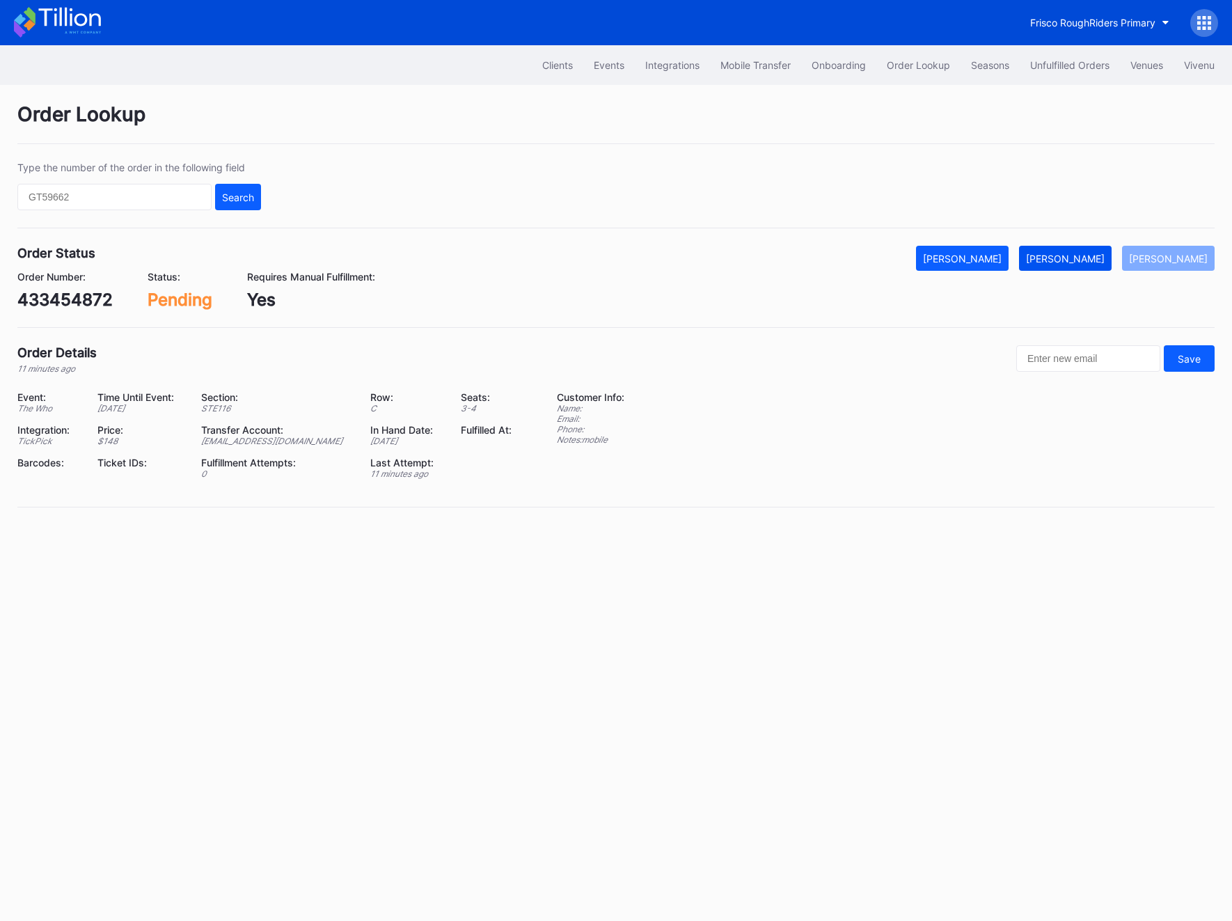
click at [1096, 260] on div "[PERSON_NAME]" at bounding box center [1065, 259] width 79 height 12
click at [78, 288] on div "Order Number: 433454872" at bounding box center [64, 290] width 95 height 39
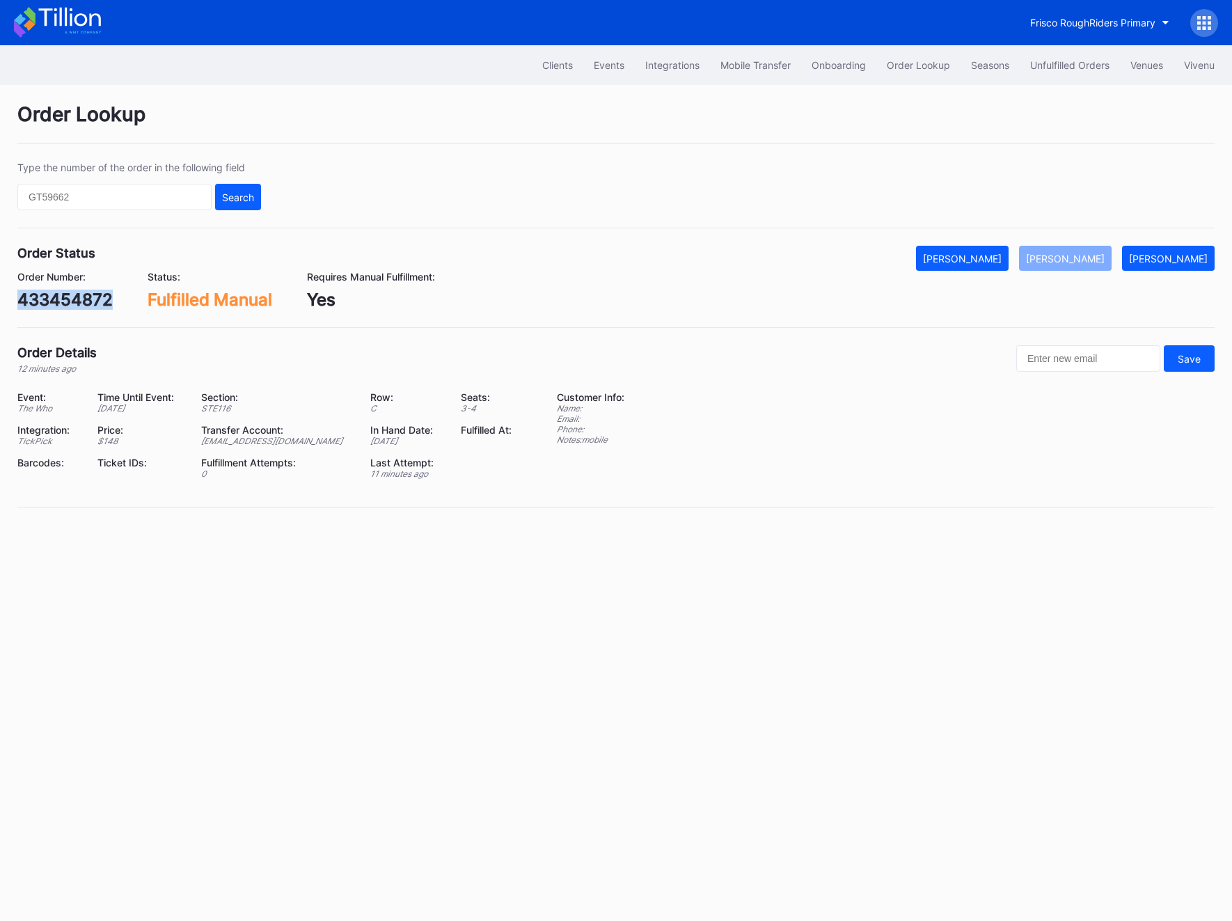
click at [78, 288] on div "Order Number: 433454872" at bounding box center [64, 290] width 95 height 39
click at [1055, 63] on div "Unfulfilled Orders" at bounding box center [1069, 65] width 79 height 12
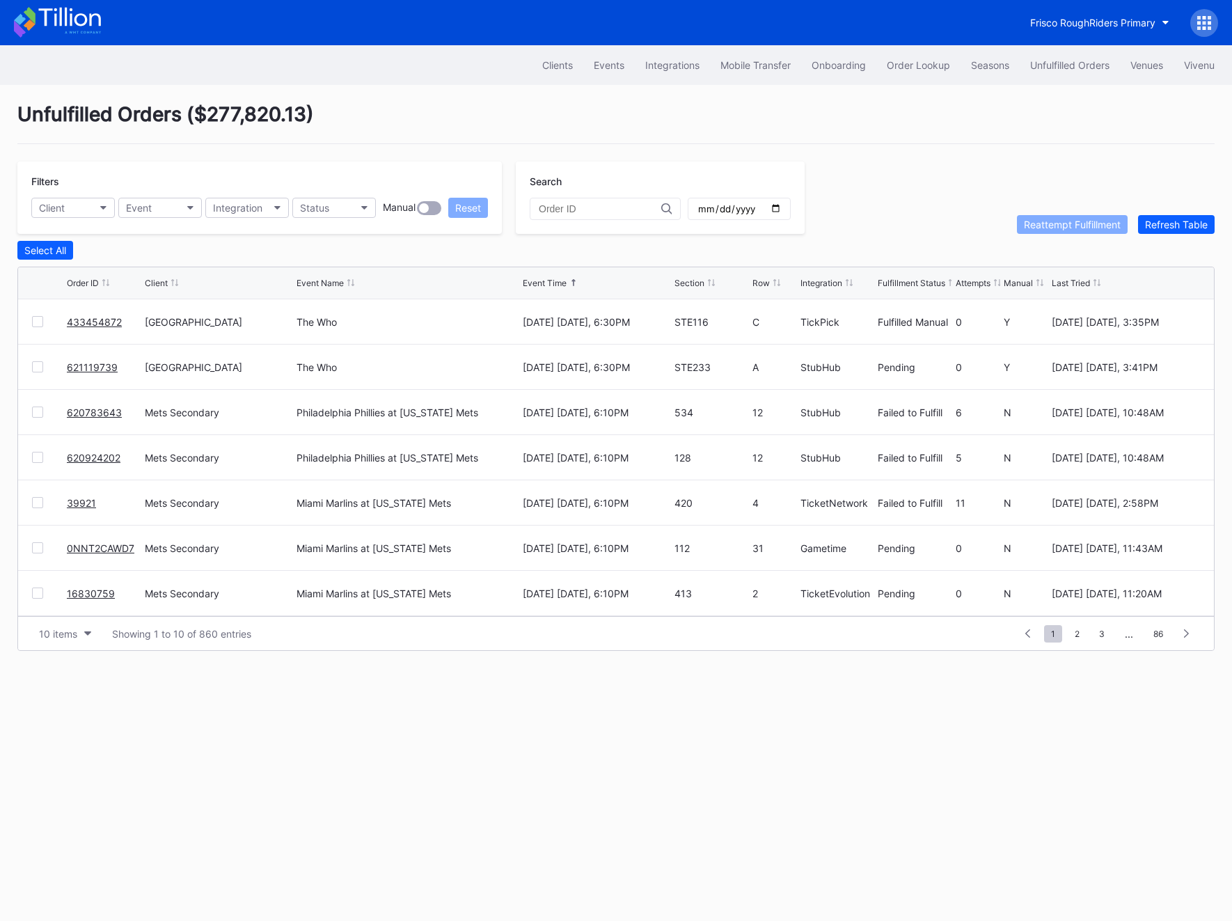
click at [91, 361] on link "621119739" at bounding box center [92, 367] width 51 height 12
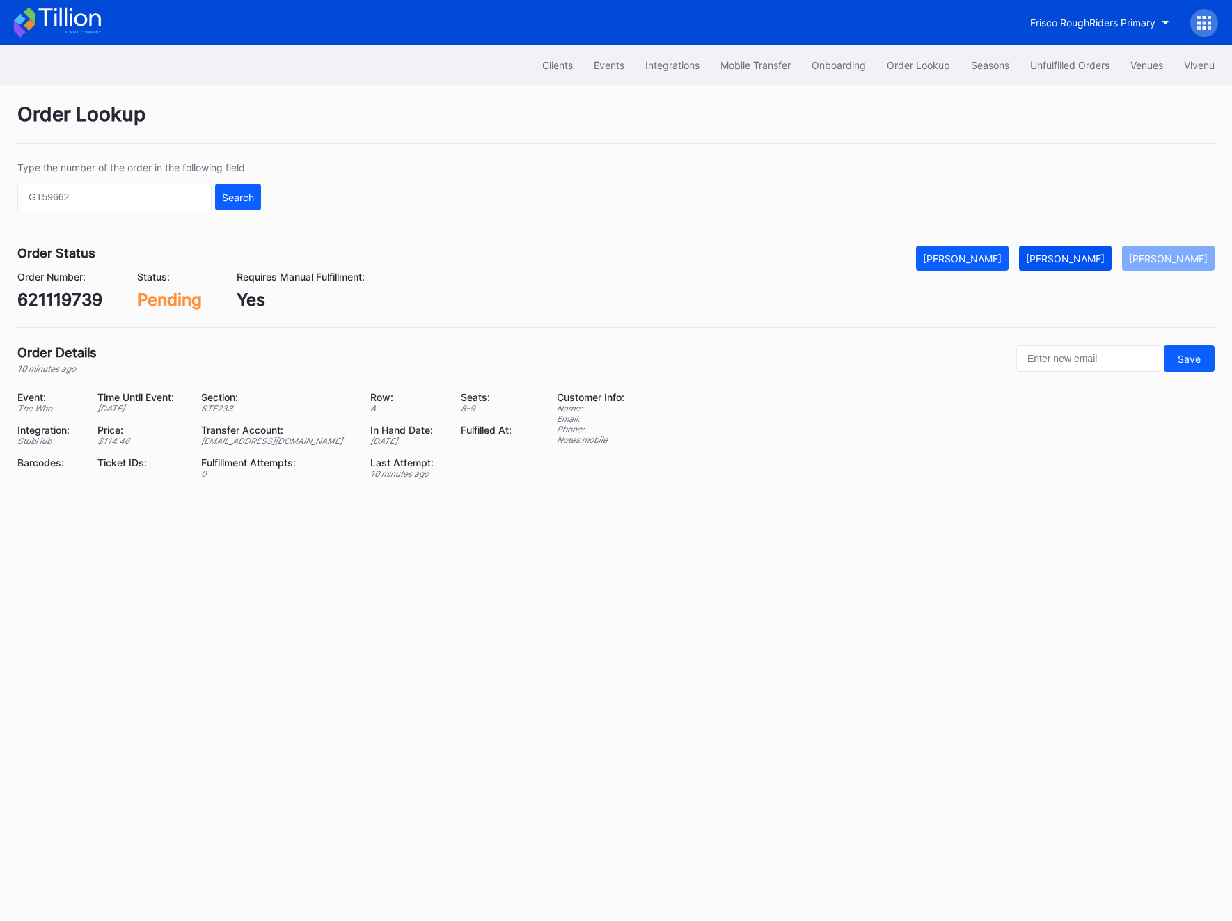
click at [1090, 266] on button "[PERSON_NAME]" at bounding box center [1065, 258] width 93 height 25
click at [63, 299] on div "621119739" at bounding box center [59, 300] width 85 height 20
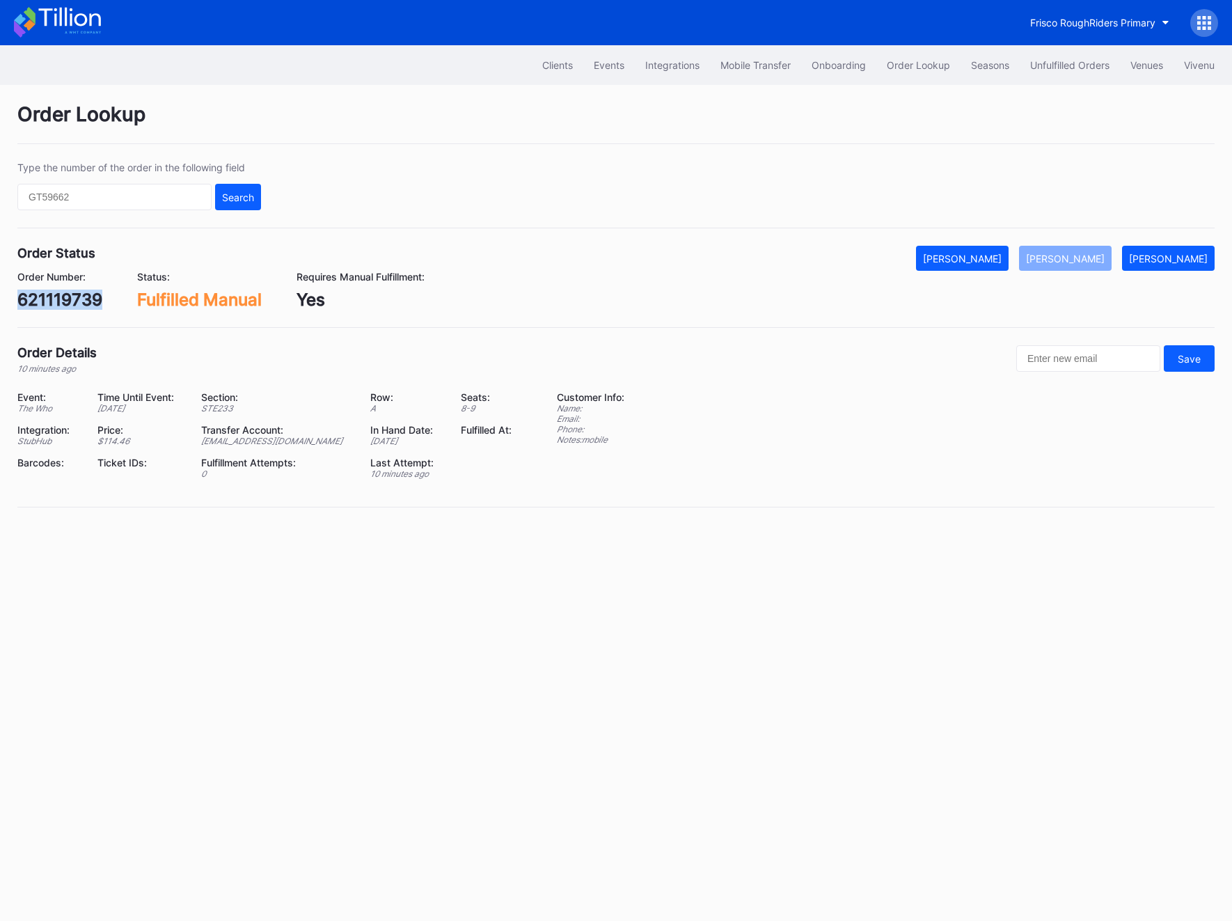
click at [63, 299] on div "621119739" at bounding box center [59, 300] width 85 height 20
click at [48, 306] on div "621119739" at bounding box center [59, 300] width 85 height 20
click at [1048, 63] on div "Unfulfilled Orders" at bounding box center [1069, 65] width 79 height 12
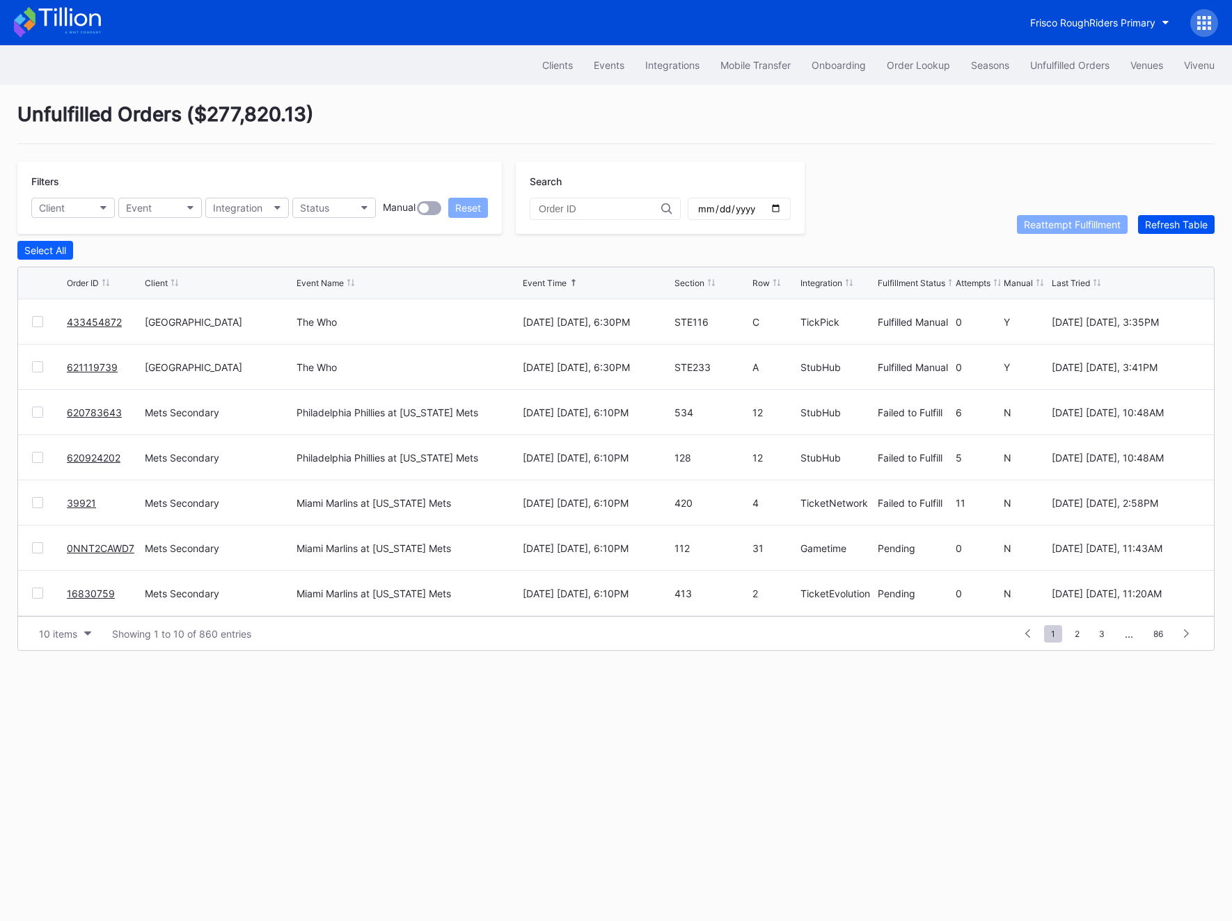
click at [1199, 219] on div "Refresh Table" at bounding box center [1176, 225] width 63 height 12
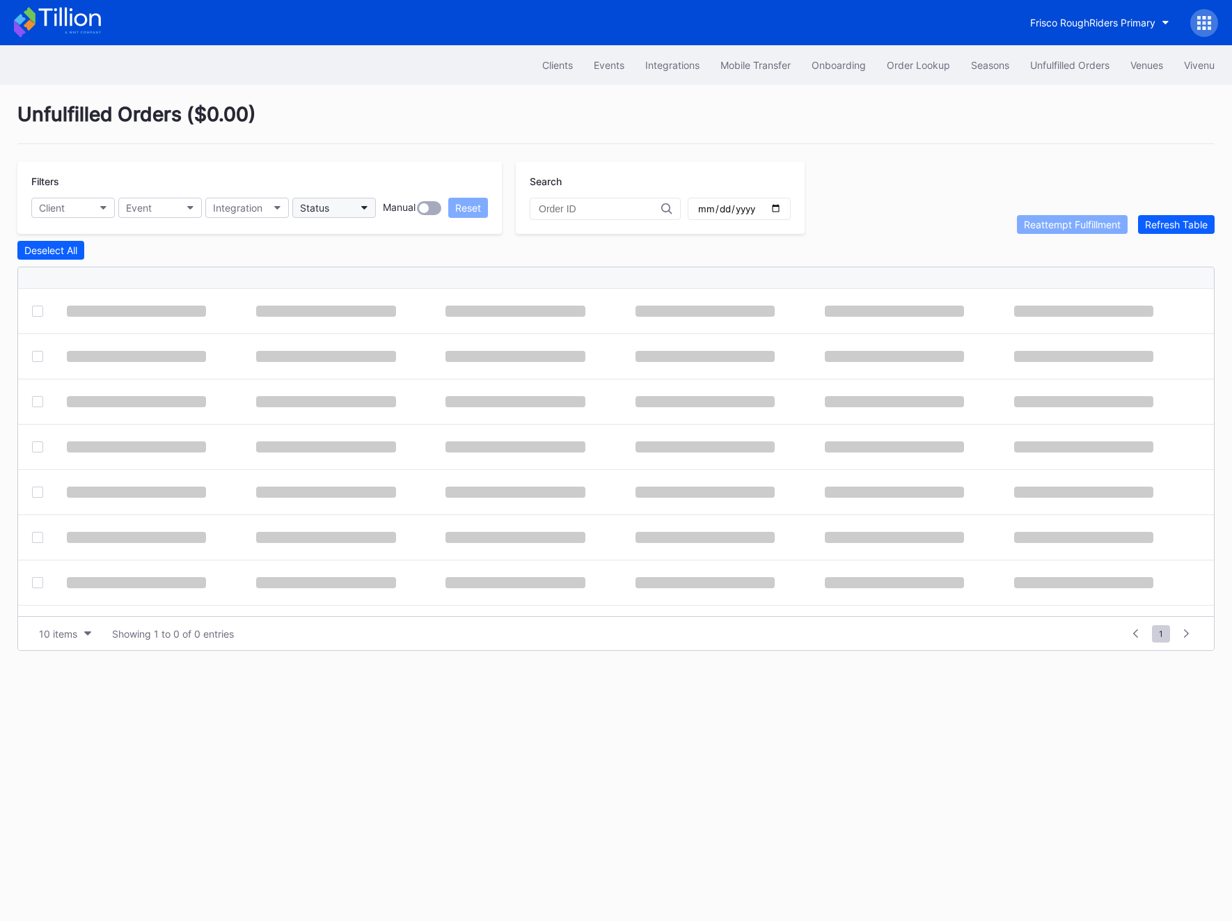
click at [367, 207] on icon "button" at bounding box center [364, 208] width 7 height 4
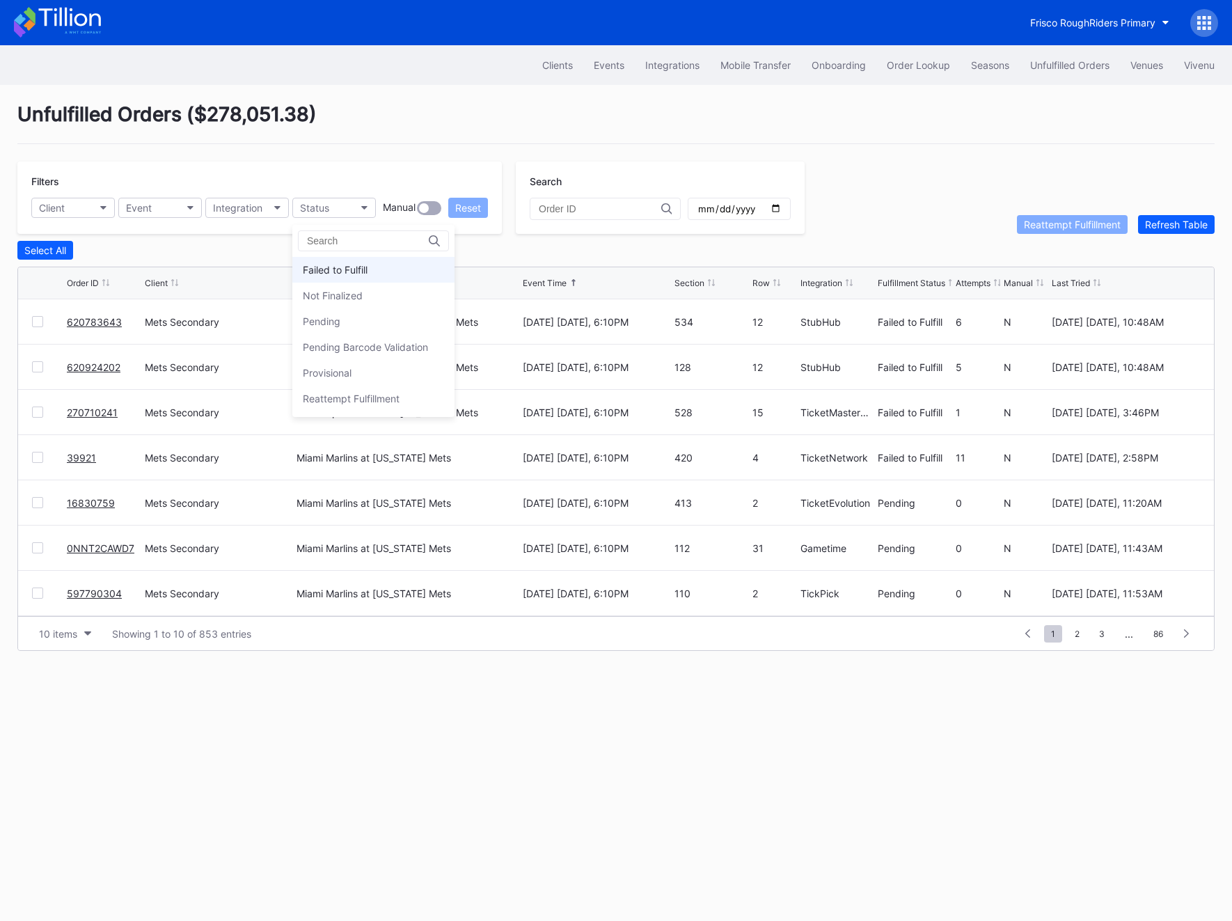
click at [359, 275] on div "Failed to Fulfill" at bounding box center [335, 270] width 65 height 12
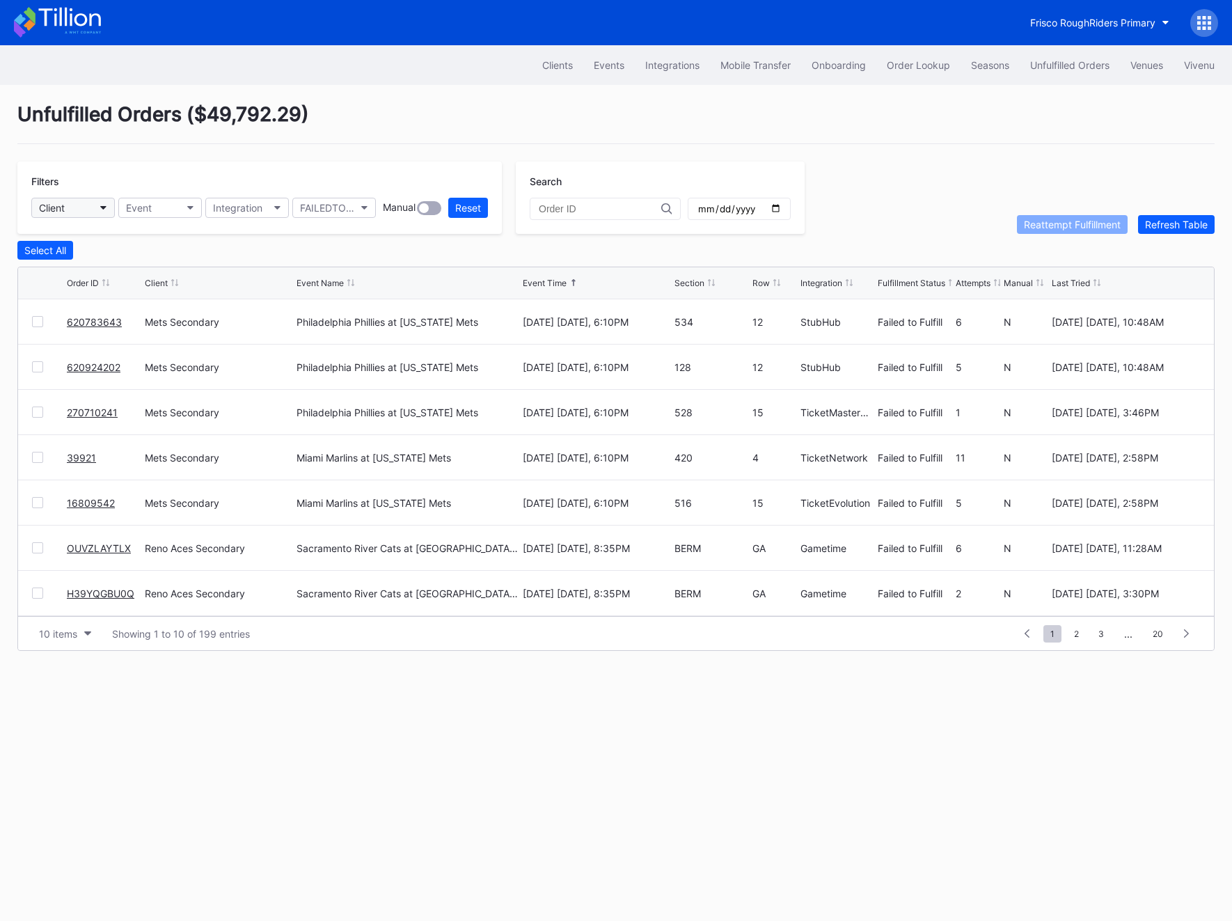
click at [77, 212] on button "Client" at bounding box center [73, 208] width 84 height 20
type input "mets"
click at [70, 260] on div "Mets Secondary" at bounding box center [112, 270] width 162 height 26
click at [42, 320] on div at bounding box center [37, 321] width 11 height 11
click at [35, 368] on div at bounding box center [37, 366] width 11 height 11
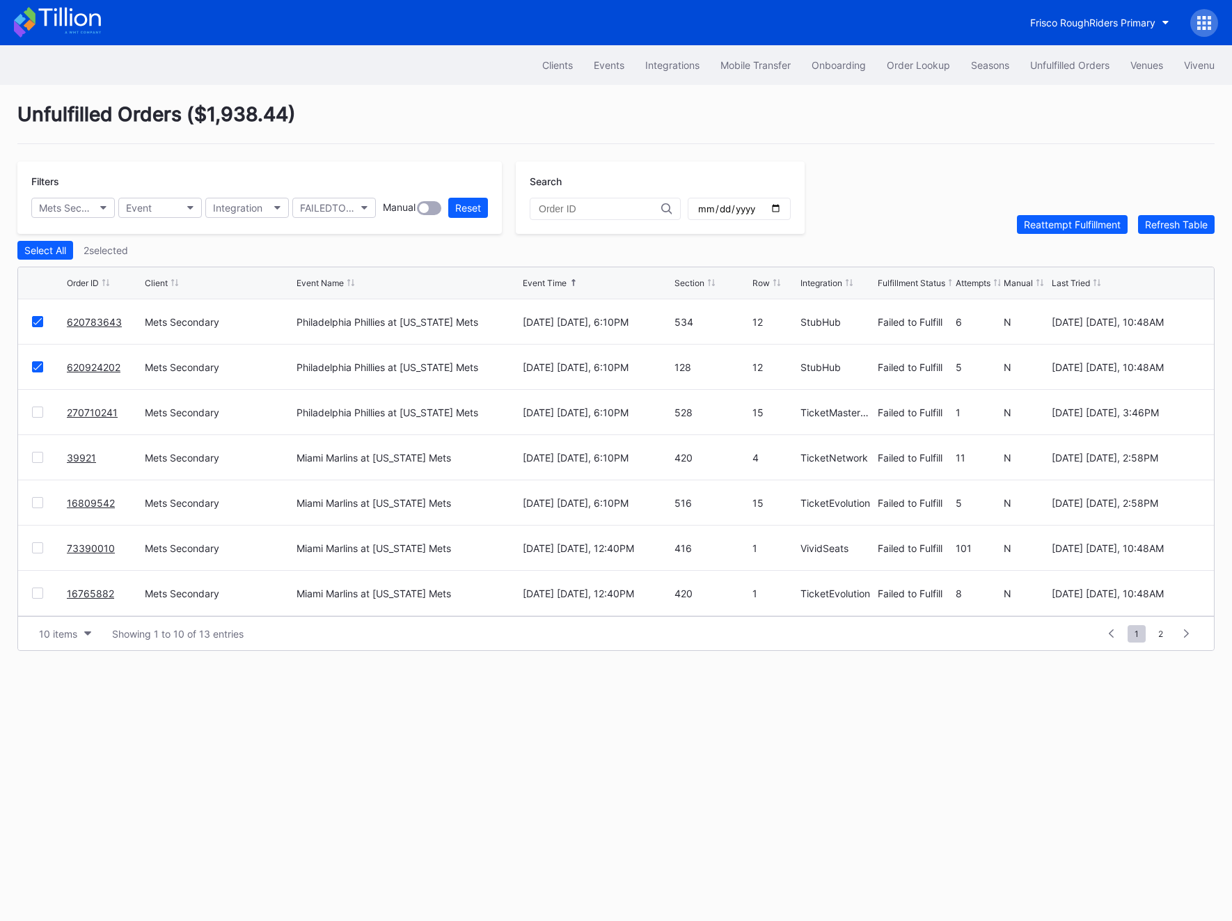
click at [38, 416] on div at bounding box center [37, 412] width 11 height 11
click at [38, 452] on div at bounding box center [37, 457] width 11 height 11
click at [36, 503] on div at bounding box center [37, 502] width 11 height 11
click at [38, 543] on div at bounding box center [37, 547] width 11 height 11
click at [39, 590] on div at bounding box center [37, 593] width 11 height 11
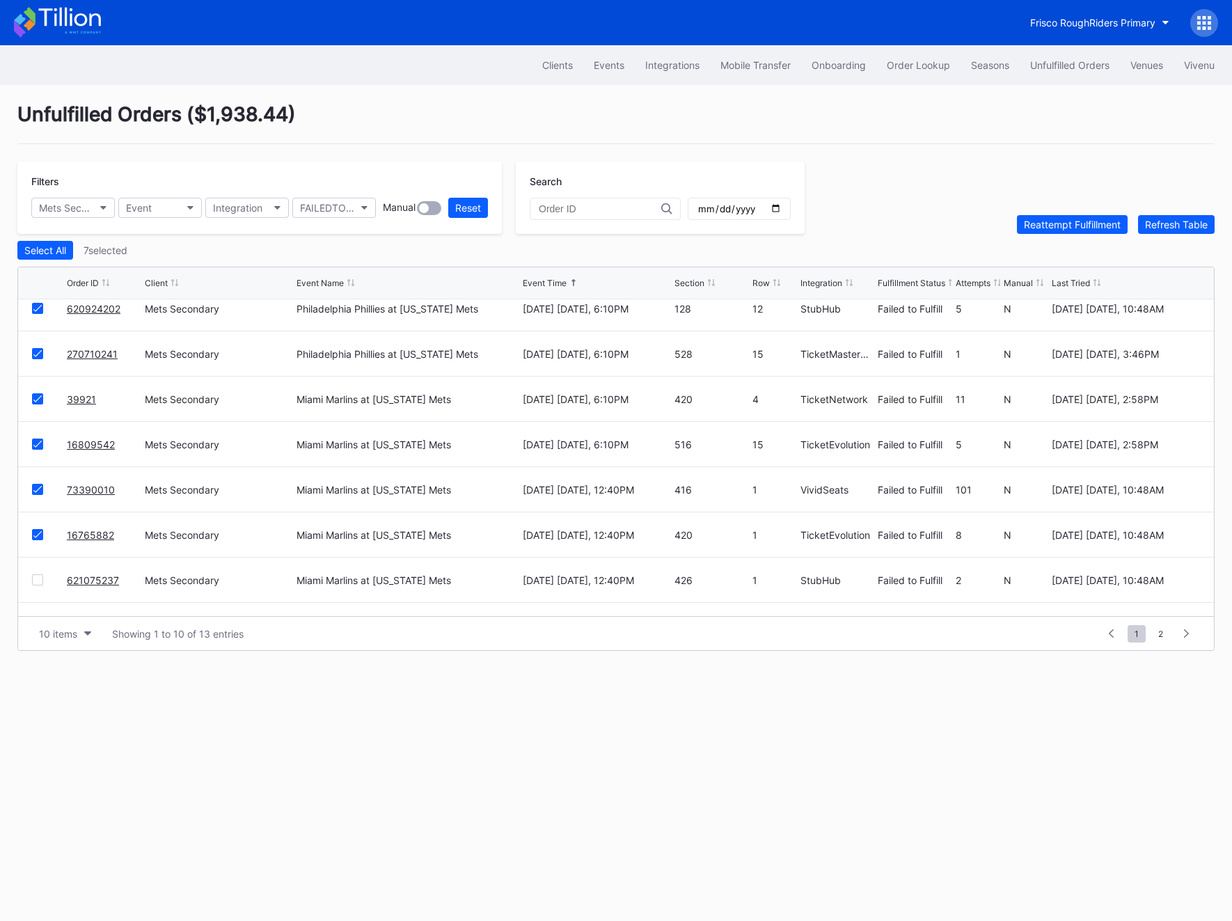
scroll to position [70, 0]
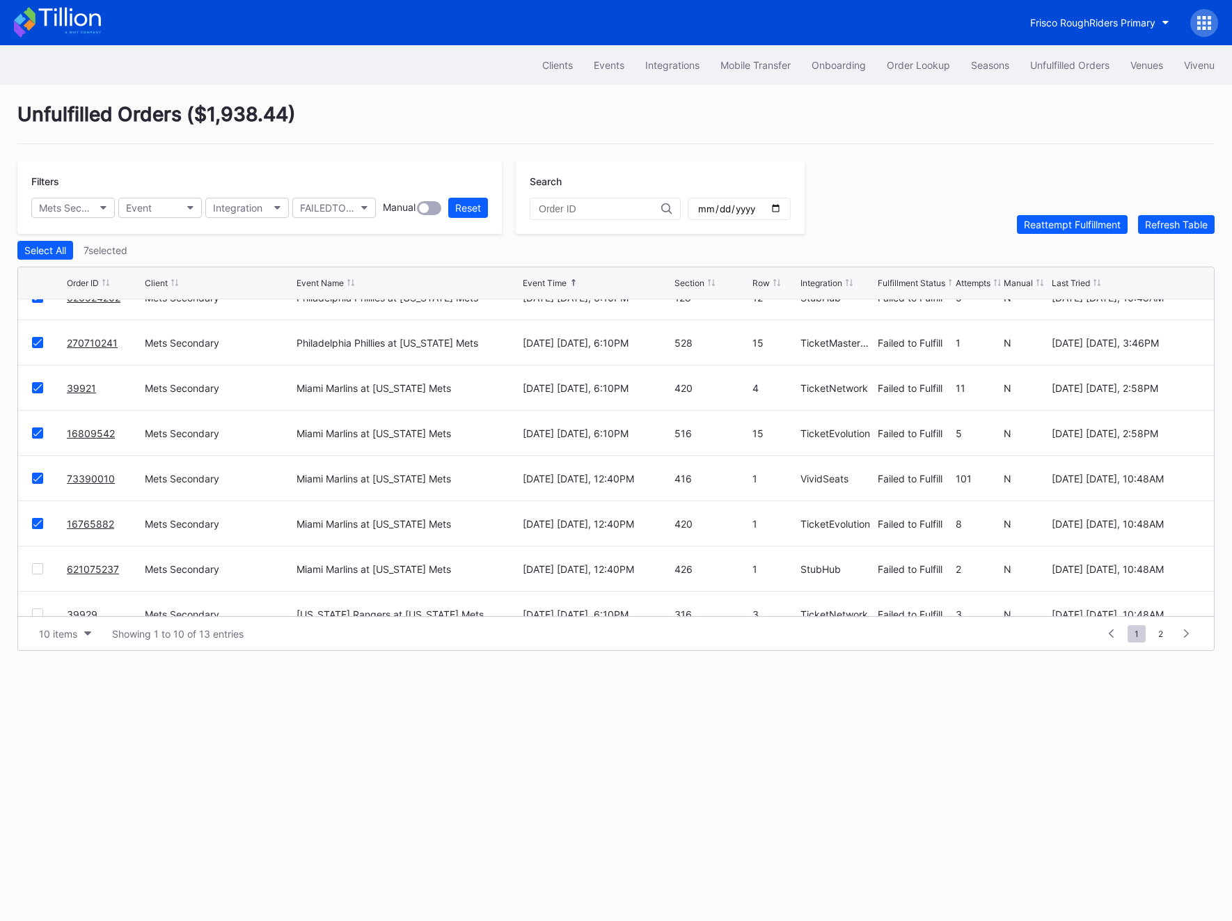
click at [36, 571] on div at bounding box center [37, 568] width 11 height 11
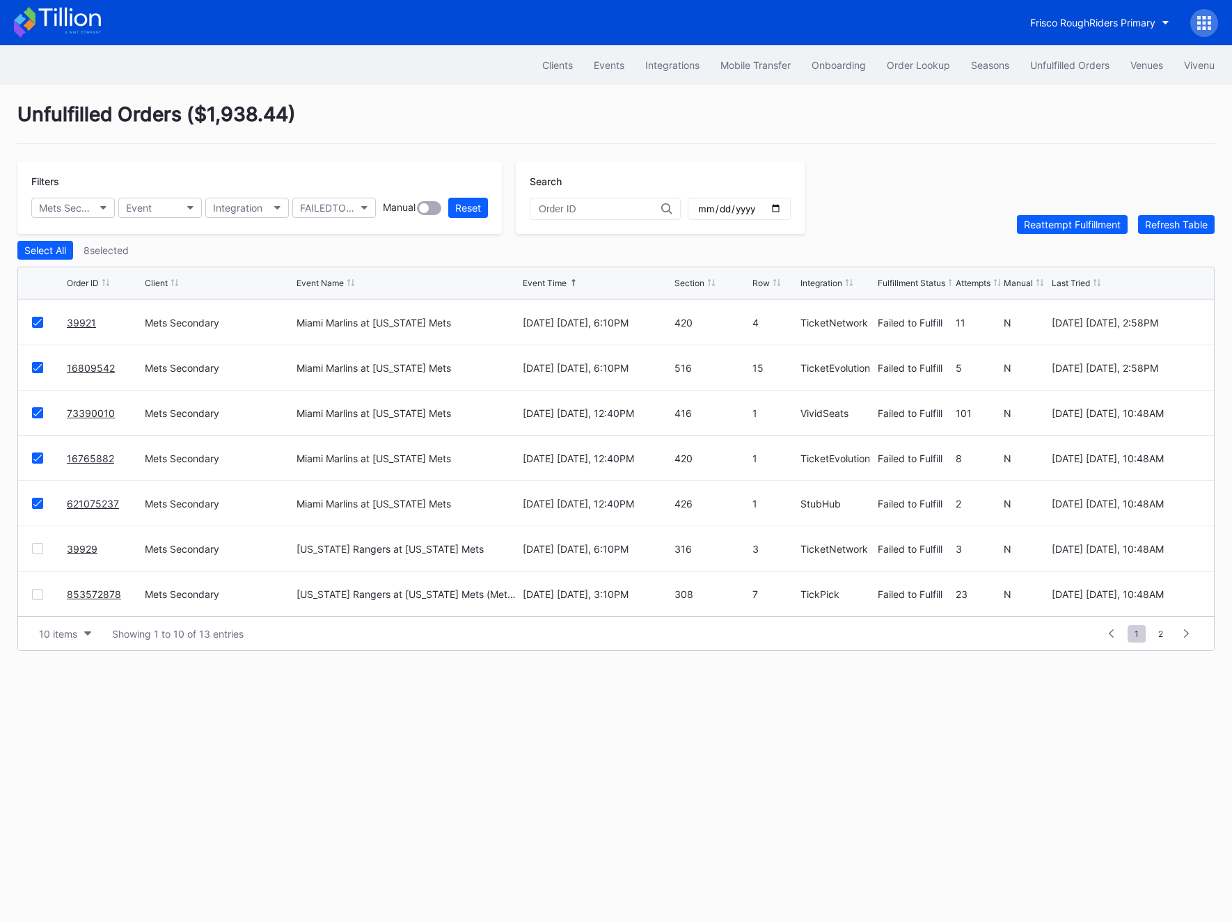
scroll to position [134, 0]
click at [1083, 225] on div "Reattempt Fulfillment" at bounding box center [1072, 225] width 97 height 12
